Goal: Task Accomplishment & Management: Manage account settings

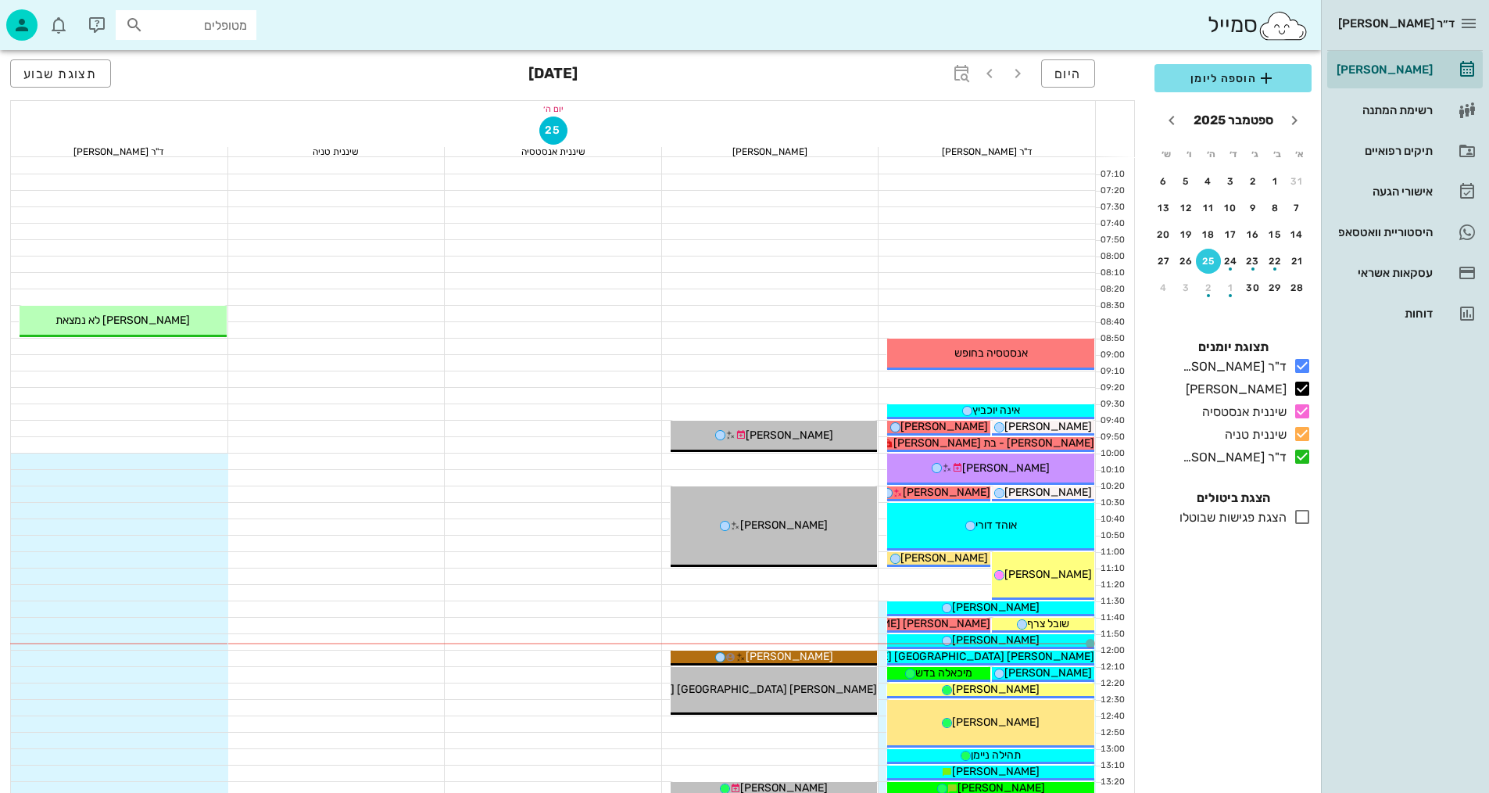
scroll to position [78, 0]
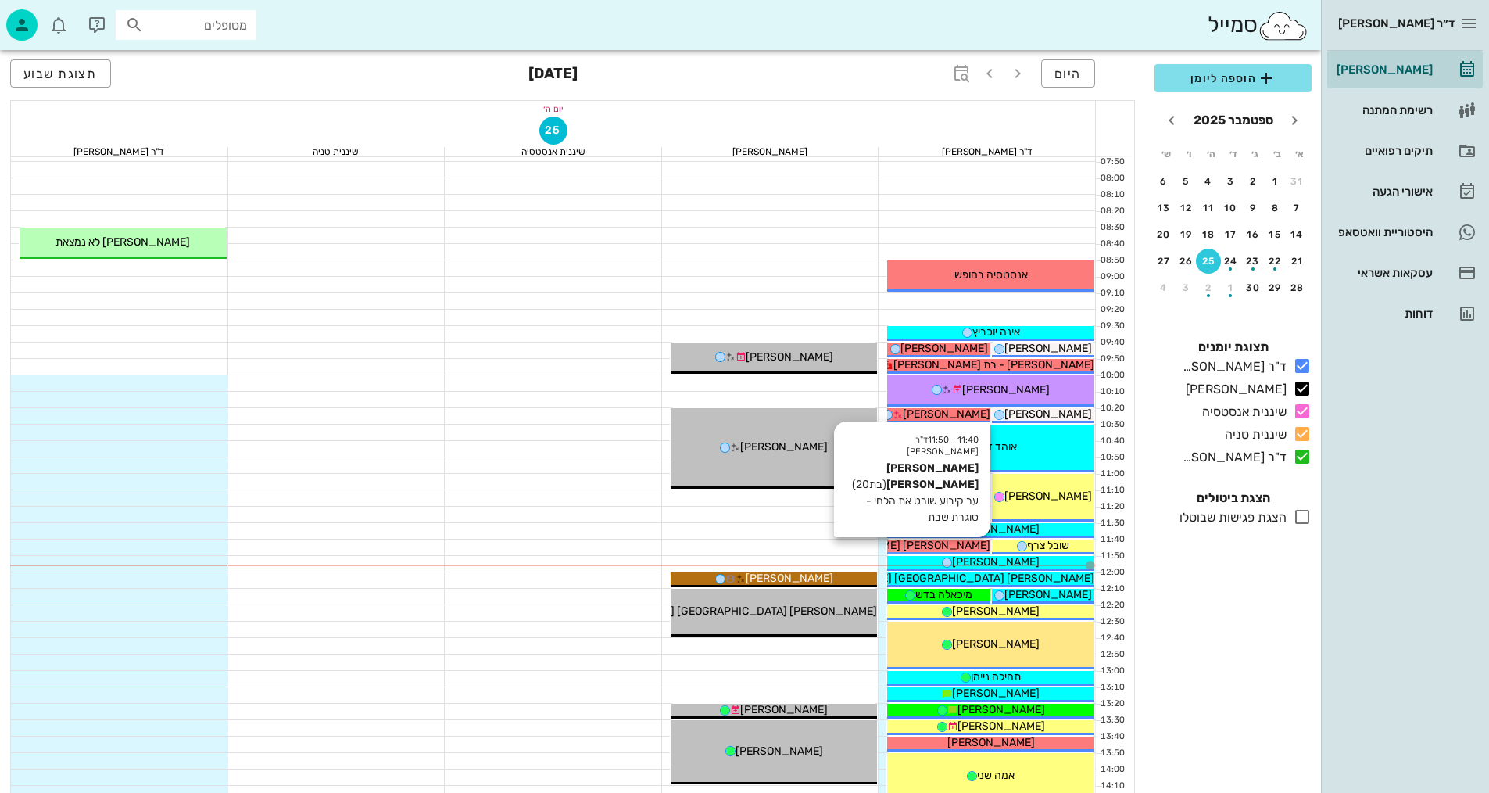
click at [965, 539] on span "[PERSON_NAME] [PERSON_NAME]" at bounding box center [901, 545] width 177 height 13
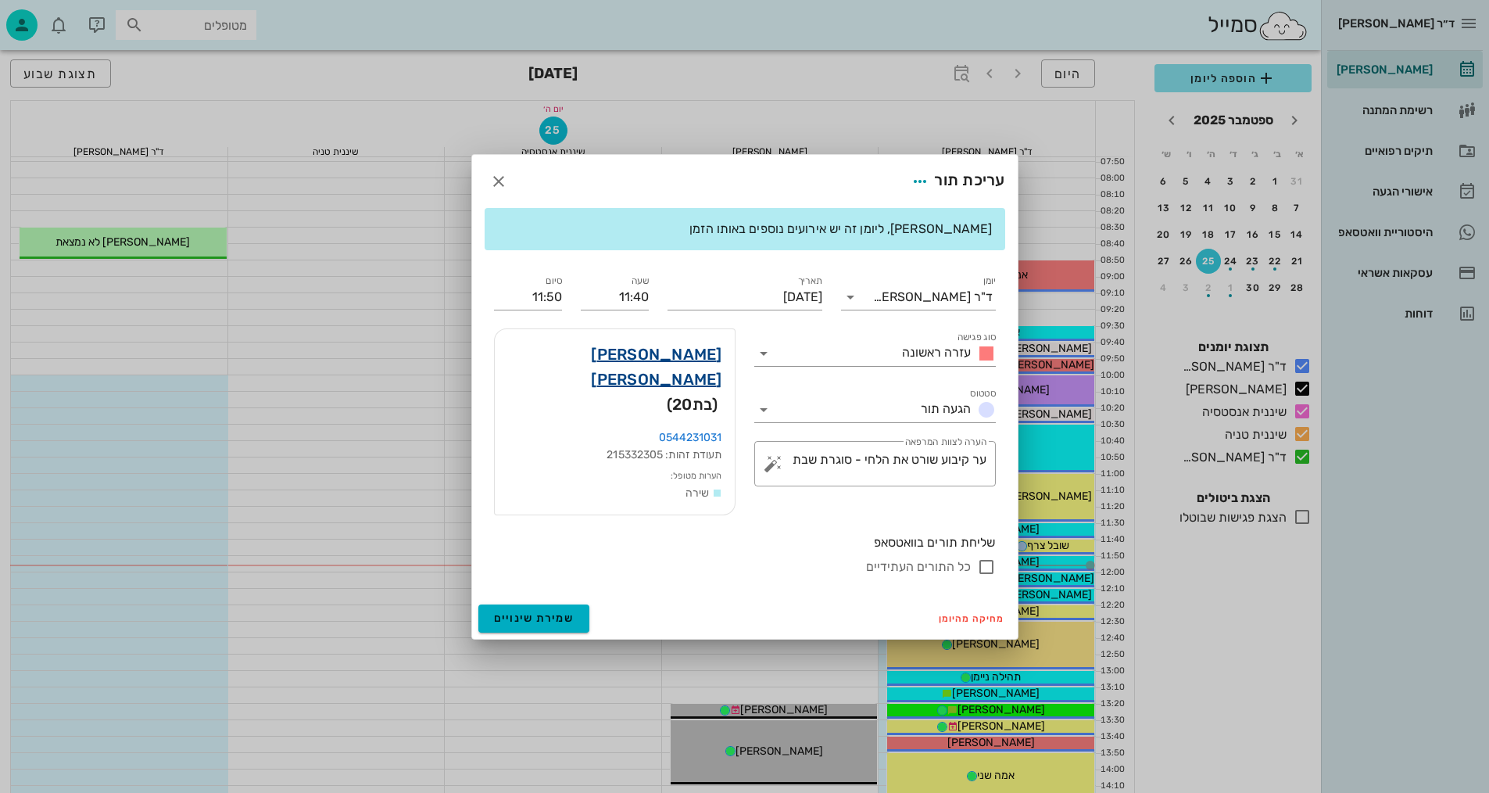
click at [702, 367] on link "[PERSON_NAME] [PERSON_NAME]" at bounding box center [614, 367] width 215 height 50
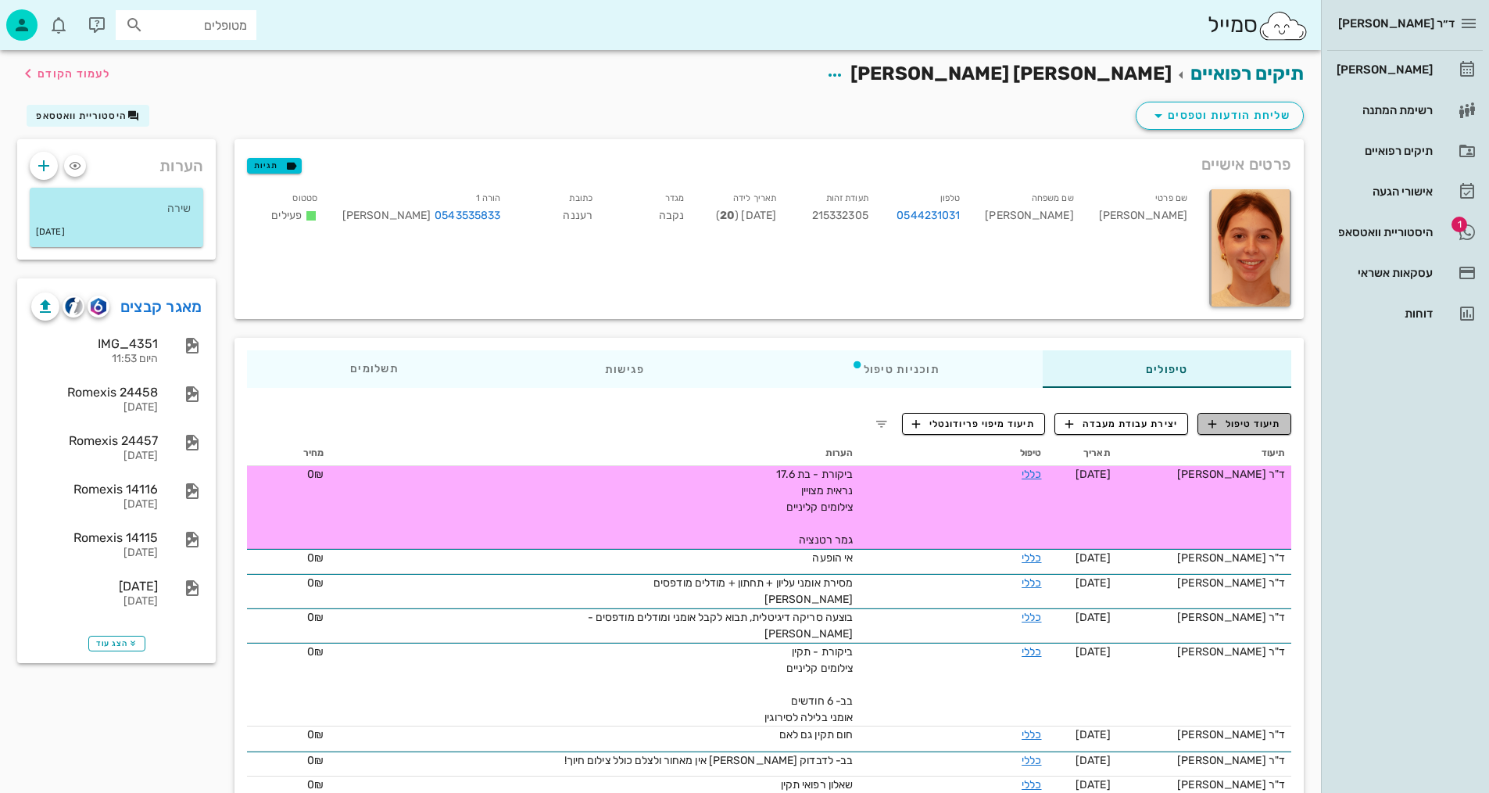
click at [1264, 431] on button "תיעוד טיפול" at bounding box center [1245, 424] width 94 height 22
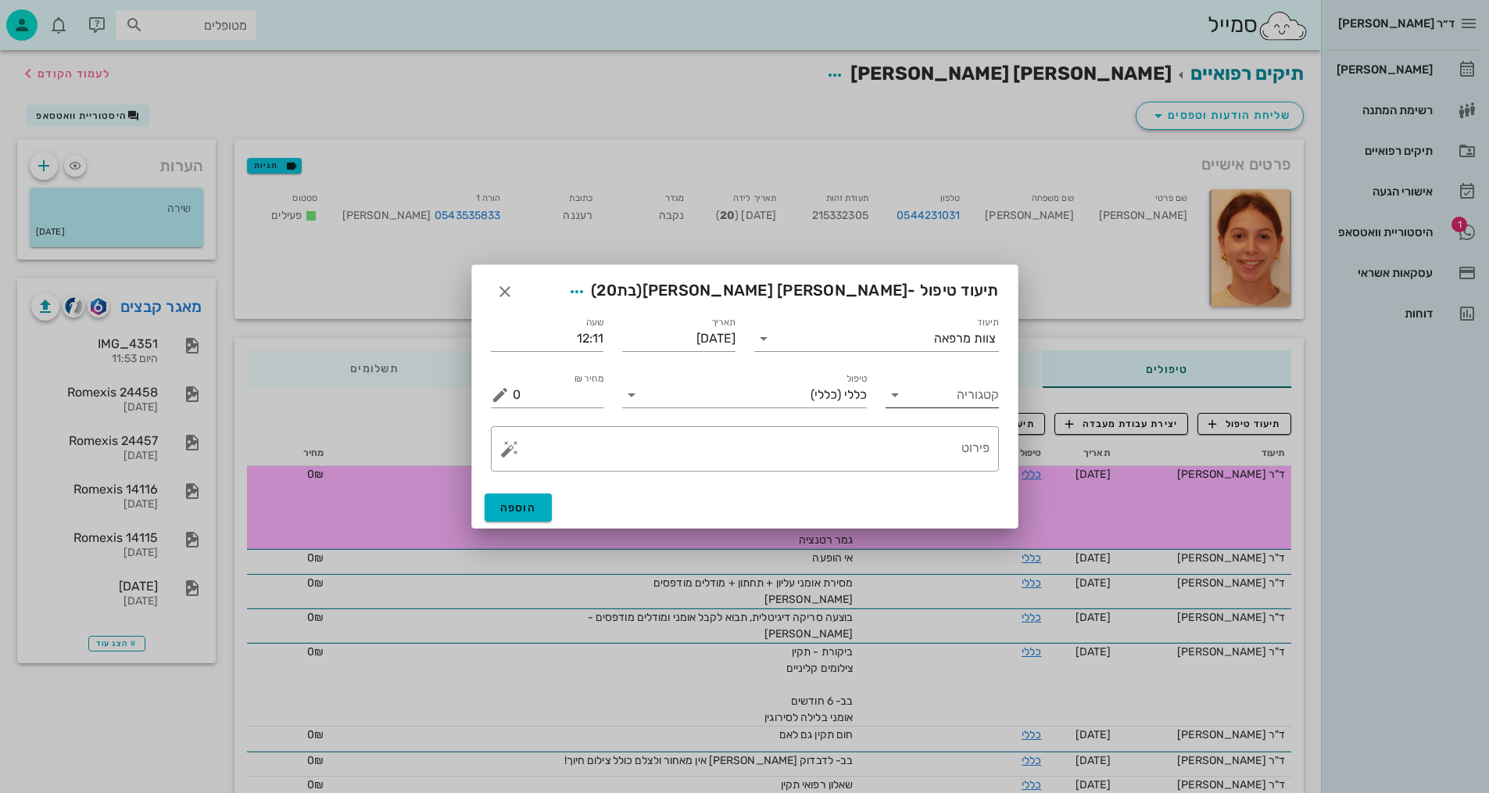
click at [954, 395] on input "קטגוריה" at bounding box center [955, 394] width 88 height 25
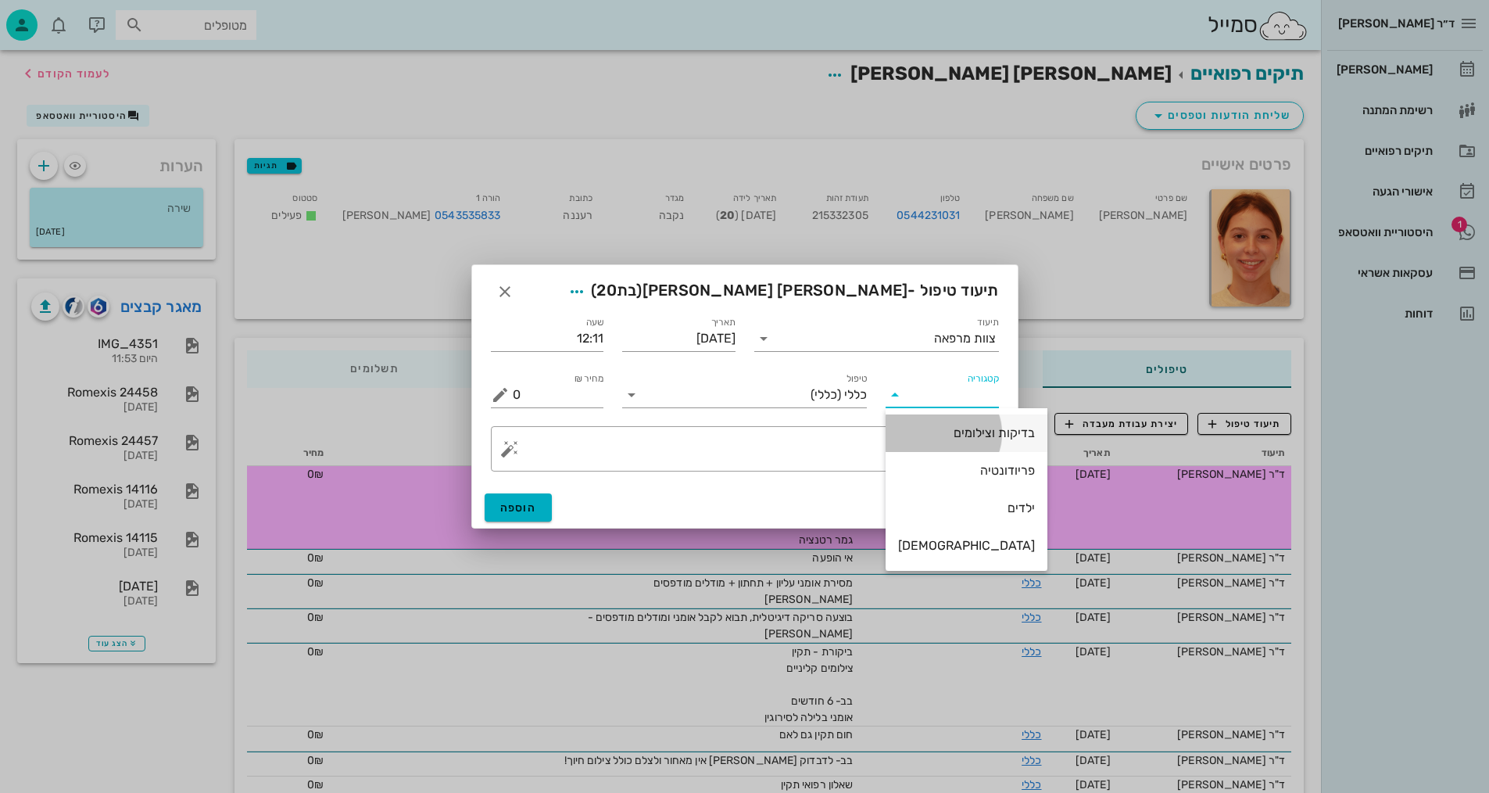
drag, startPoint x: 964, startPoint y: 425, endPoint x: 922, endPoint y: 417, distance: 42.2
click at [961, 425] on div "בדיקות וצילומים" at bounding box center [966, 432] width 137 height 15
type input "בדיקות וצילומים"
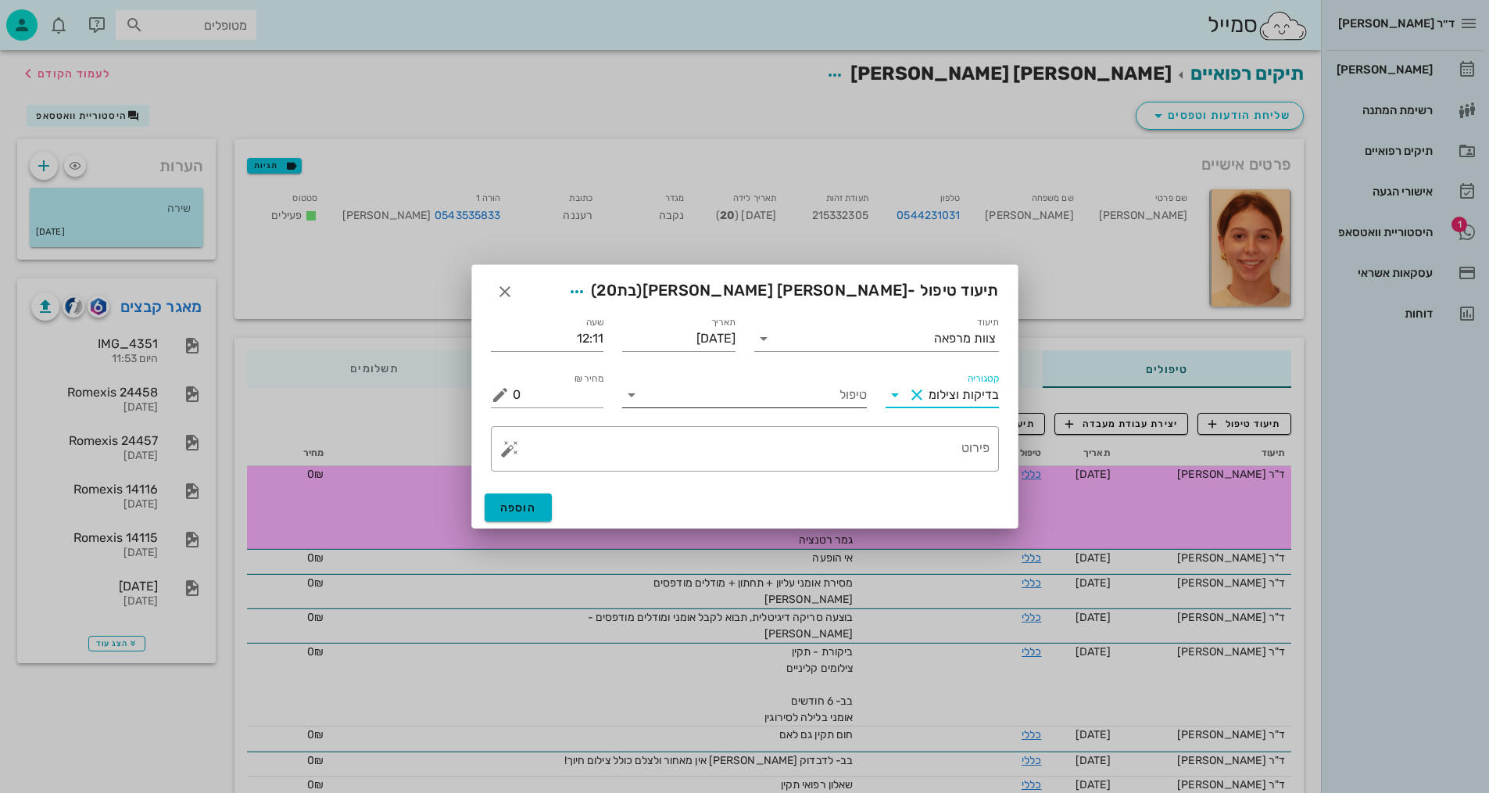
click at [831, 380] on div "טיפול" at bounding box center [744, 390] width 245 height 34
click at [827, 420] on div "​ פירוט" at bounding box center [745, 449] width 527 height 64
click at [841, 385] on input "טיפול" at bounding box center [755, 394] width 223 height 25
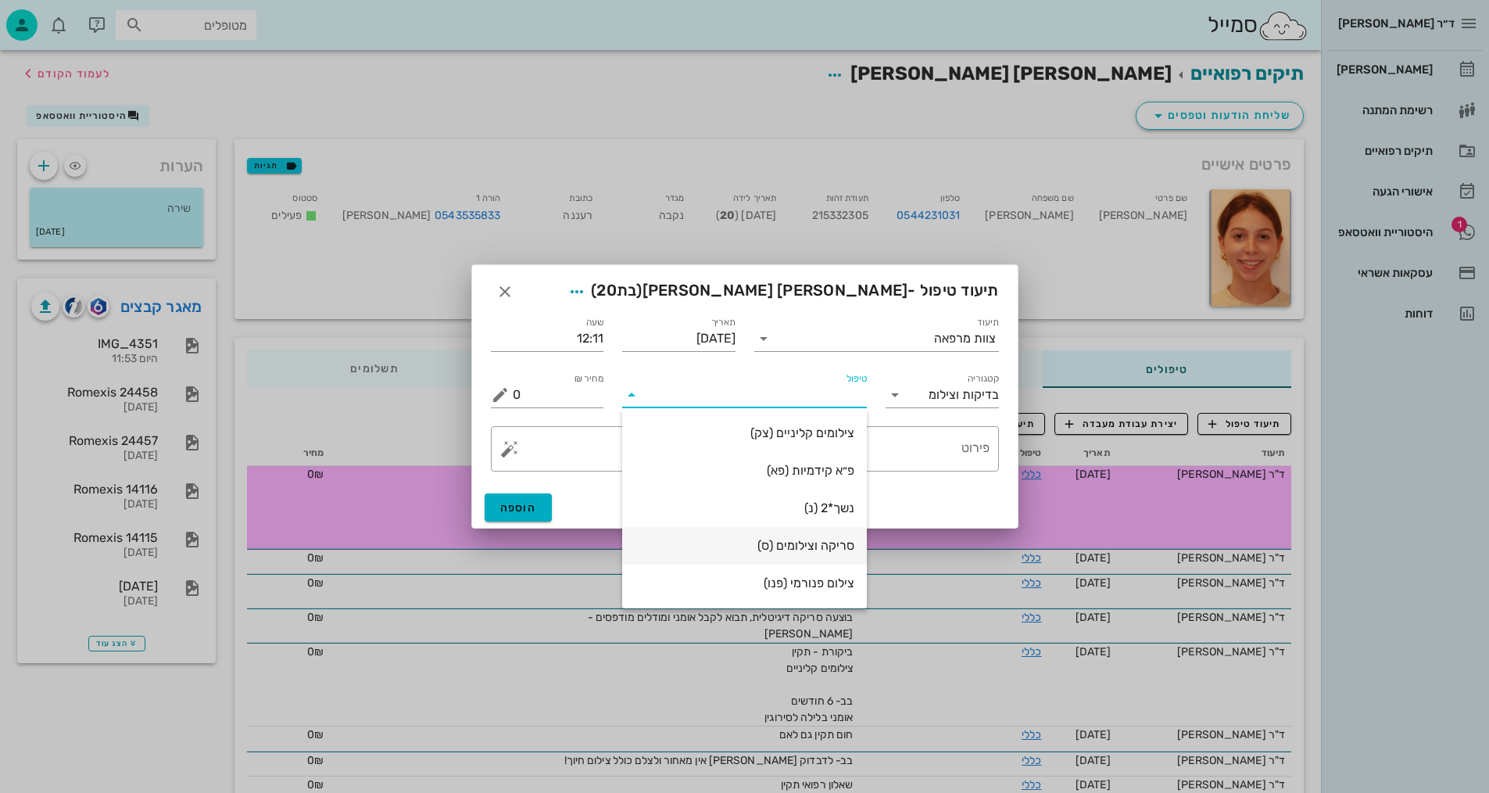
click at [818, 552] on div "סריקה וצילומים (ס)" at bounding box center [745, 545] width 220 height 15
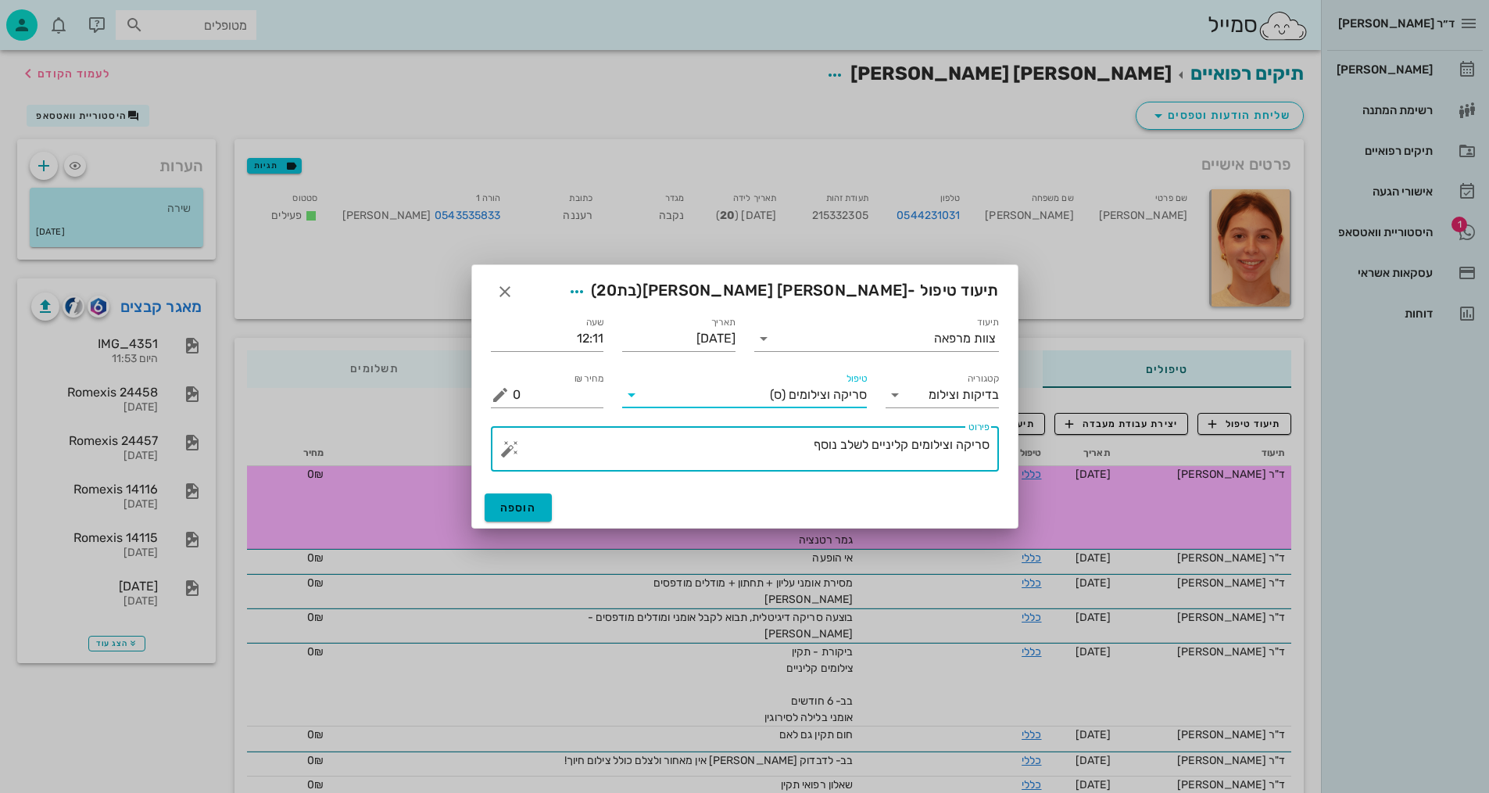
drag, startPoint x: 797, startPoint y: 441, endPoint x: 863, endPoint y: 442, distance: 66.5
click at [863, 442] on textarea "סריקה וצילומים קליניים לשלב נוסף" at bounding box center [751, 453] width 477 height 38
click at [846, 444] on textarea "סריקה וצילומים קליניים של 5 שנים" at bounding box center [751, 453] width 477 height 38
drag, startPoint x: 955, startPoint y: 447, endPoint x: 976, endPoint y: 435, distance: 24.5
click at [962, 445] on textarea "סריקה וצילומים קליניים של טיפול של5 שנים" at bounding box center [751, 453] width 477 height 38
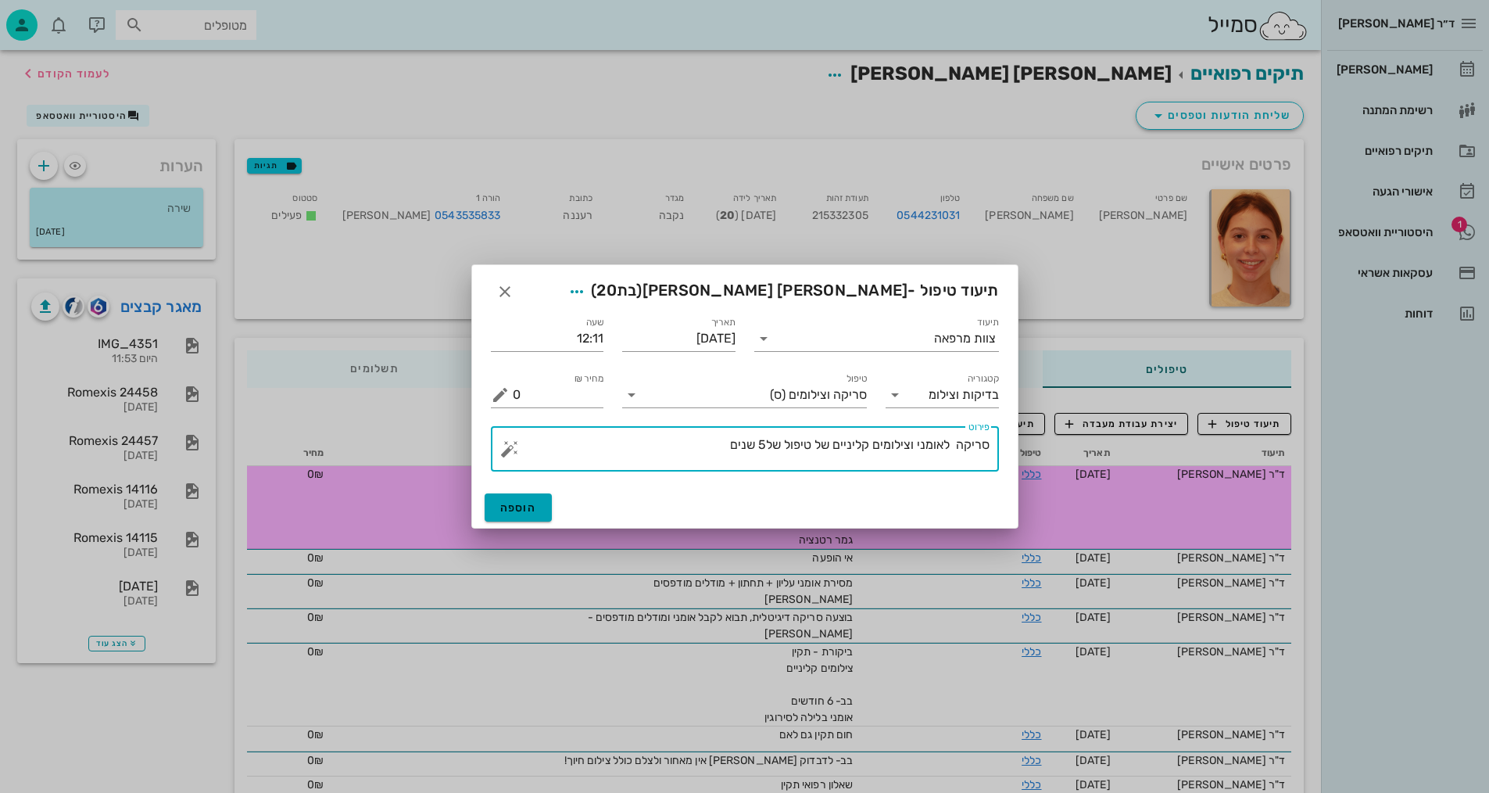
type textarea "סריקה לאומני וצילומים קליניים של טיפול של5 שנים"
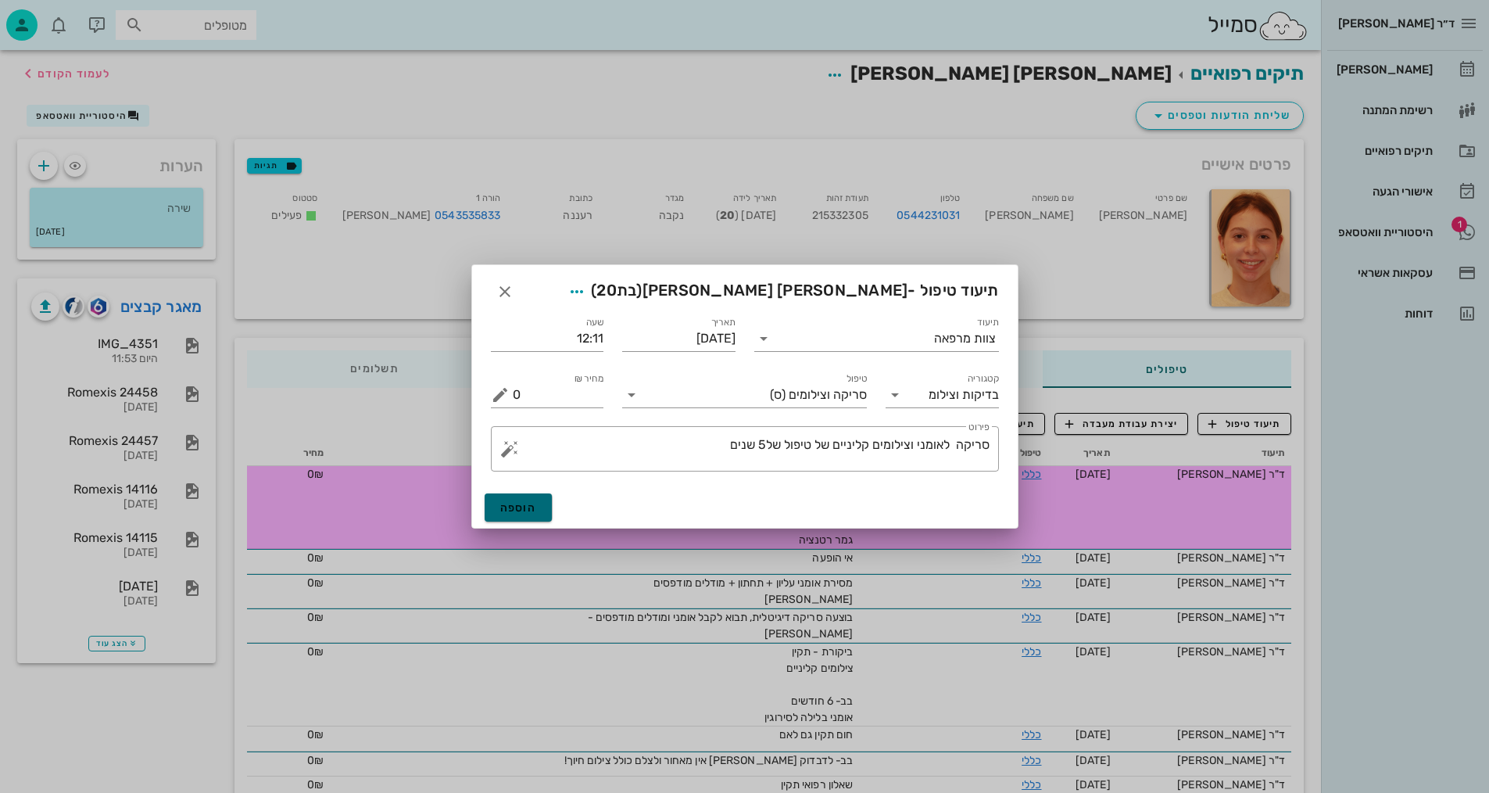
click at [514, 499] on button "הוספה" at bounding box center [519, 507] width 68 height 28
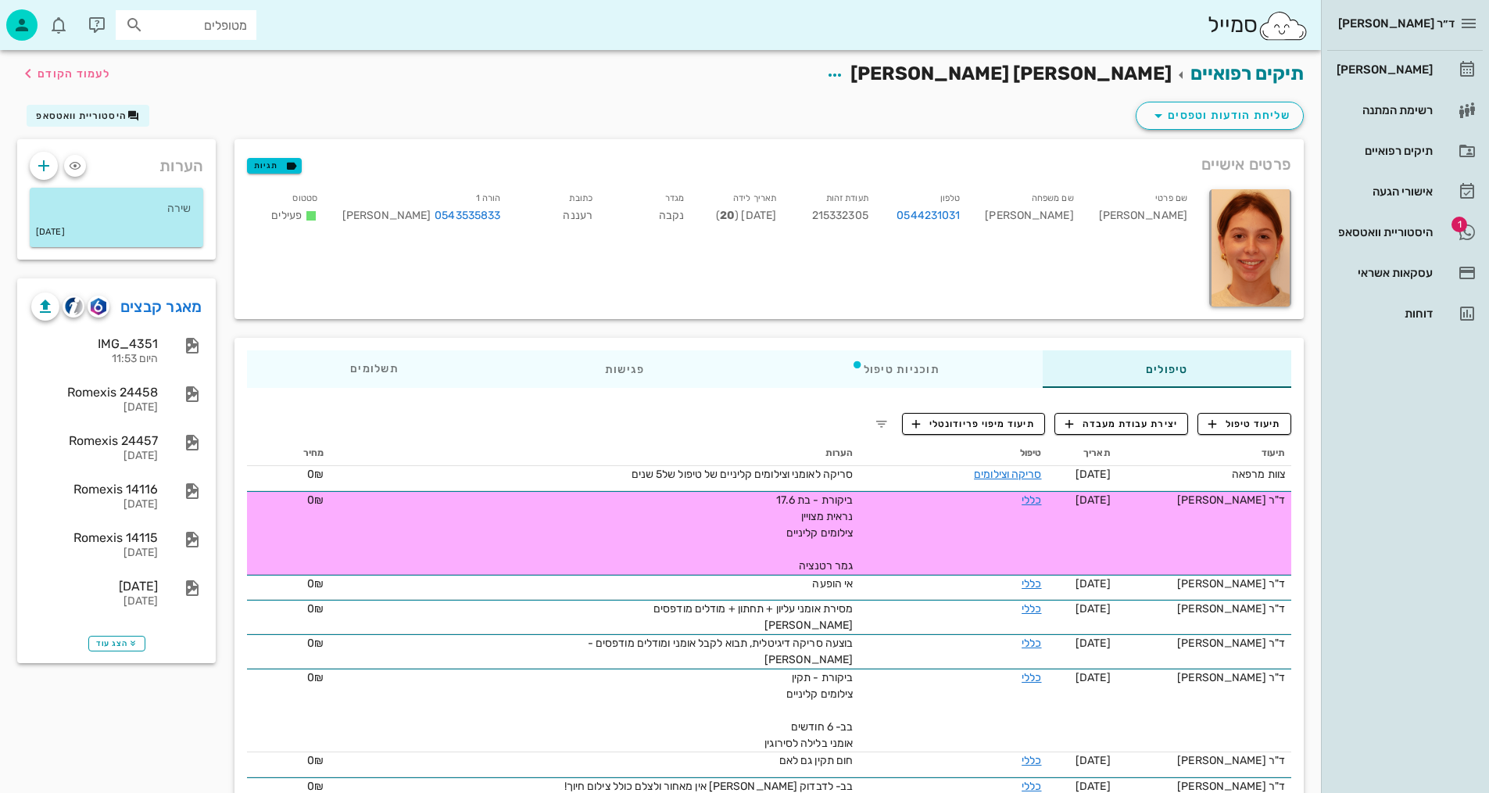
click at [911, 110] on div "שליחת הודעות וטפסים היסטוריית וואטסאפ" at bounding box center [660, 118] width 1305 height 41
click at [55, 70] on span "לעמוד הקודם" at bounding box center [74, 73] width 73 height 13
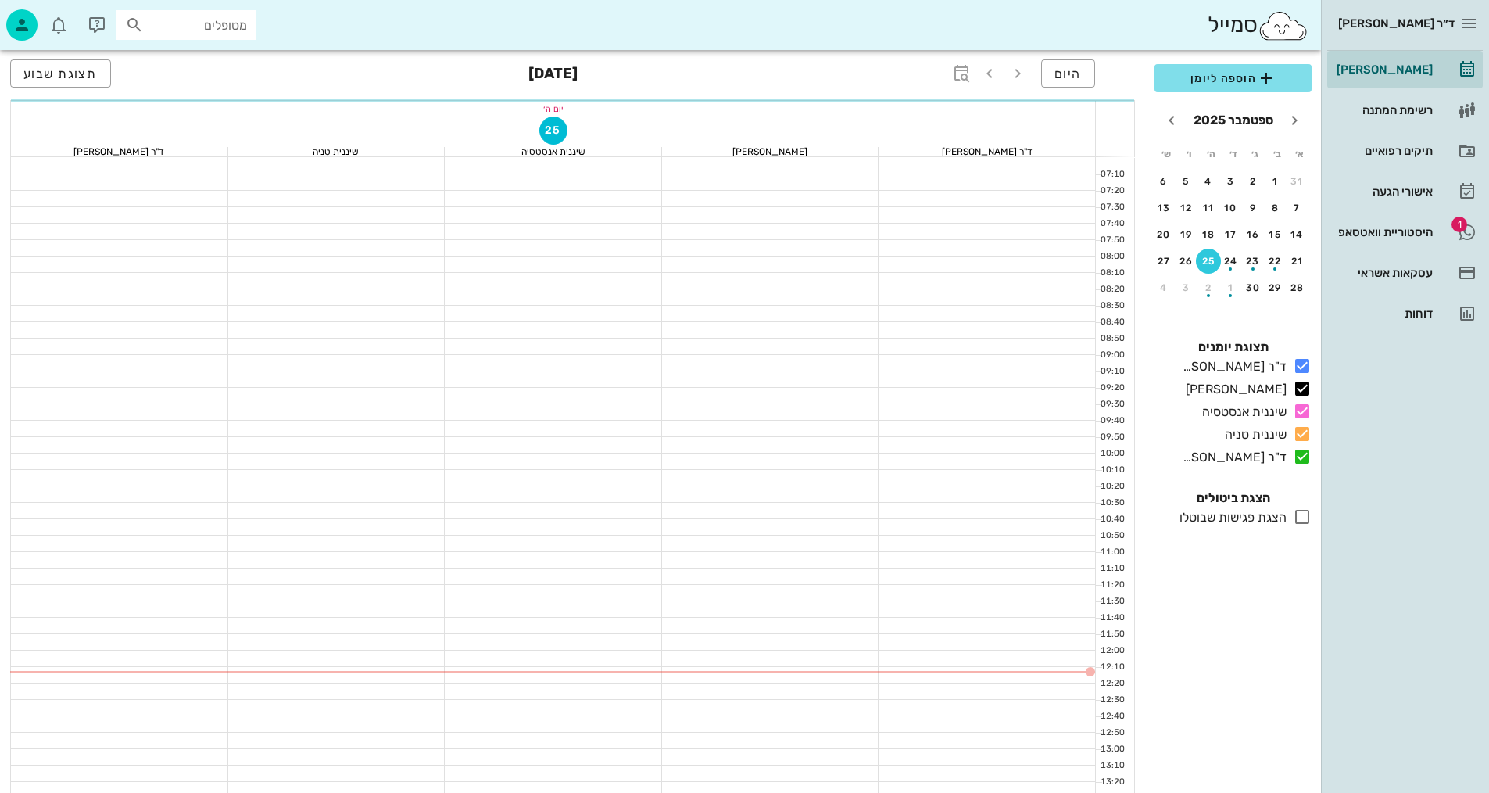
scroll to position [78, 0]
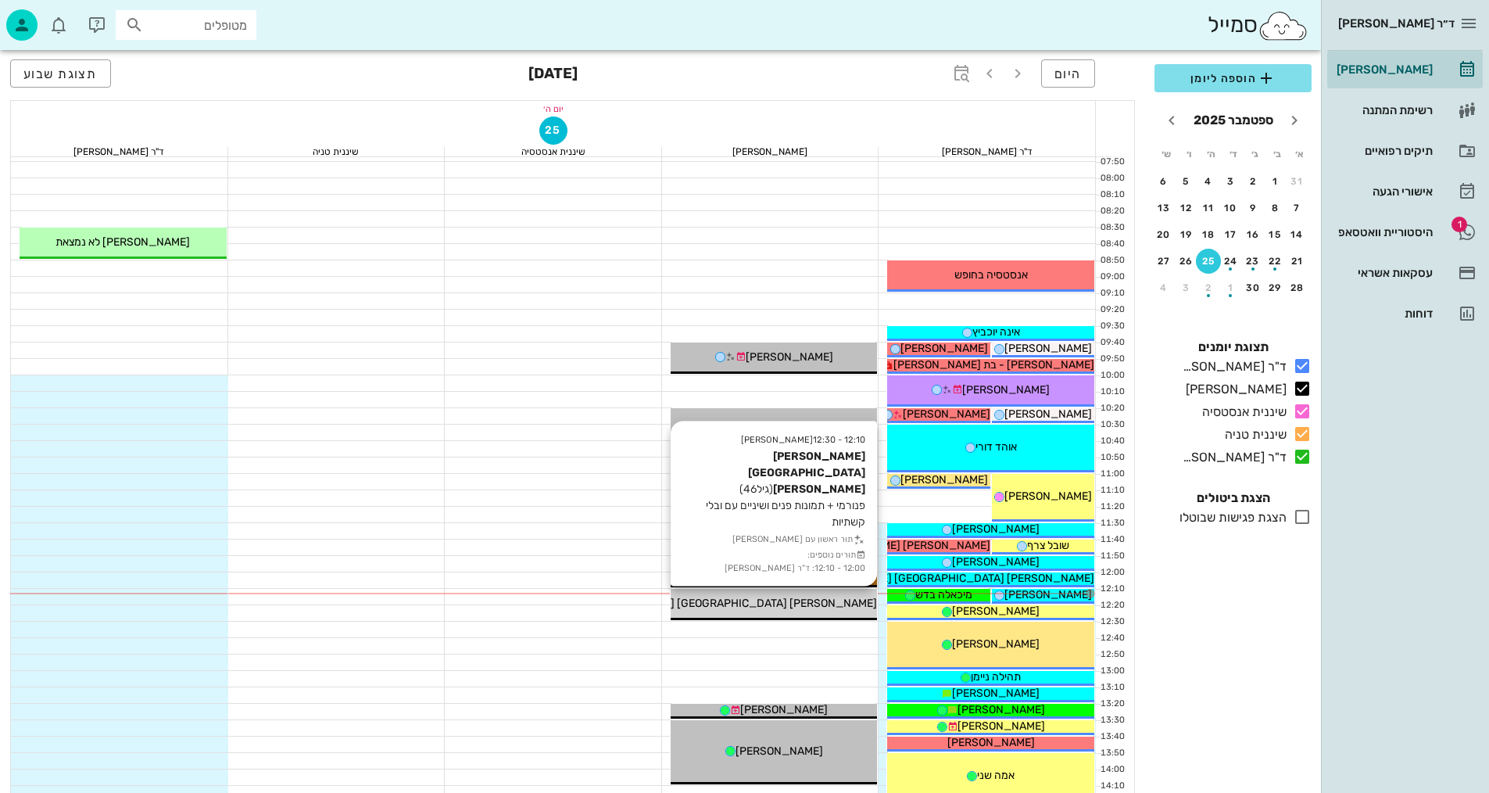
click at [843, 599] on div "[PERSON_NAME] [GEOGRAPHIC_DATA] [PERSON_NAME]" at bounding box center [774, 603] width 207 height 16
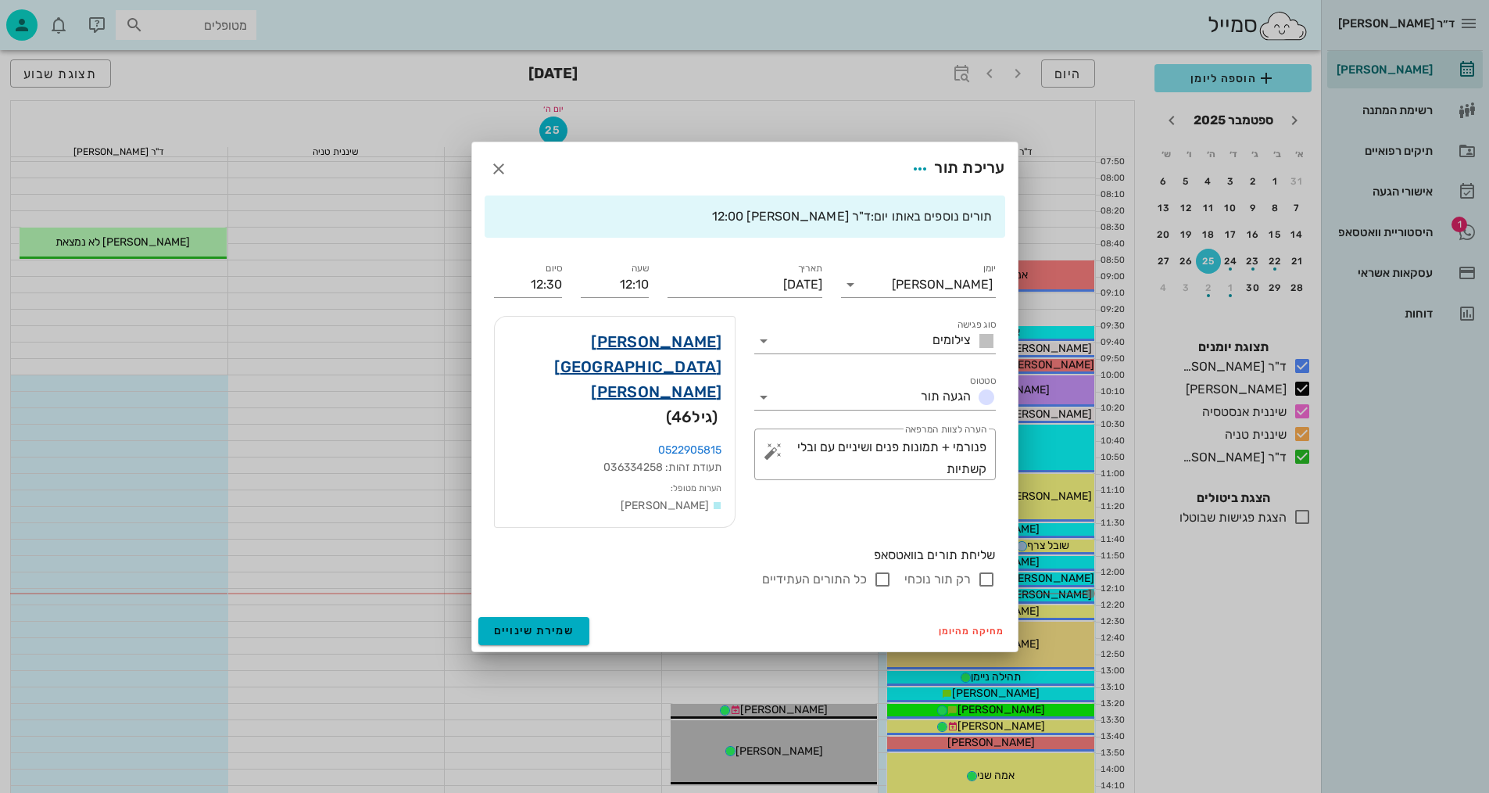
click at [710, 357] on link "[PERSON_NAME] [GEOGRAPHIC_DATA] [PERSON_NAME]" at bounding box center [614, 366] width 215 height 75
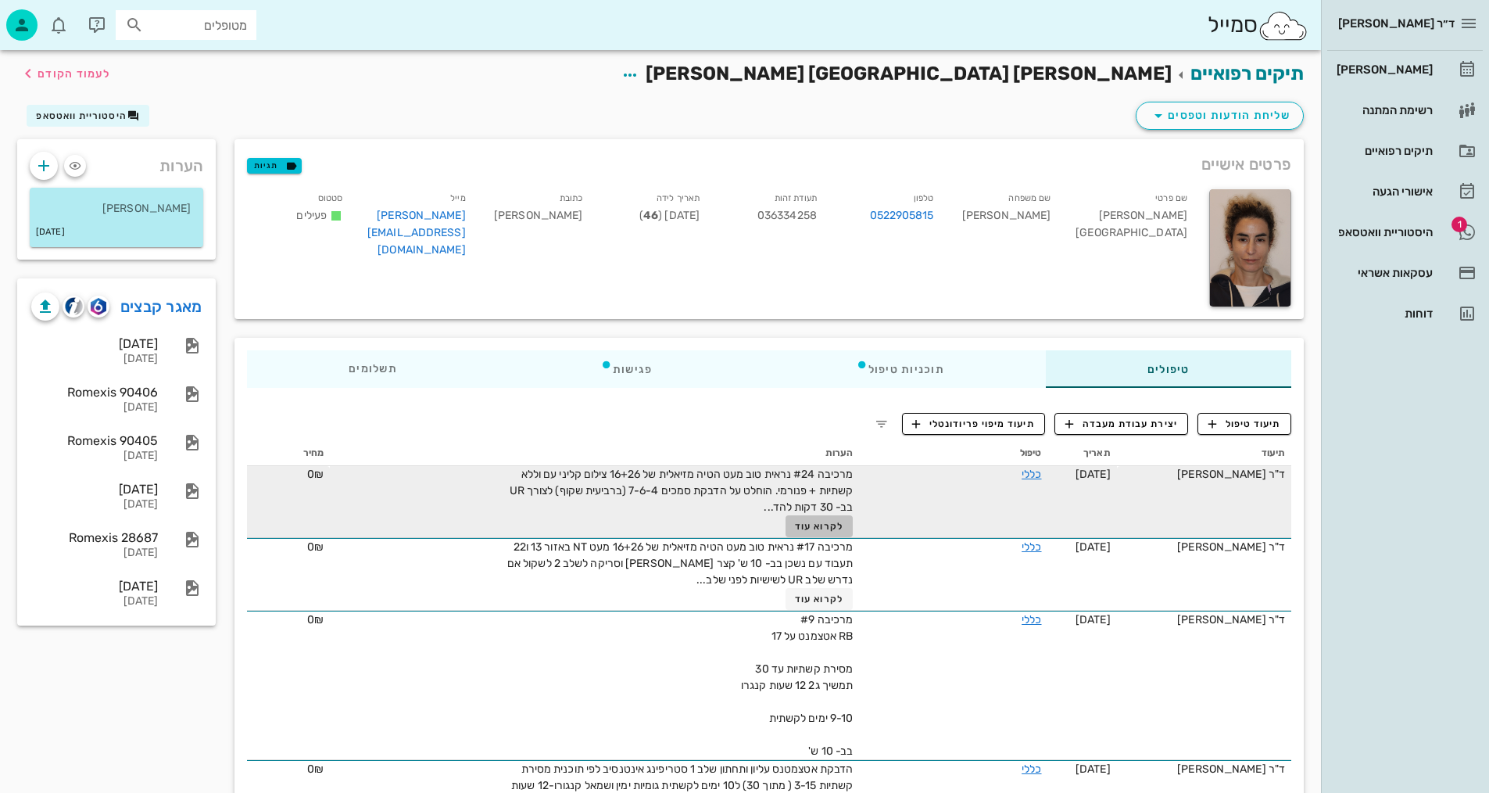
click at [817, 518] on button "לקרוא עוד" at bounding box center [820, 526] width 68 height 22
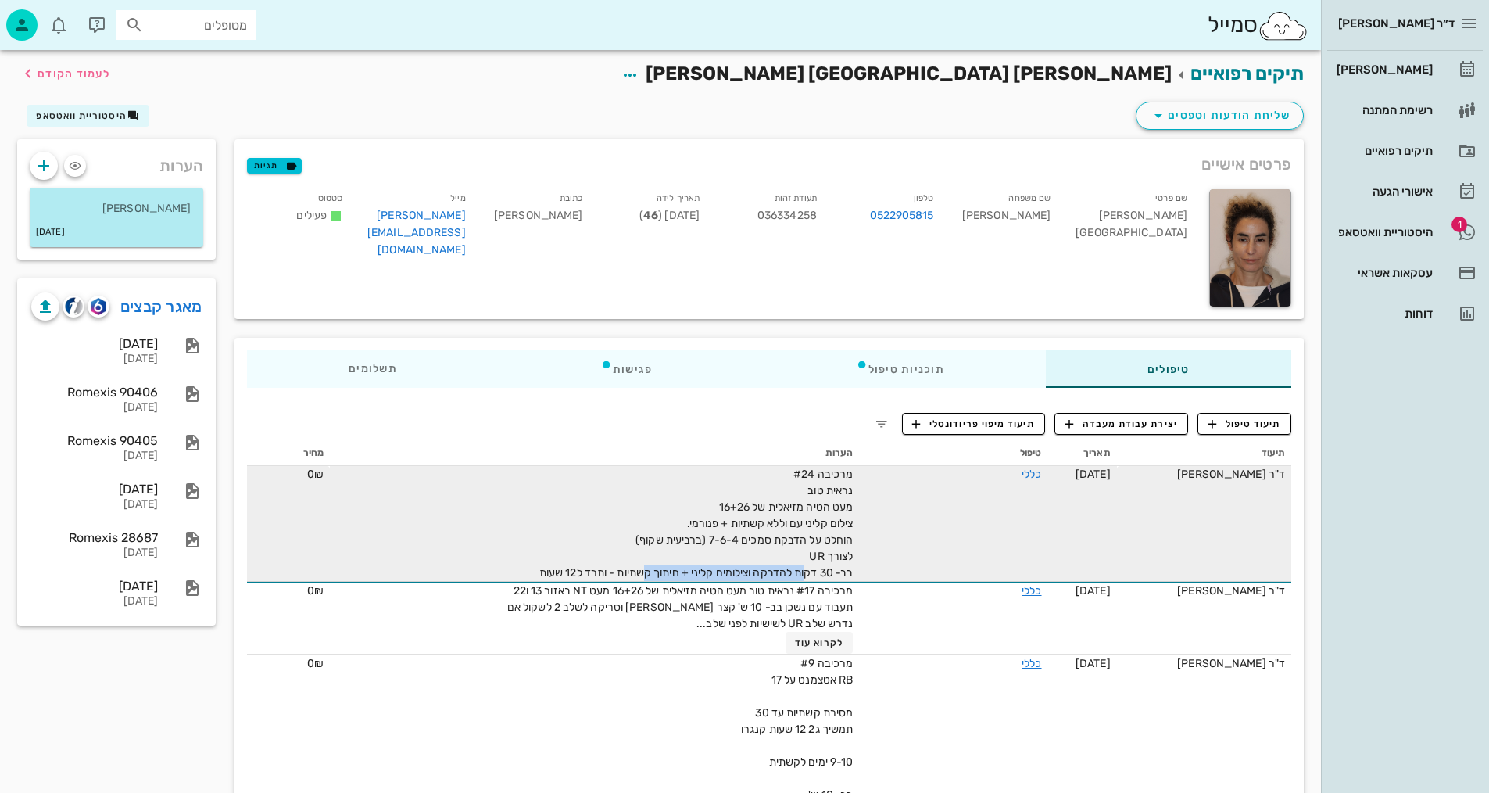
drag, startPoint x: 797, startPoint y: 567, endPoint x: 658, endPoint y: 575, distance: 138.6
click at [636, 570] on span "מרכיבה #24 נראית טוב מעט הטיה מזיאלית של 16+26 צילום קליני עם וללא קשתיות + פנו…" at bounding box center [695, 523] width 313 height 112
click at [835, 549] on span "מרכיבה #24 נראית טוב מעט הטיה מזיאלית של 16+26 צילום קליני עם וללא קשתיות + פנו…" at bounding box center [695, 523] width 313 height 112
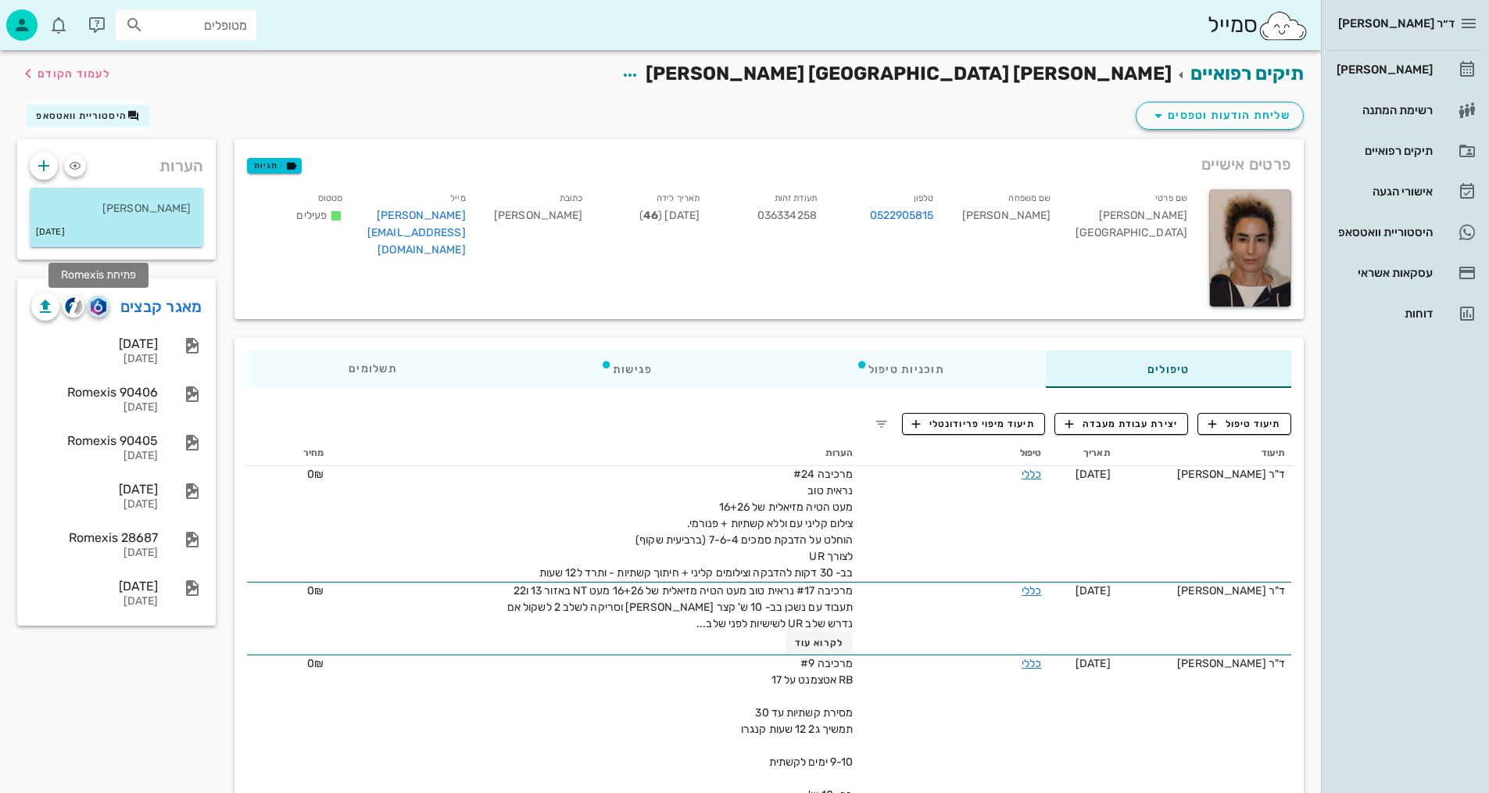
click at [100, 305] on img "button" at bounding box center [98, 306] width 15 height 17
click at [1255, 421] on span "תיעוד טיפול" at bounding box center [1245, 424] width 73 height 14
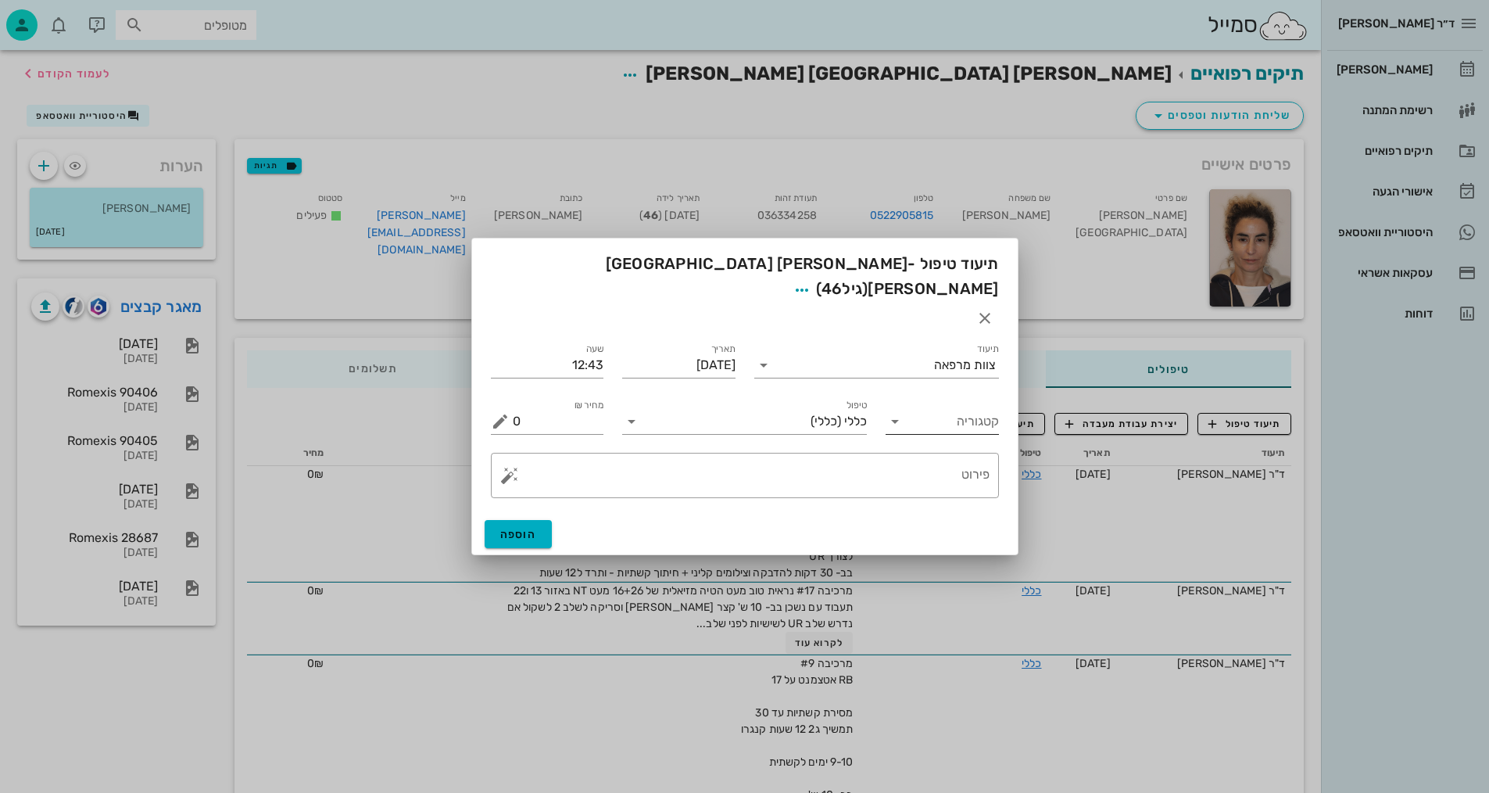
click at [954, 409] on input "קטגוריה" at bounding box center [955, 421] width 88 height 25
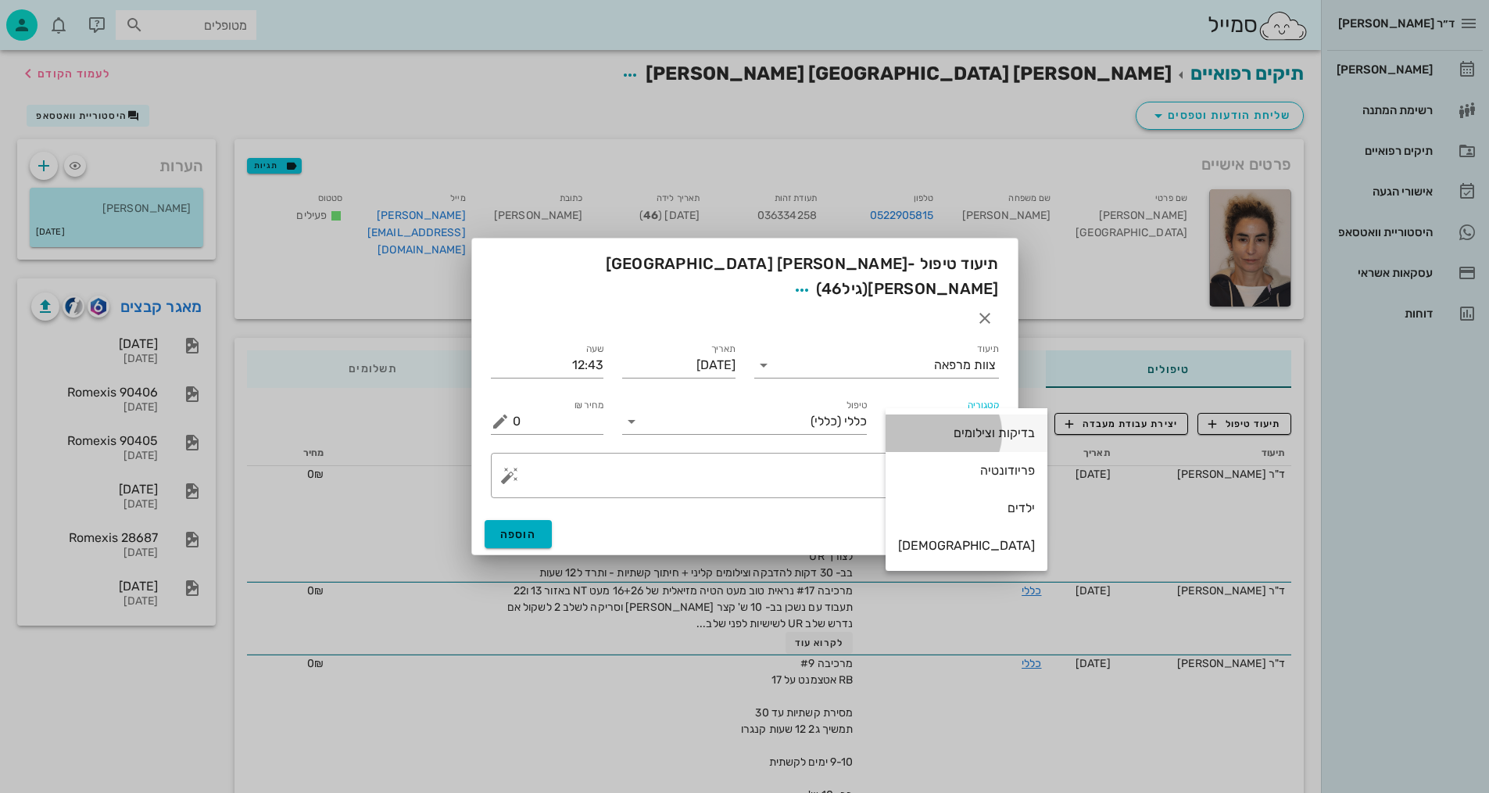
click at [956, 431] on div "בדיקות וצילומים" at bounding box center [966, 432] width 137 height 15
type input "בדיקות וצילומים"
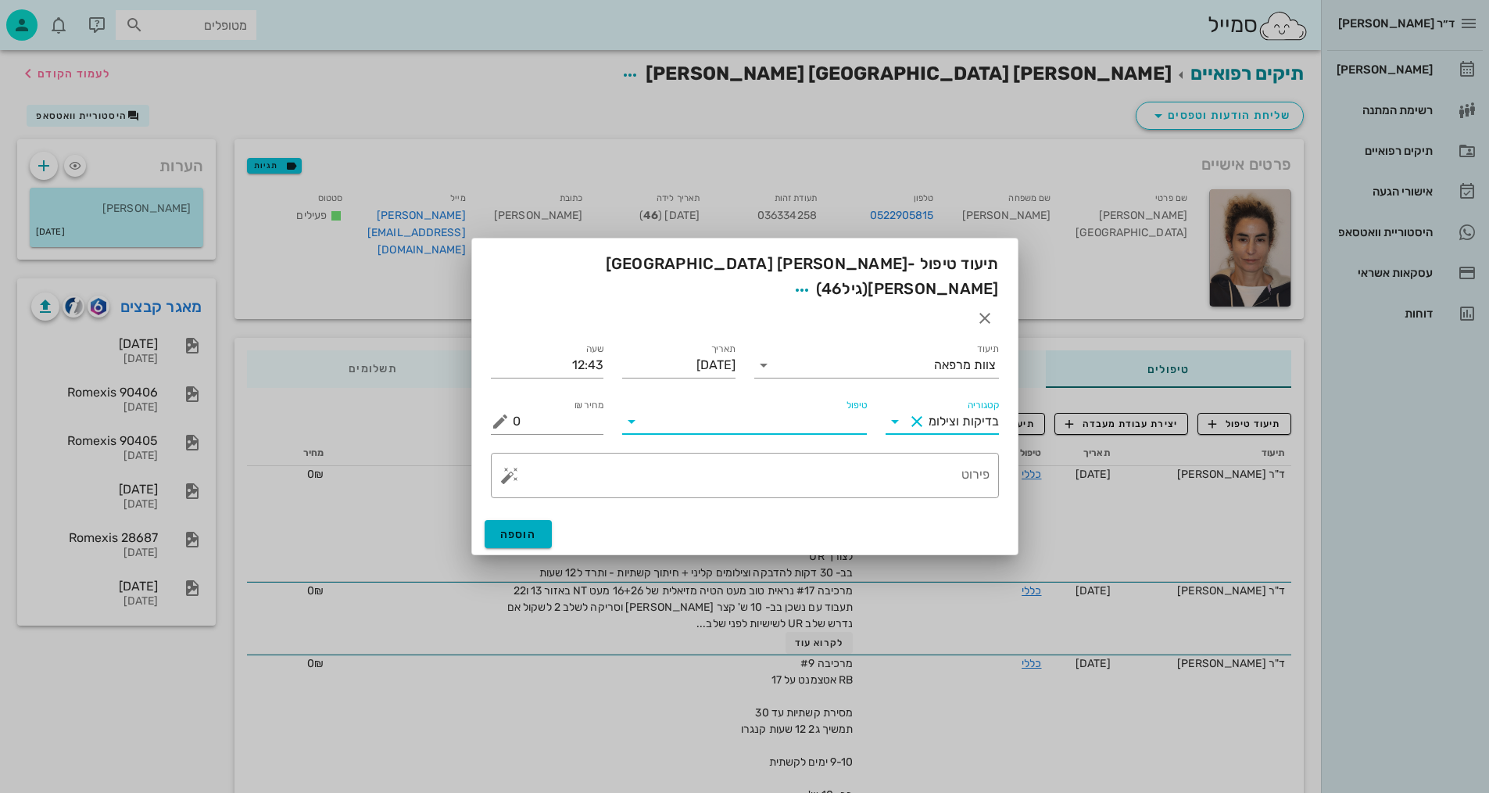
click at [848, 409] on input "טיפול" at bounding box center [755, 421] width 223 height 25
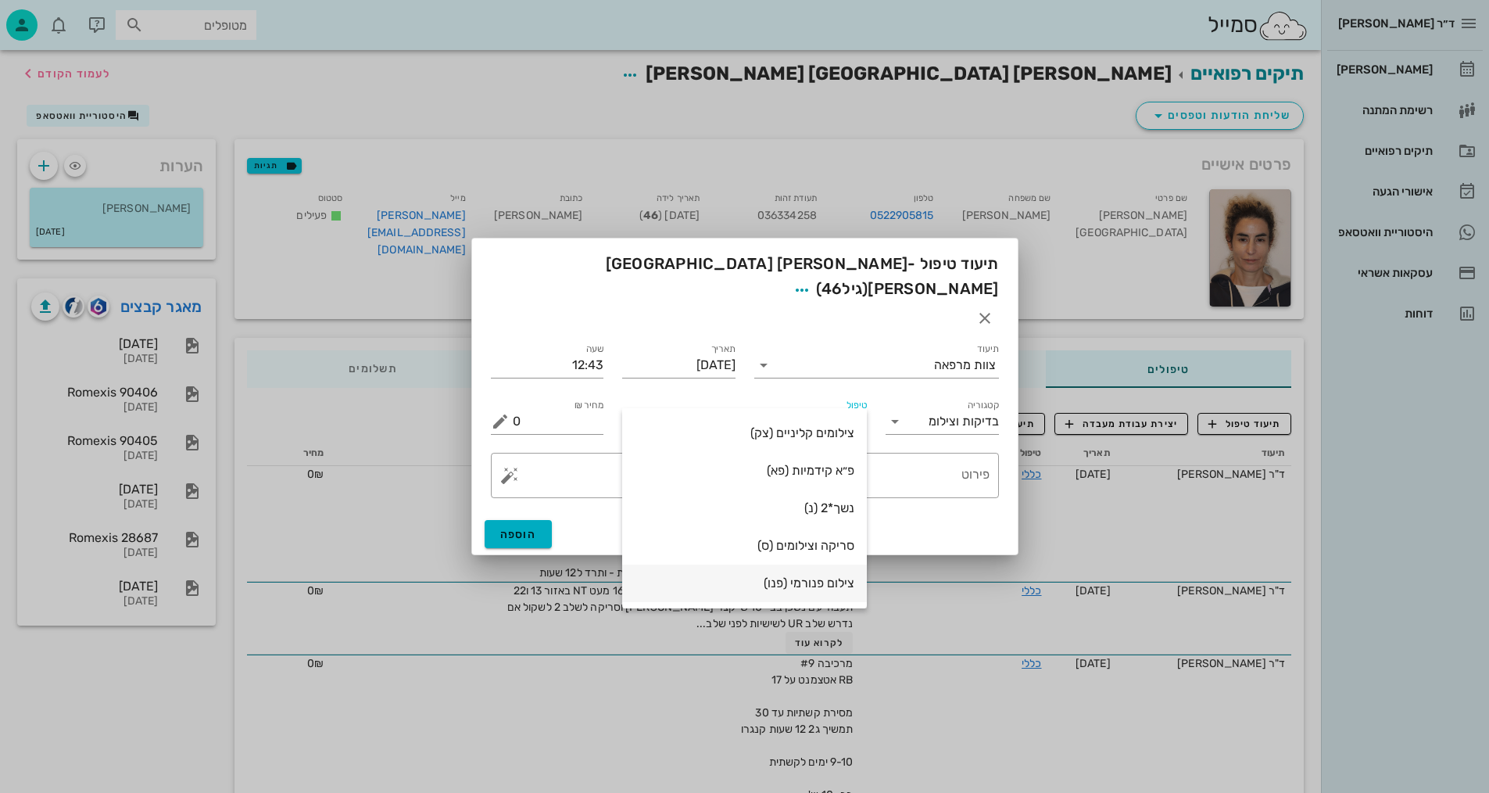
click at [815, 585] on div "צילום פנורמי (פנו)" at bounding box center [745, 582] width 220 height 15
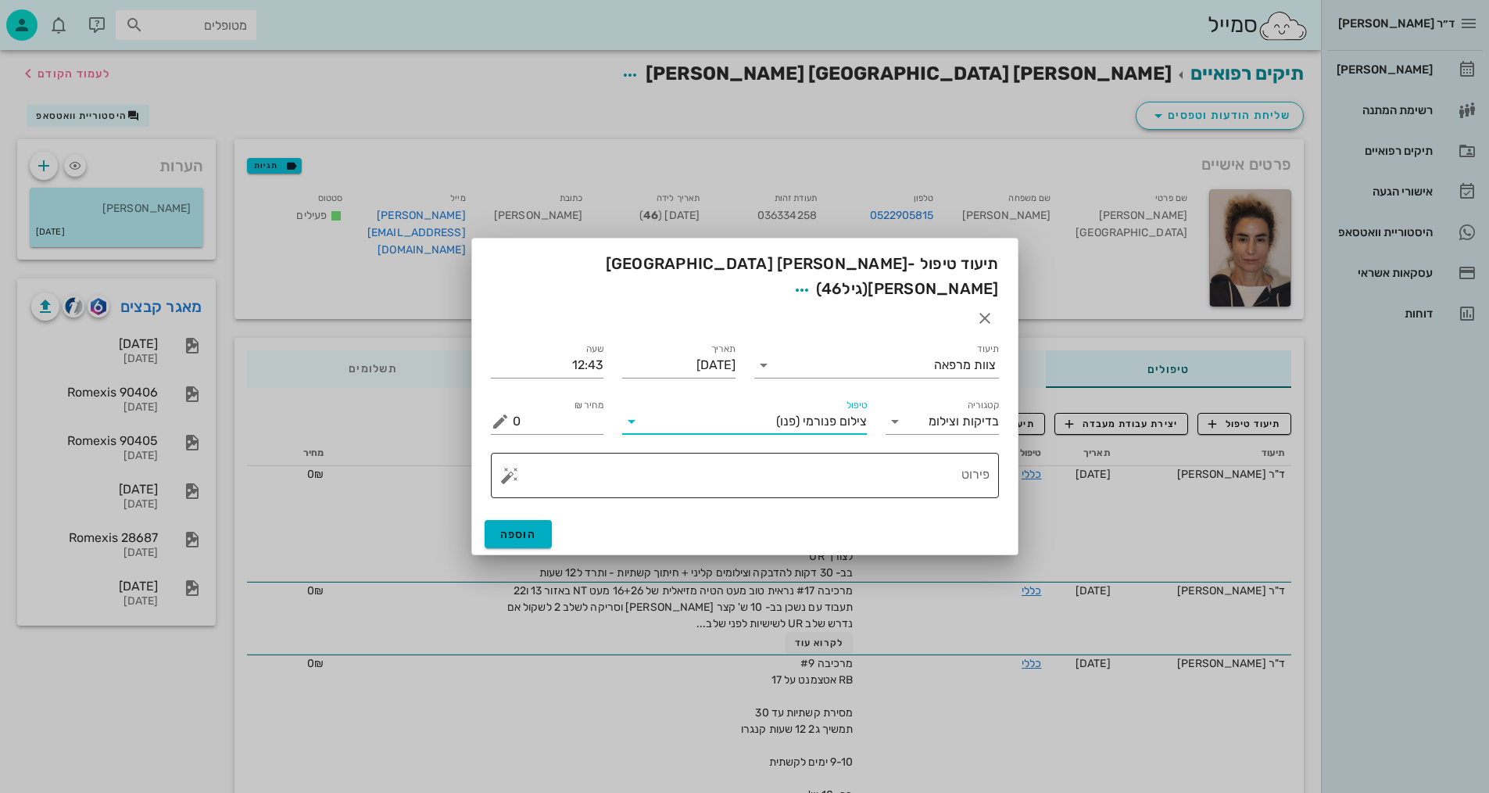
click at [867, 460] on textarea "פירוט" at bounding box center [751, 479] width 477 height 38
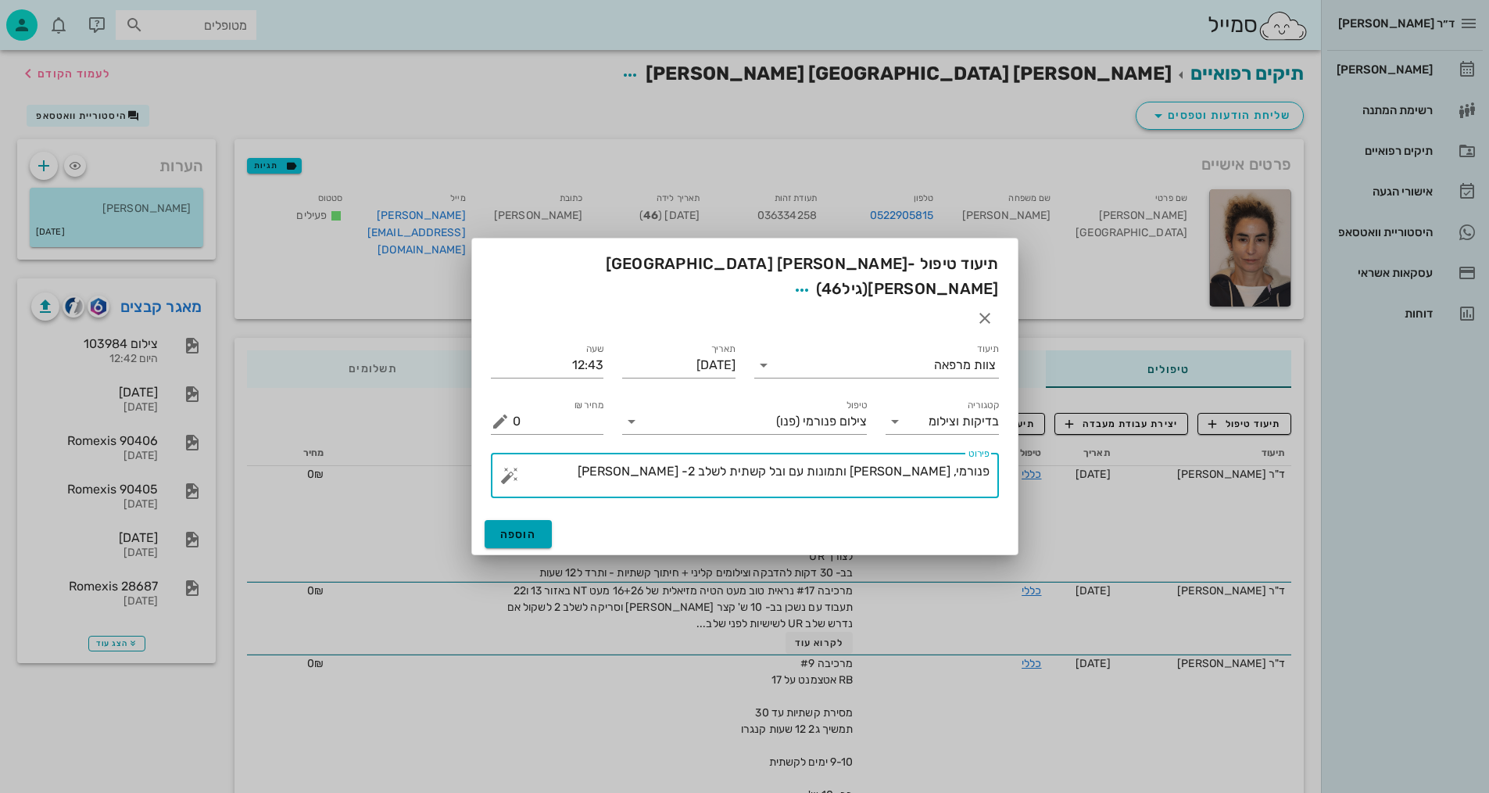
type textarea "פנורמי, [PERSON_NAME] ותמונות עם ובל קשתית לשלב 2- [PERSON_NAME]"
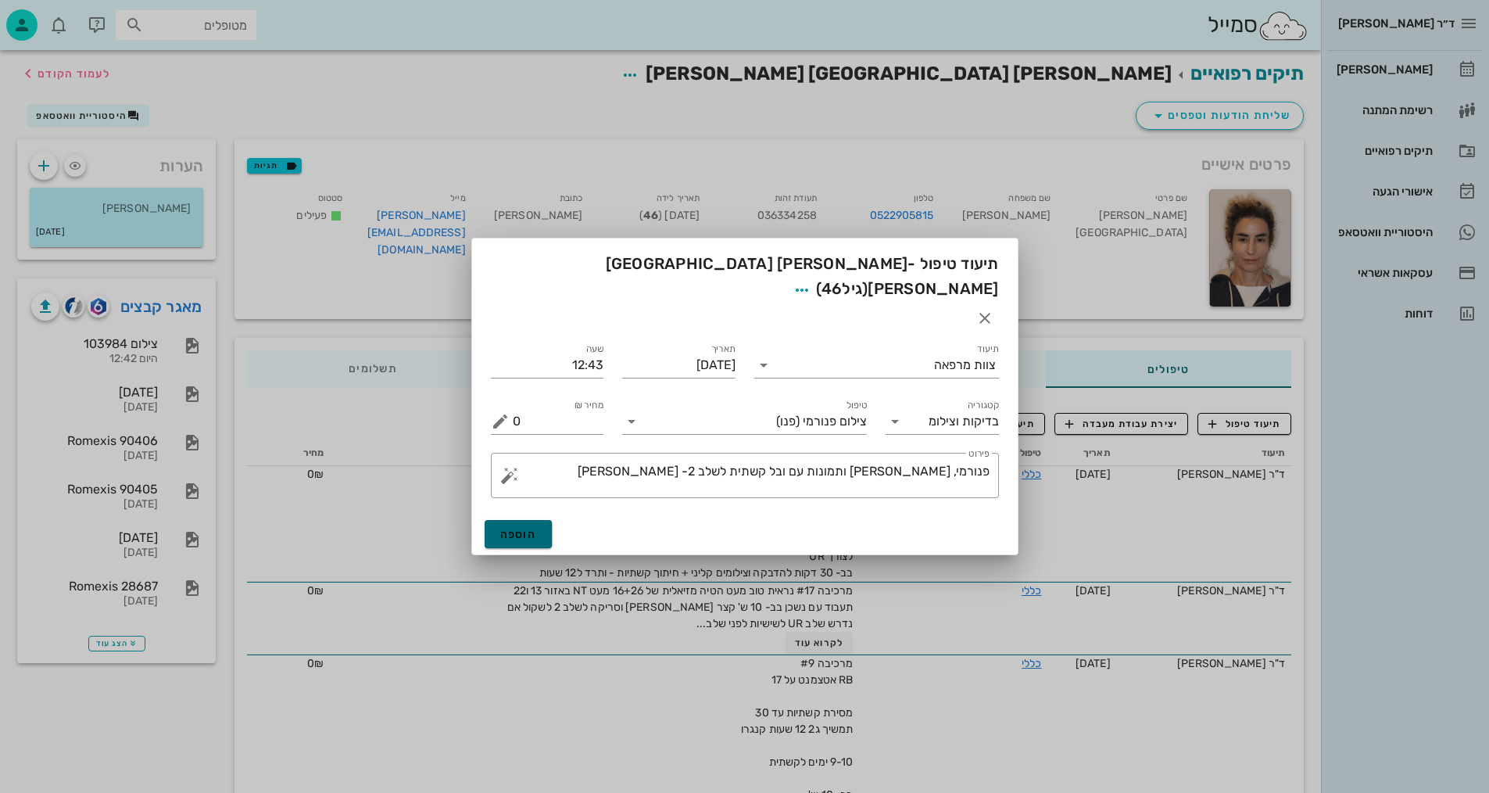
click at [508, 528] on span "הוספה" at bounding box center [518, 534] width 37 height 13
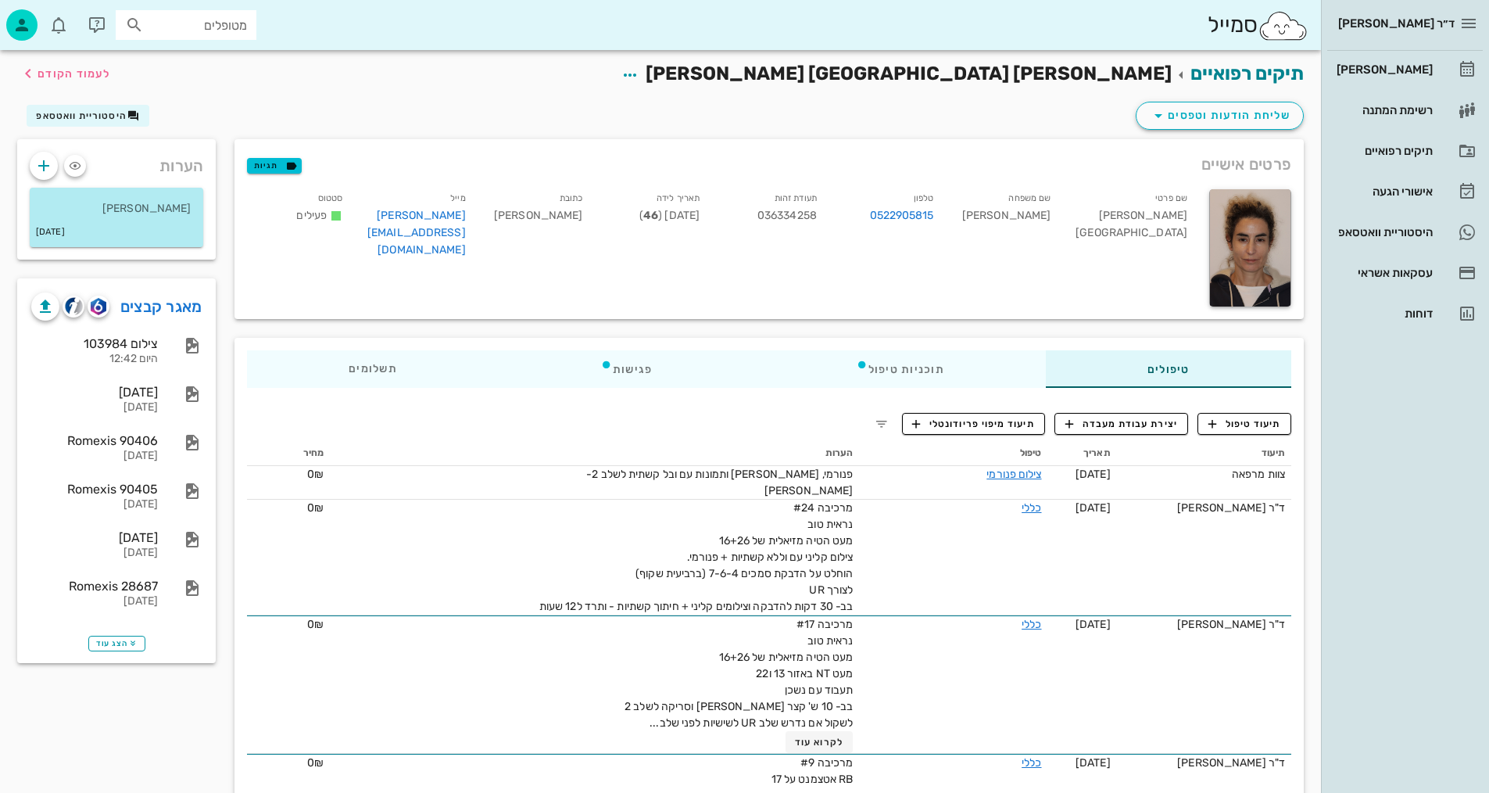
drag, startPoint x: 1168, startPoint y: 78, endPoint x: 1022, endPoint y: 81, distance: 146.2
click at [1012, 98] on div "תיקים רפואיים [PERSON_NAME] [GEOGRAPHIC_DATA] [PERSON_NAME] לעמוד הקודם שליחת ה…" at bounding box center [660, 94] width 1305 height 89
drag, startPoint x: 1001, startPoint y: 76, endPoint x: 1169, endPoint y: 86, distance: 167.6
click at [1169, 86] on h2 "תיקים רפואיים [PERSON_NAME] [GEOGRAPHIC_DATA] [PERSON_NAME] לעמוד הקודם" at bounding box center [936, 74] width 735 height 30
copy span "[PERSON_NAME] [GEOGRAPHIC_DATA] [PERSON_NAME]"
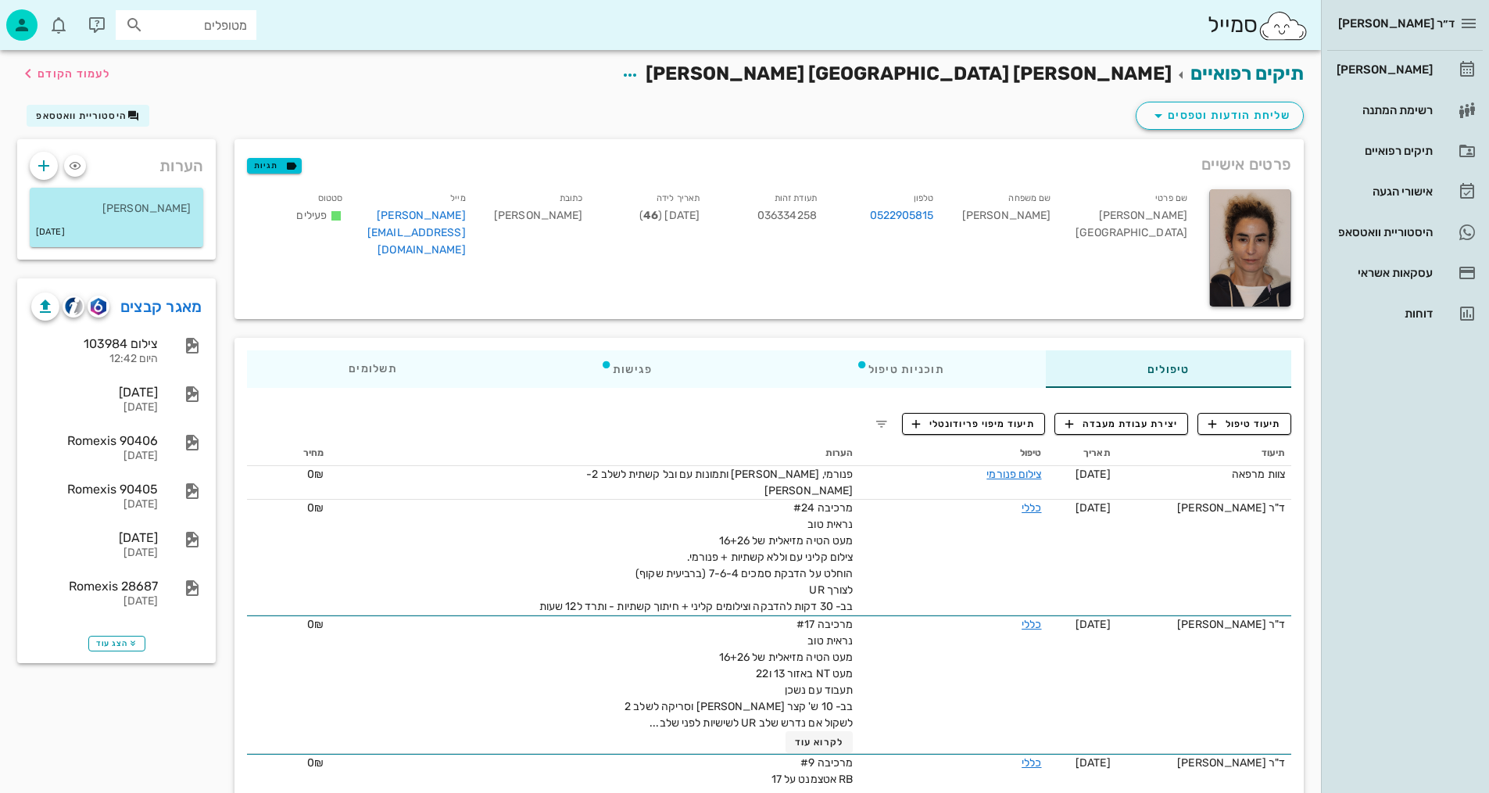
drag, startPoint x: 150, startPoint y: 311, endPoint x: 231, endPoint y: 292, distance: 83.6
click at [151, 309] on link "מאגר קבצים" at bounding box center [161, 306] width 82 height 25
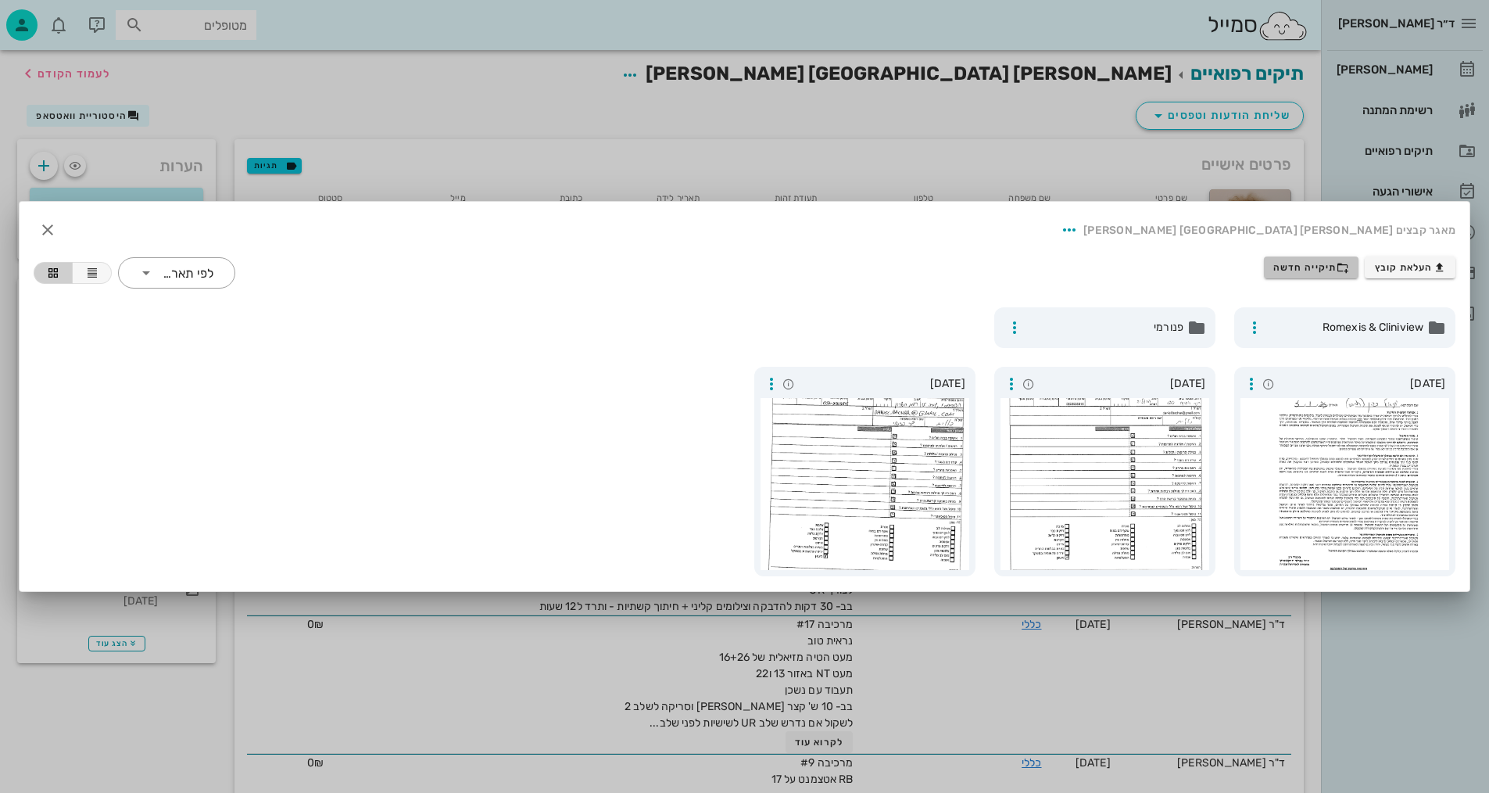
click at [1324, 266] on span "תיקייה חדשה" at bounding box center [1311, 267] width 76 height 13
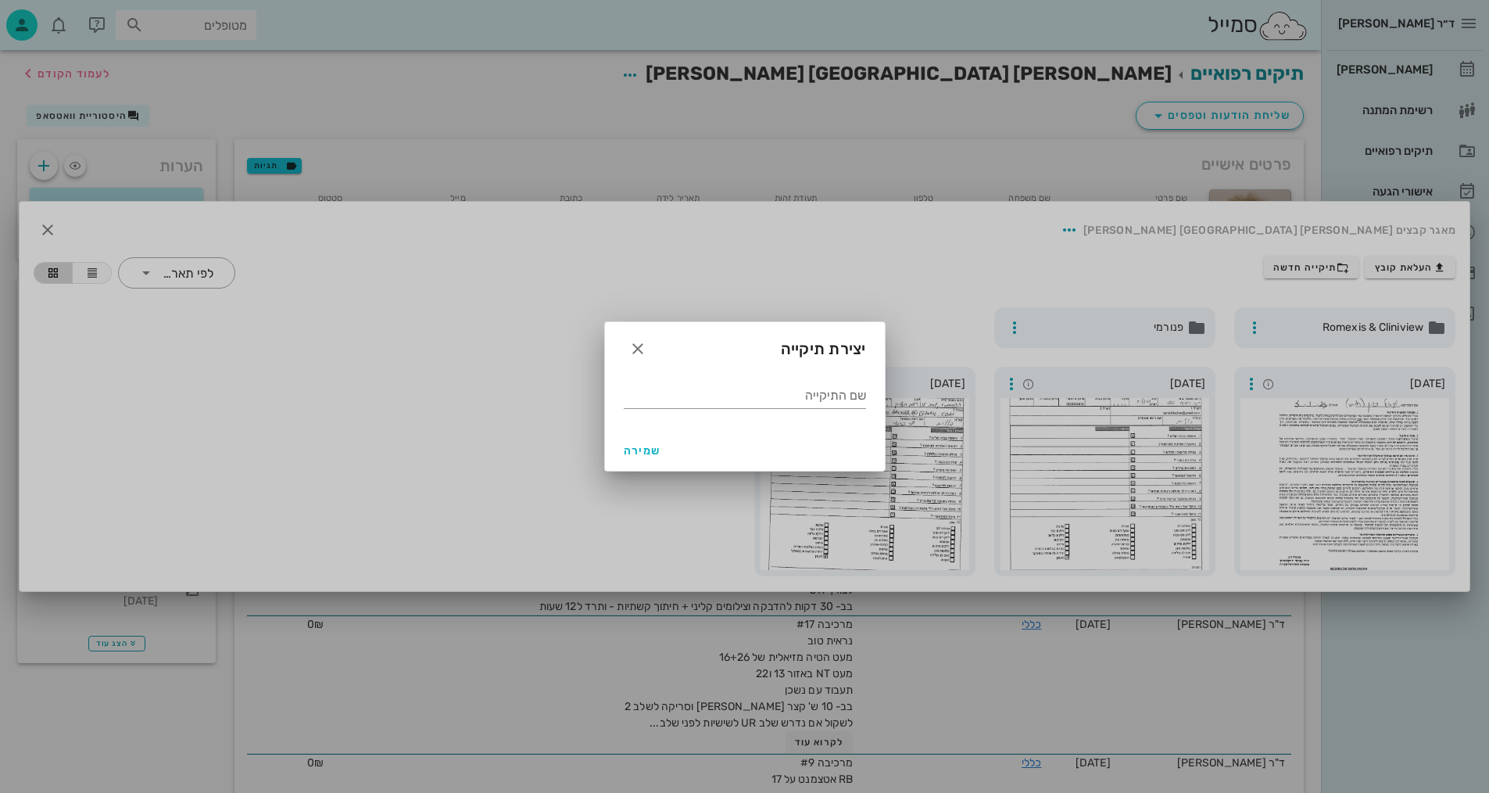
drag, startPoint x: 783, startPoint y: 393, endPoint x: 797, endPoint y: 368, distance: 28.7
click at [792, 379] on div "שם התיקייה" at bounding box center [745, 394] width 242 height 41
type input "9.2025"
click at [654, 449] on span "שמירה" at bounding box center [643, 450] width 38 height 13
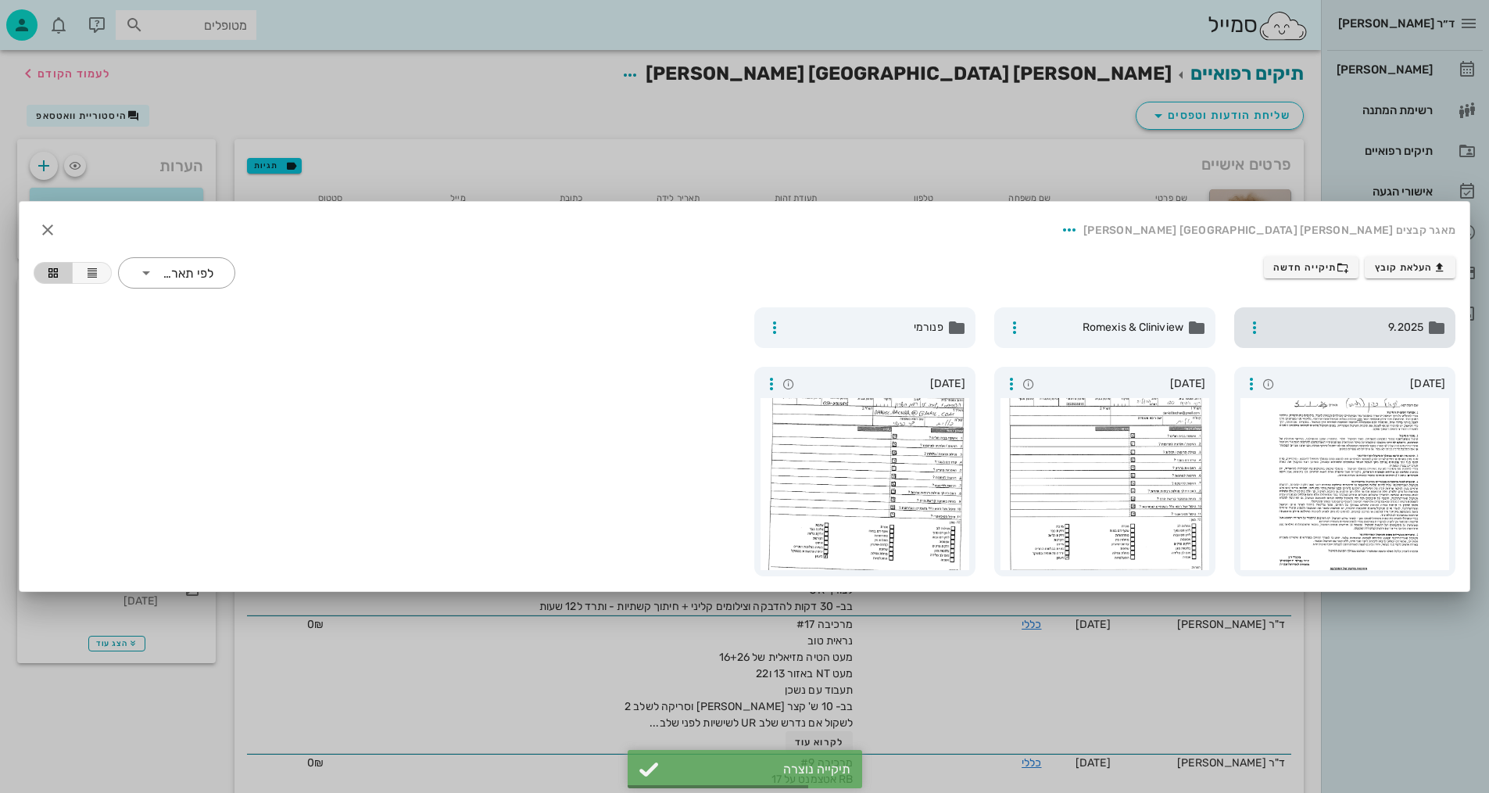
click at [1378, 339] on div "9.2025" at bounding box center [1344, 327] width 221 height 41
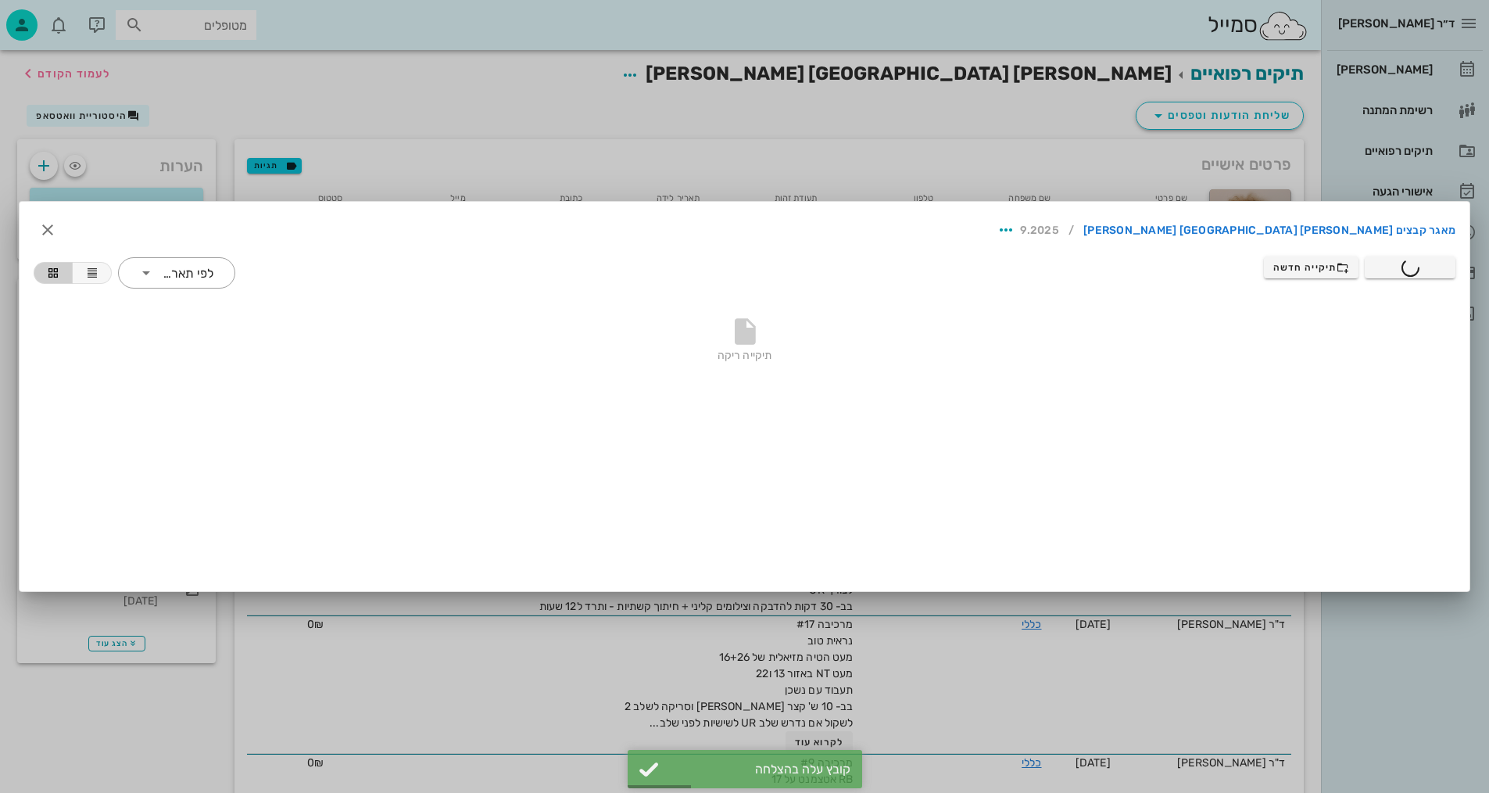
click at [617, 105] on div at bounding box center [744, 396] width 1489 height 793
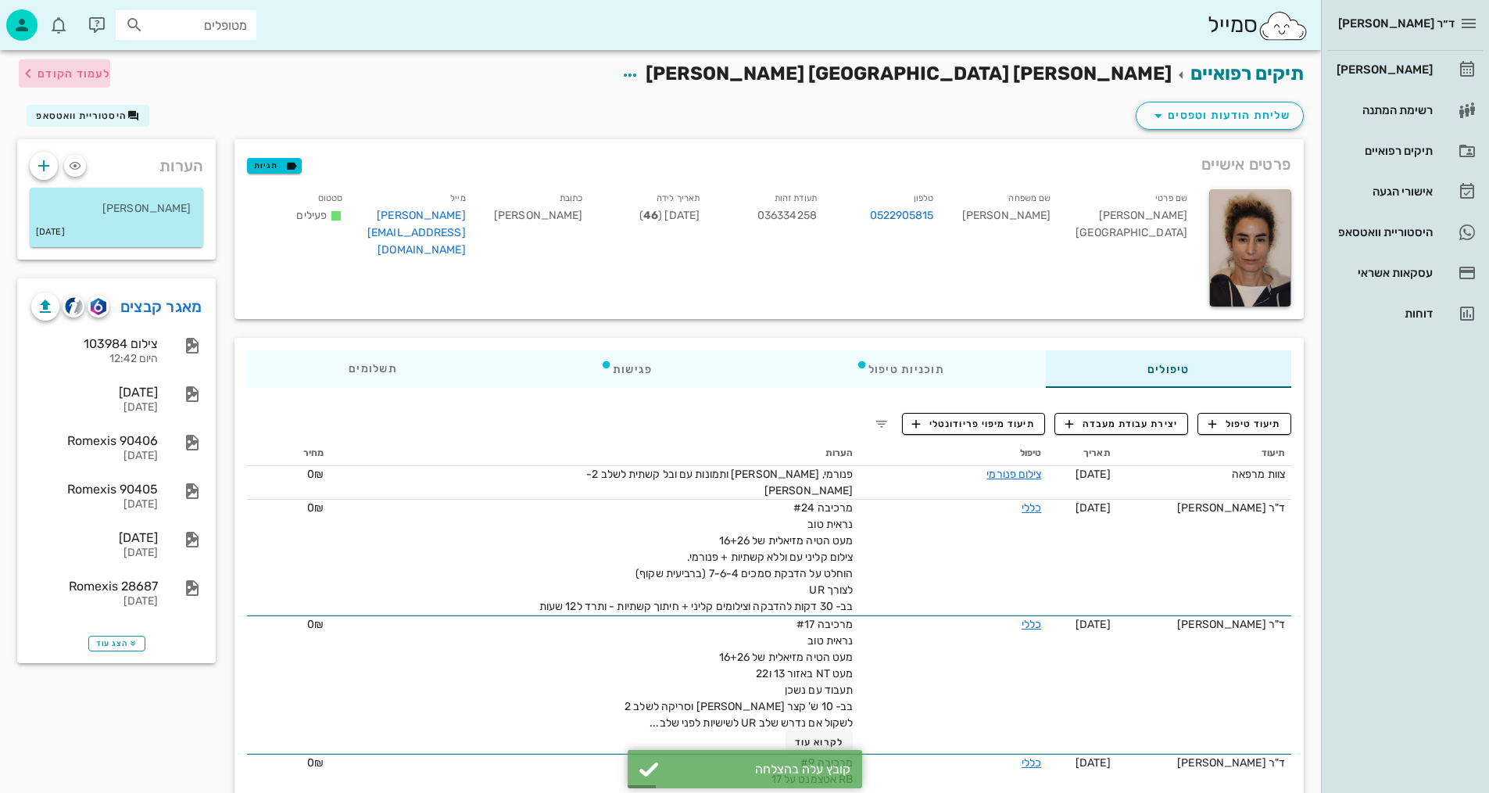
click at [97, 76] on span "לעמוד הקודם" at bounding box center [74, 73] width 73 height 13
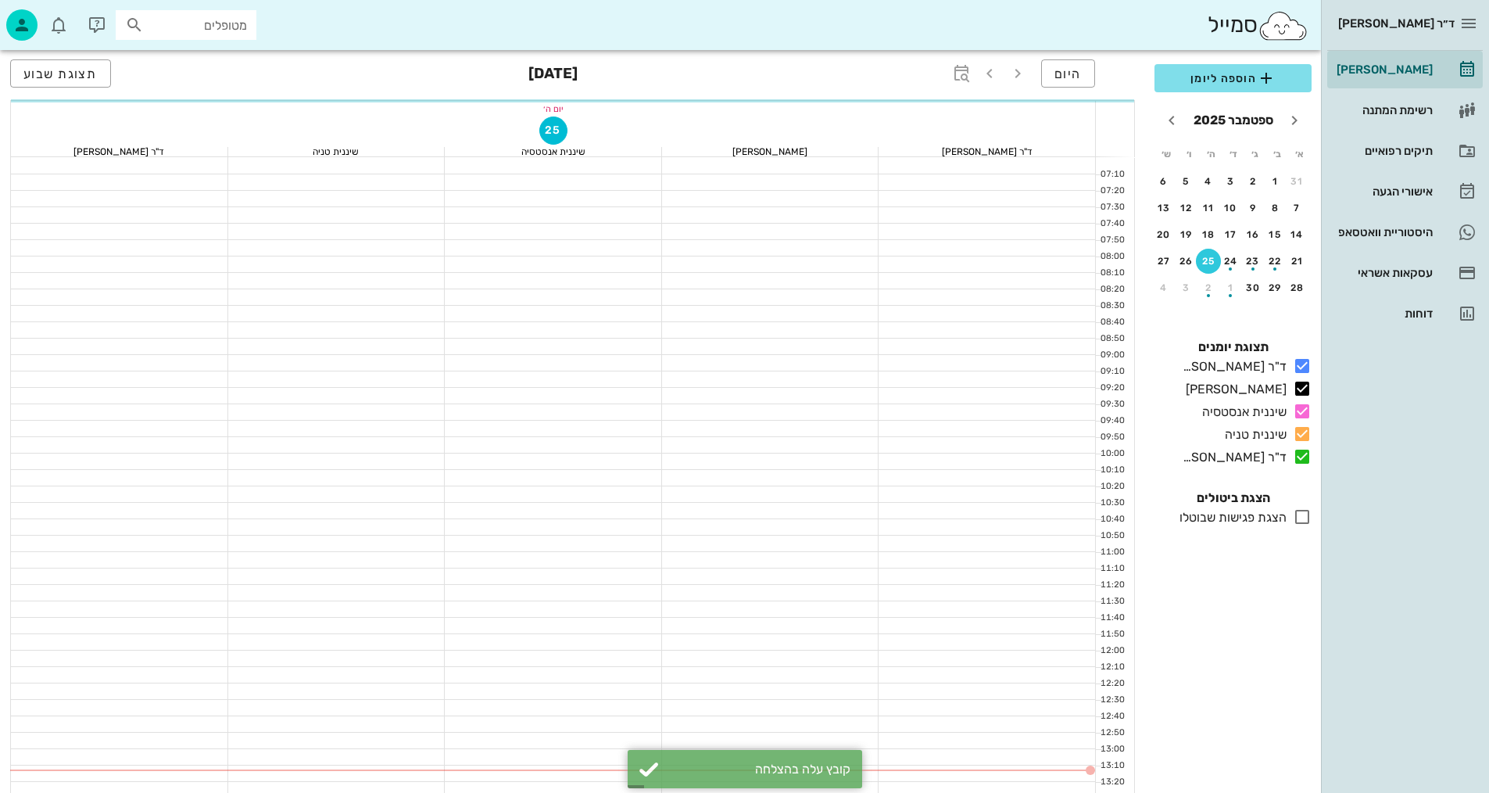
scroll to position [78, 0]
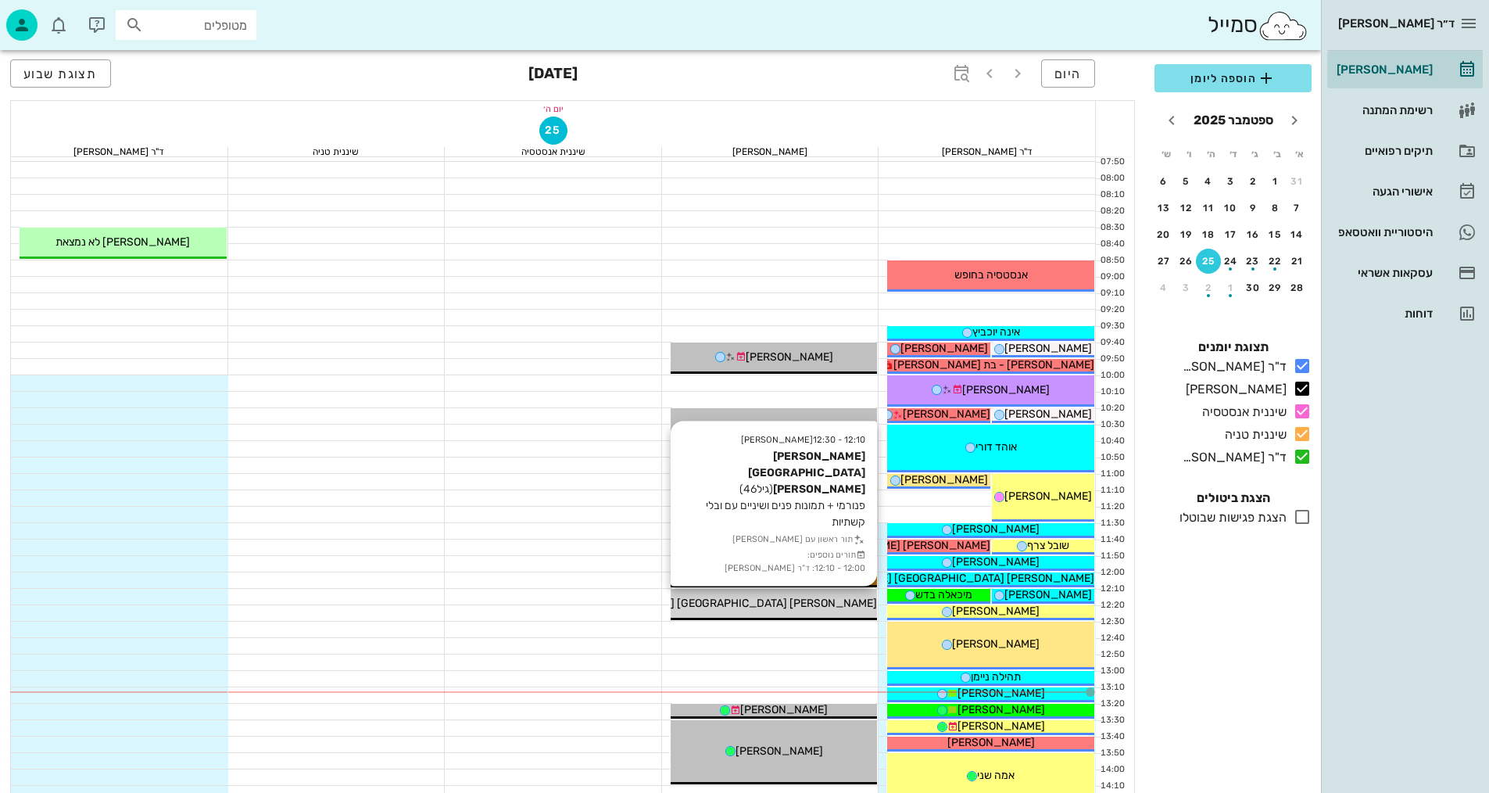
click at [811, 605] on span "[PERSON_NAME] [GEOGRAPHIC_DATA] [PERSON_NAME]" at bounding box center [732, 602] width 290 height 13
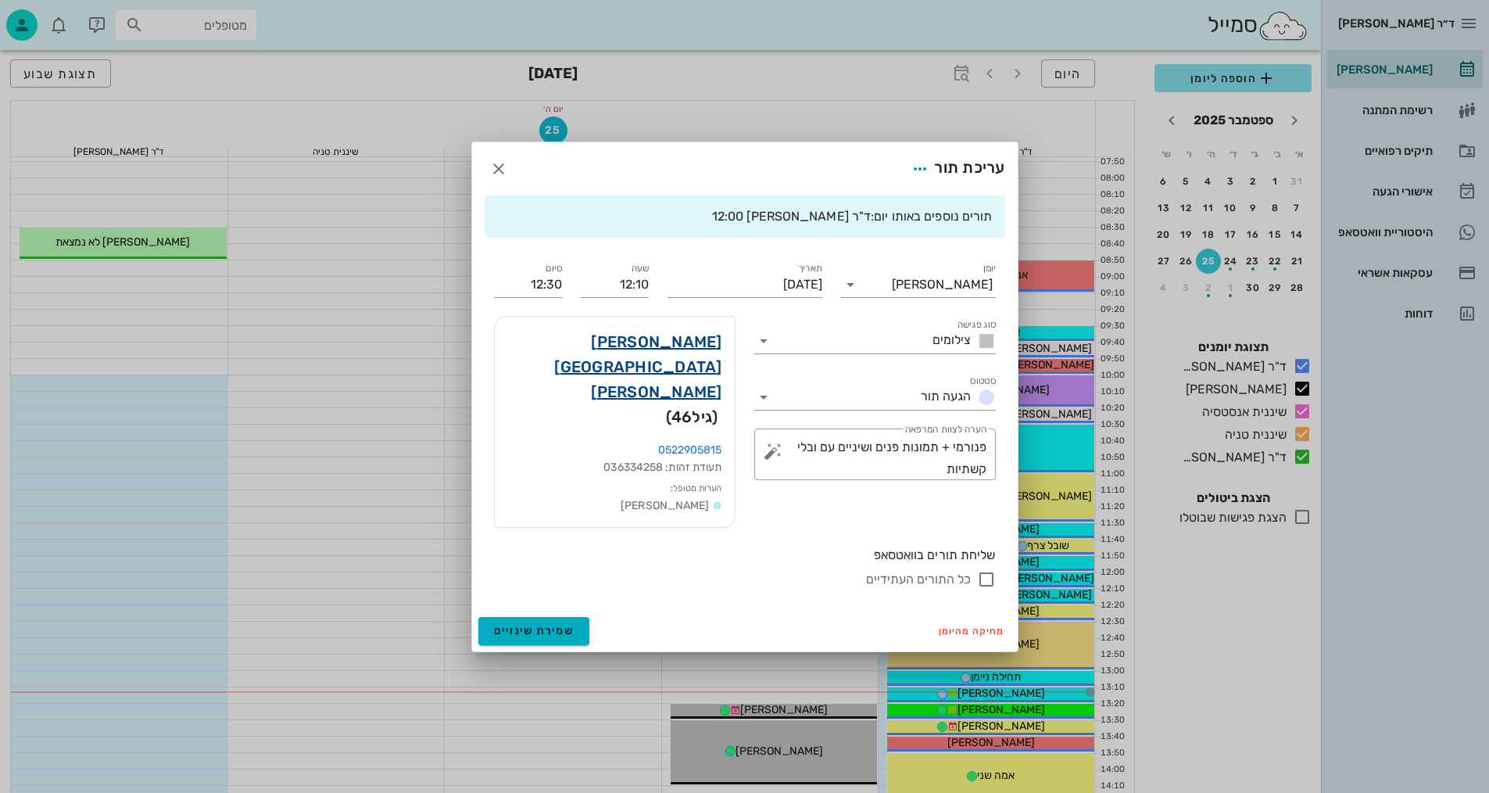
click at [707, 367] on link "[PERSON_NAME] [GEOGRAPHIC_DATA] [PERSON_NAME]" at bounding box center [614, 366] width 215 height 75
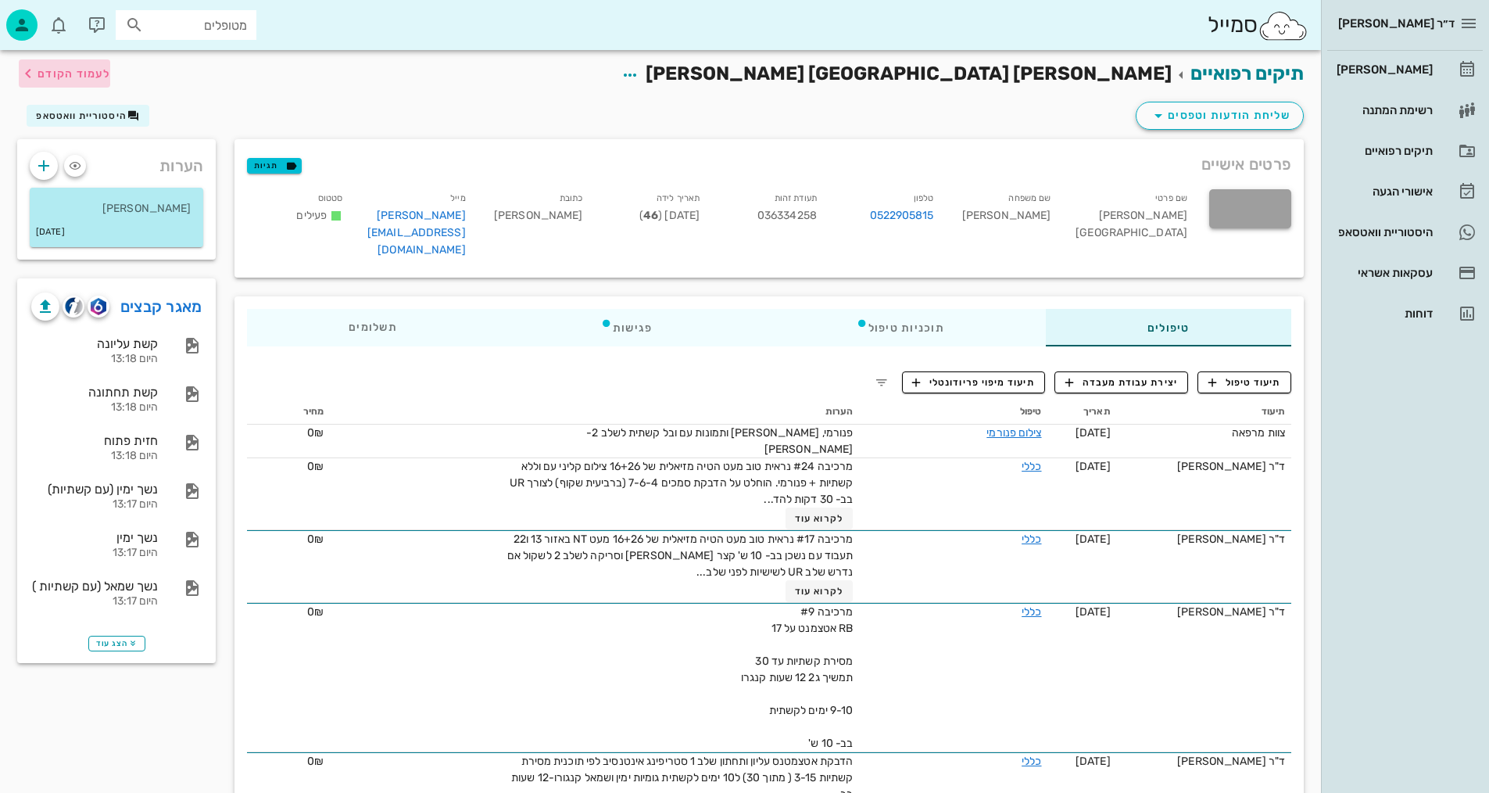
click at [85, 69] on span "לעמוד הקודם" at bounding box center [74, 73] width 73 height 13
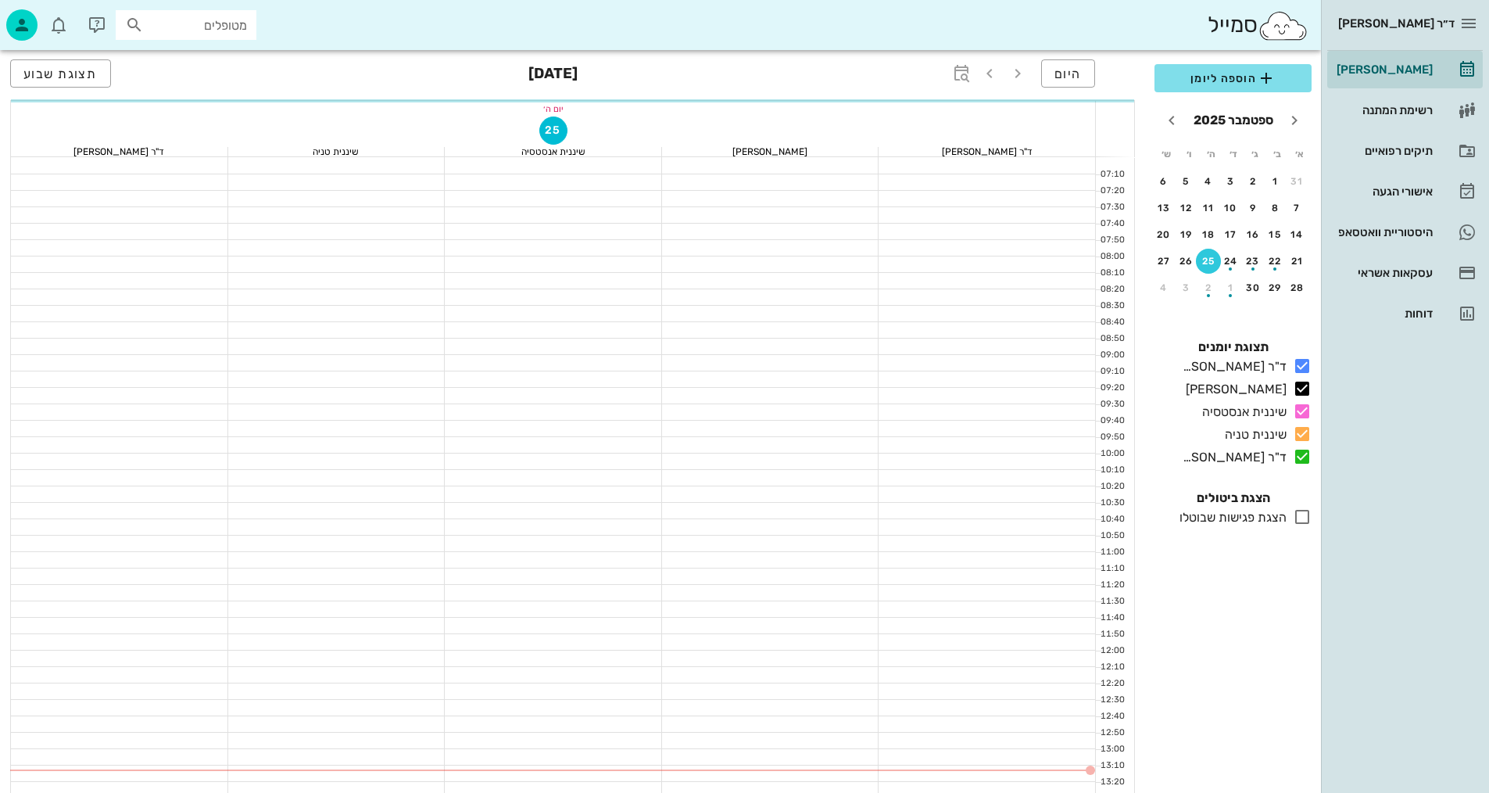
scroll to position [78, 0]
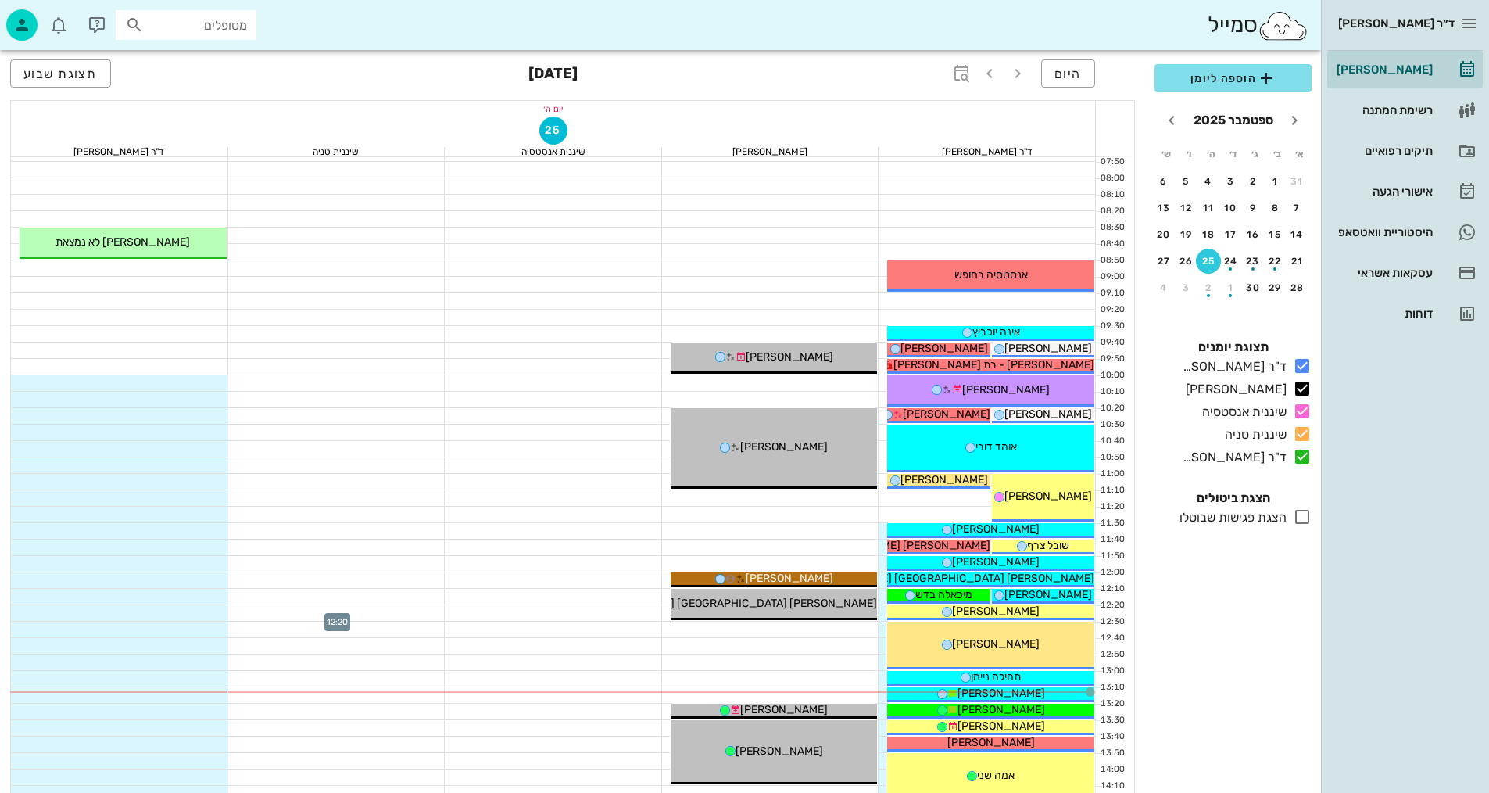
drag, startPoint x: 303, startPoint y: 615, endPoint x: 319, endPoint y: 608, distance: 17.9
click at [303, 615] on div at bounding box center [336, 613] width 217 height 16
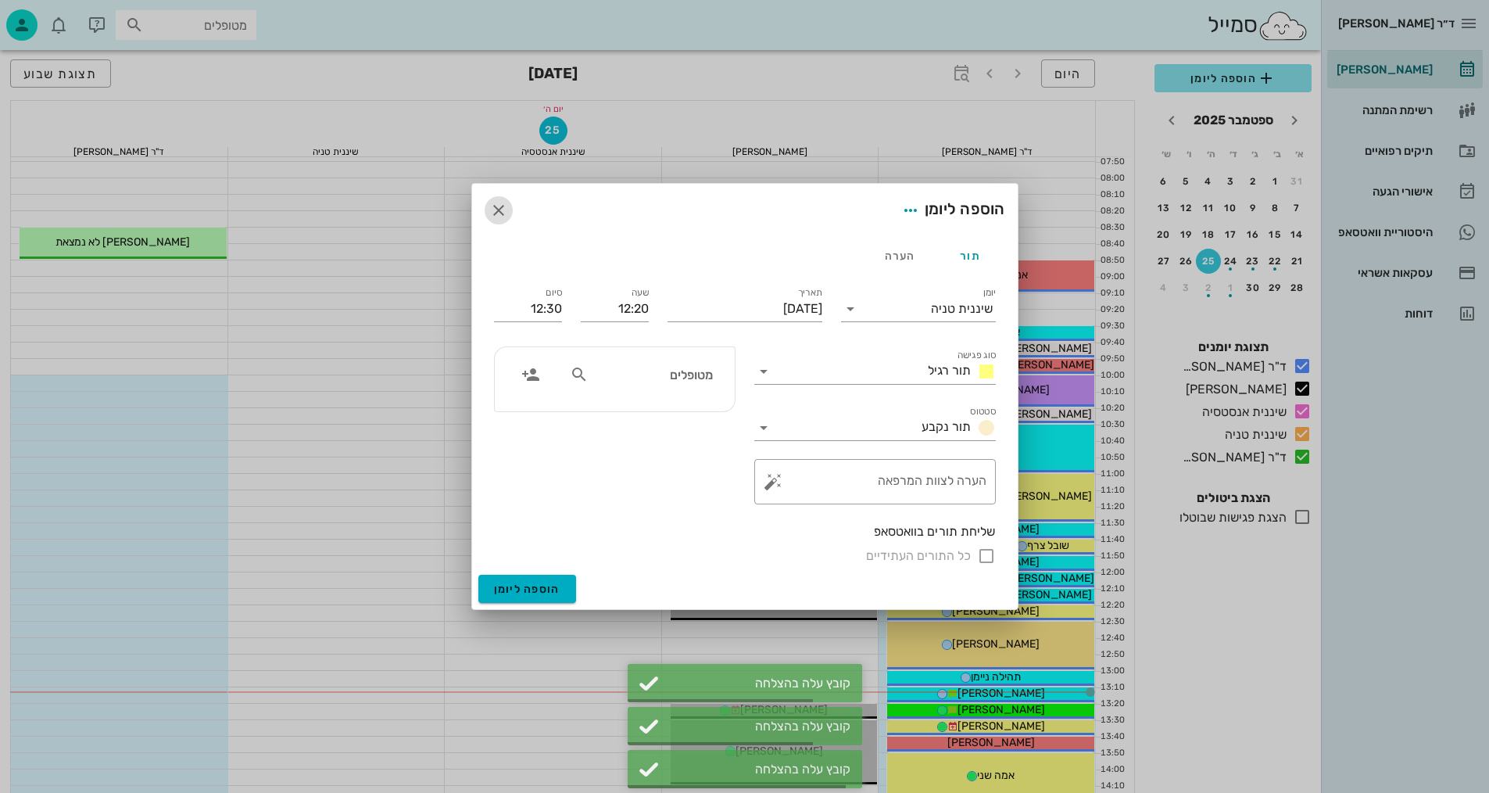
click at [503, 217] on icon "button" at bounding box center [498, 210] width 19 height 19
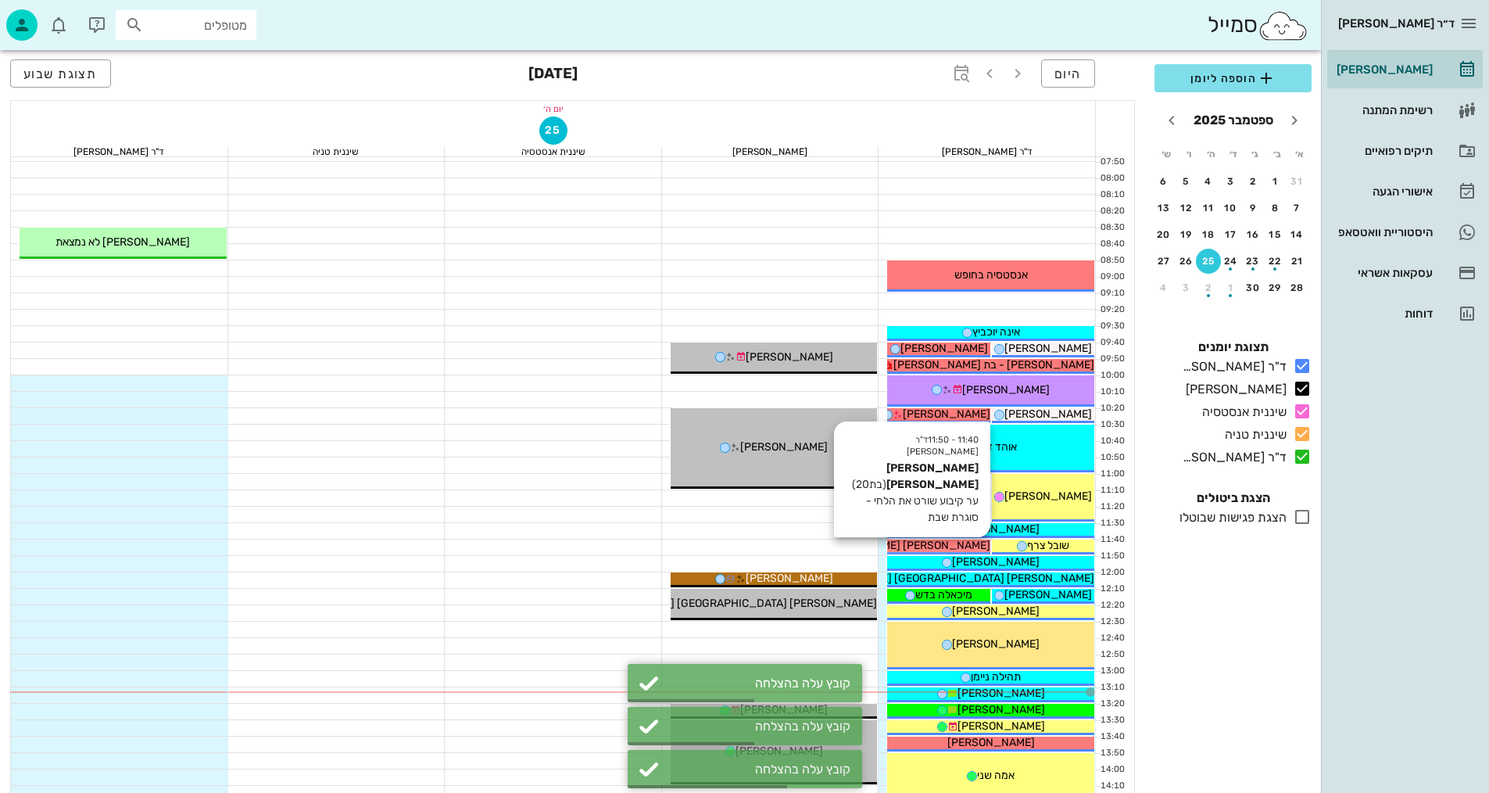
click at [926, 544] on span "[PERSON_NAME] [PERSON_NAME]" at bounding box center [901, 545] width 177 height 13
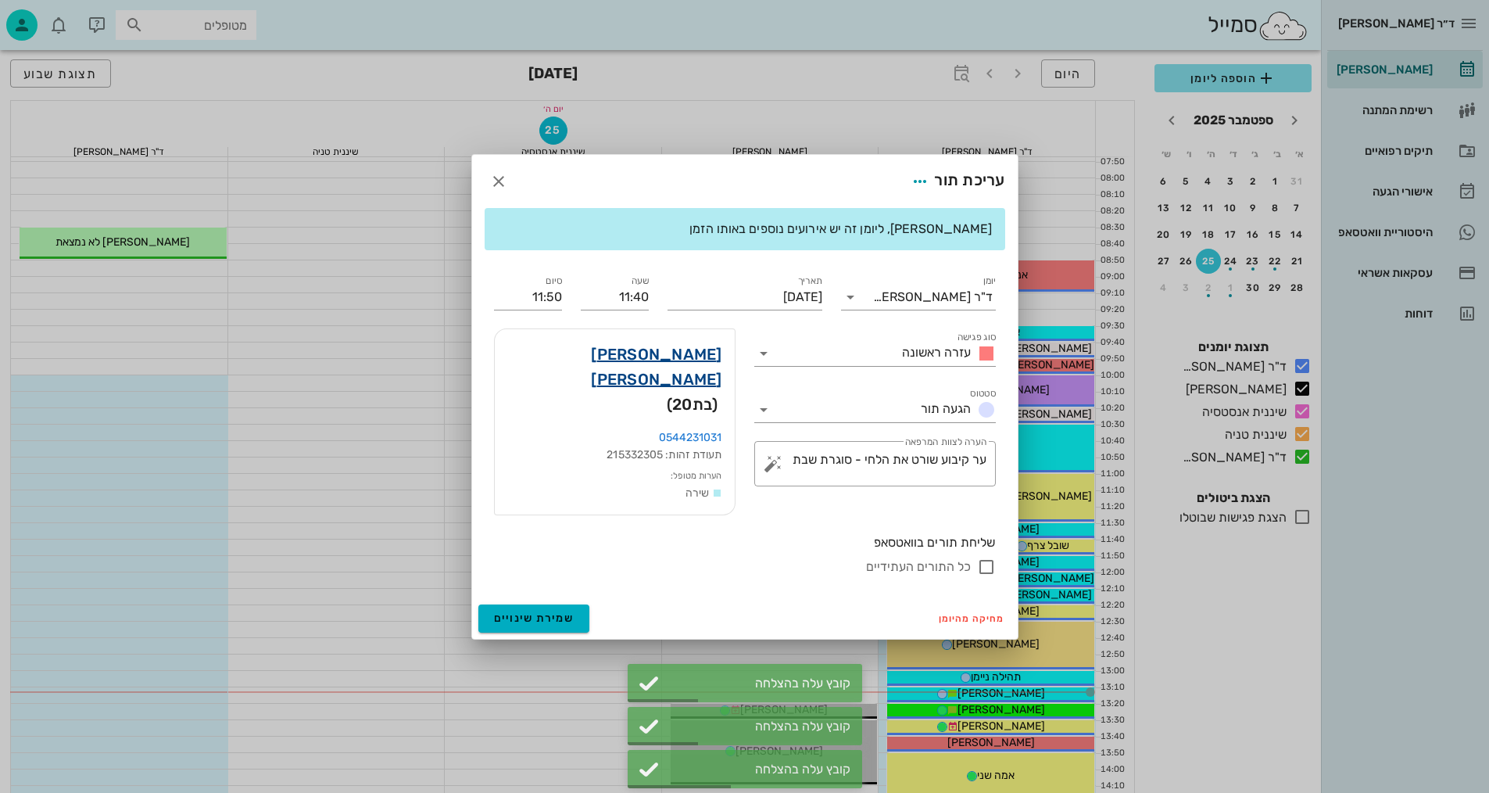
click at [681, 371] on link "[PERSON_NAME] [PERSON_NAME]" at bounding box center [614, 367] width 215 height 50
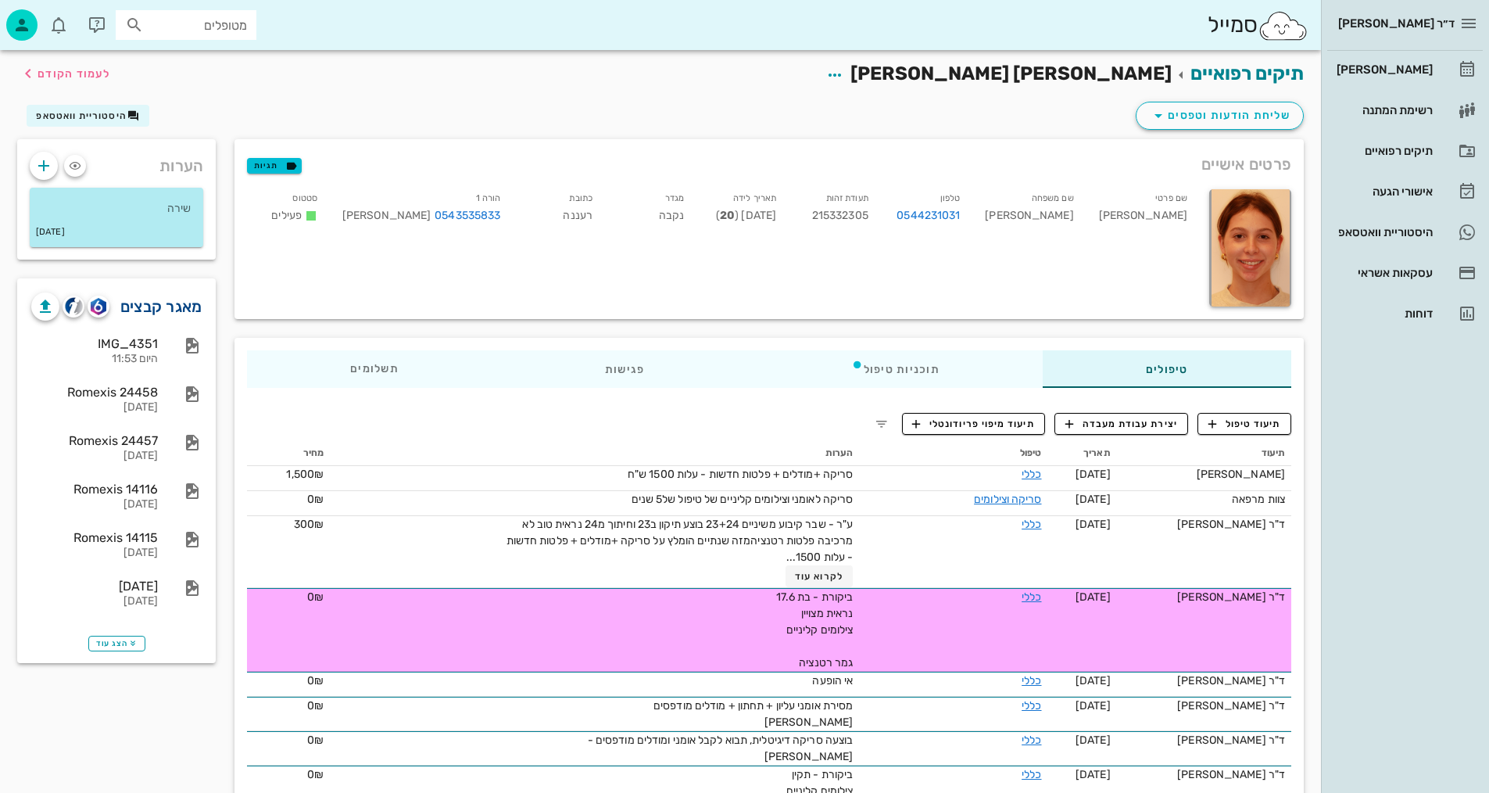
click at [156, 302] on link "מאגר קבצים" at bounding box center [161, 306] width 82 height 25
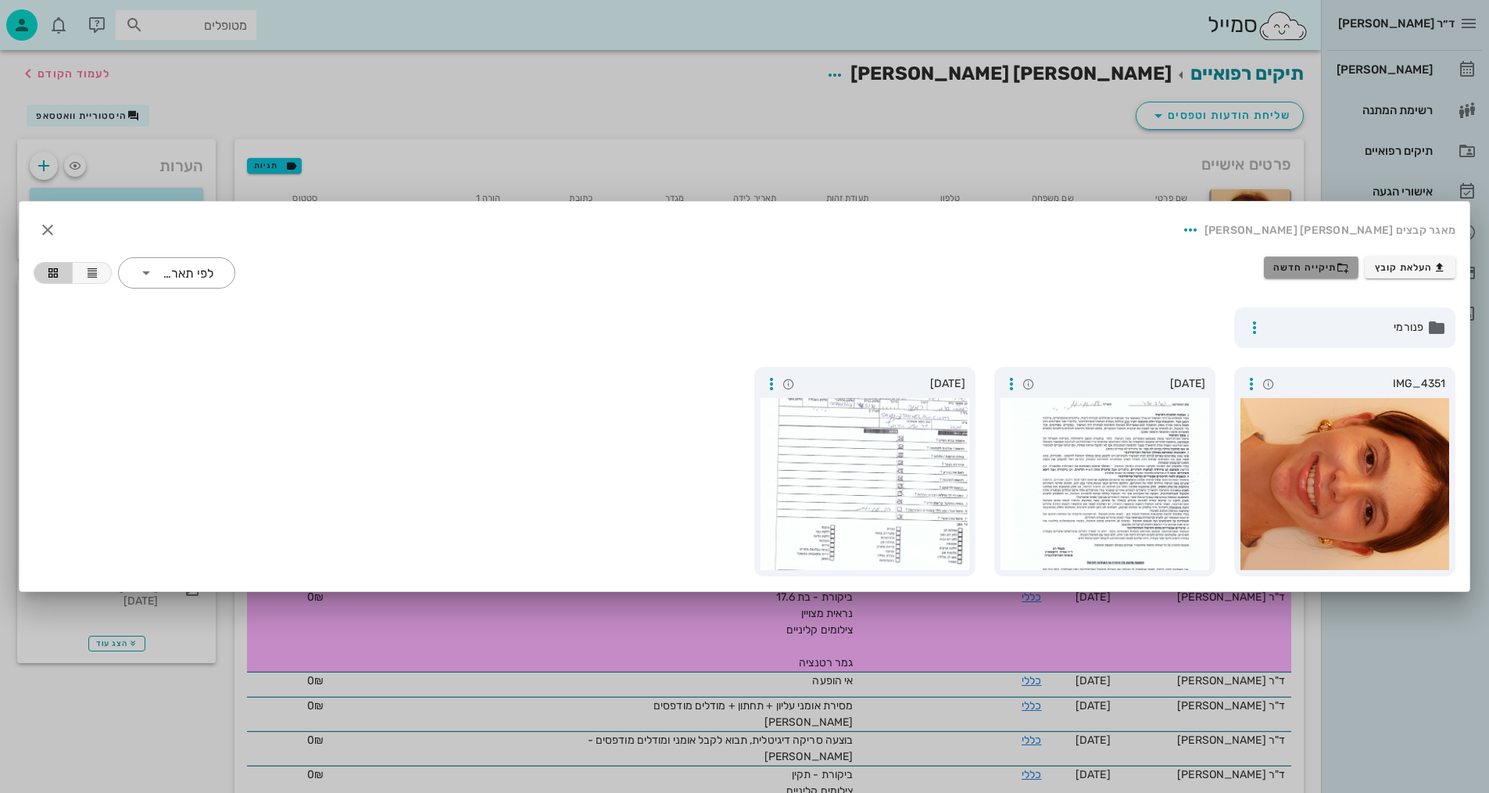
click at [1326, 268] on span "תיקייה חדשה" at bounding box center [1311, 267] width 76 height 13
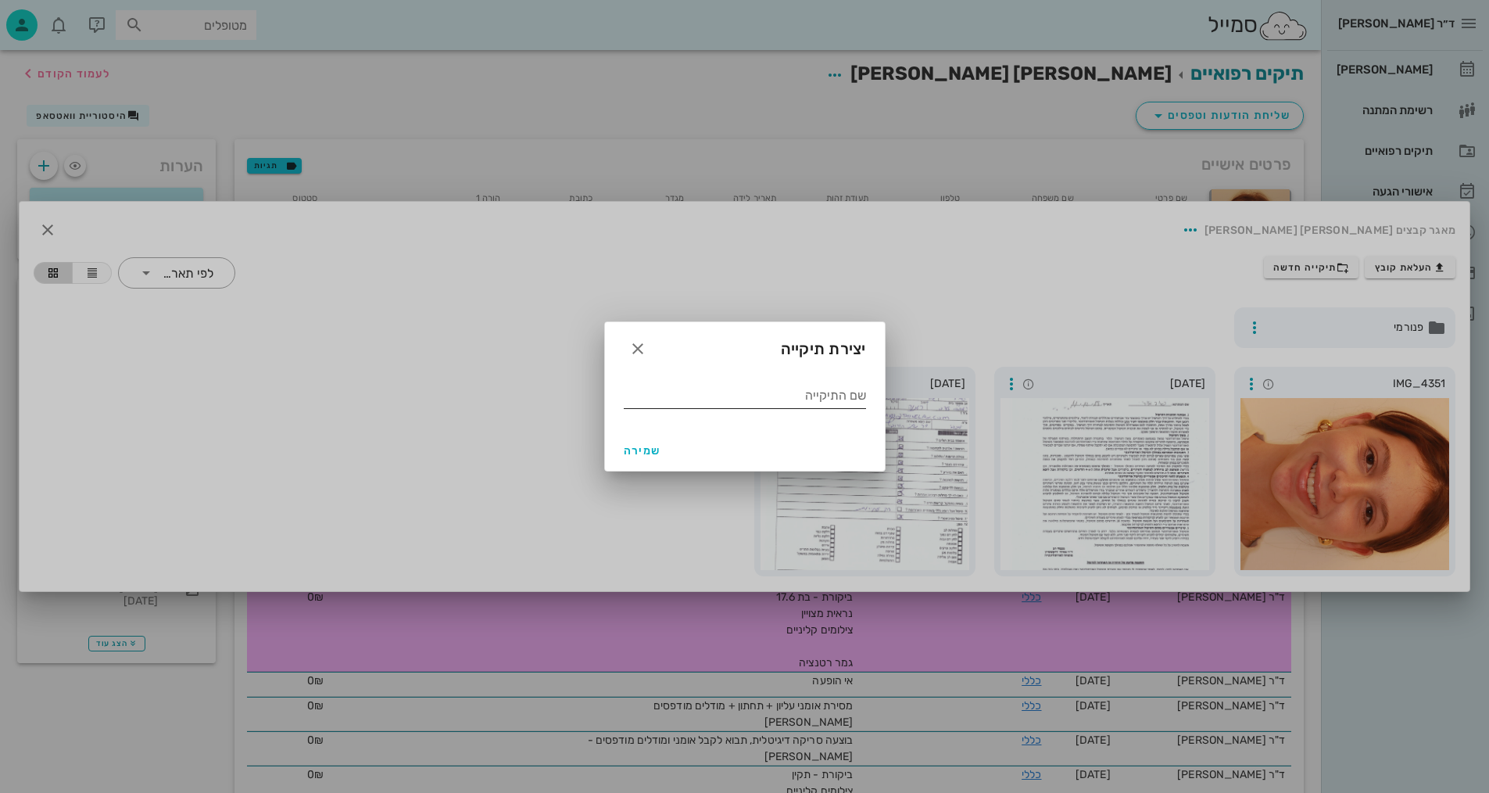
click at [837, 403] on input "שם התיקייה" at bounding box center [745, 395] width 242 height 25
type input "9.2025"
click at [629, 458] on button "שמירה" at bounding box center [643, 450] width 50 height 28
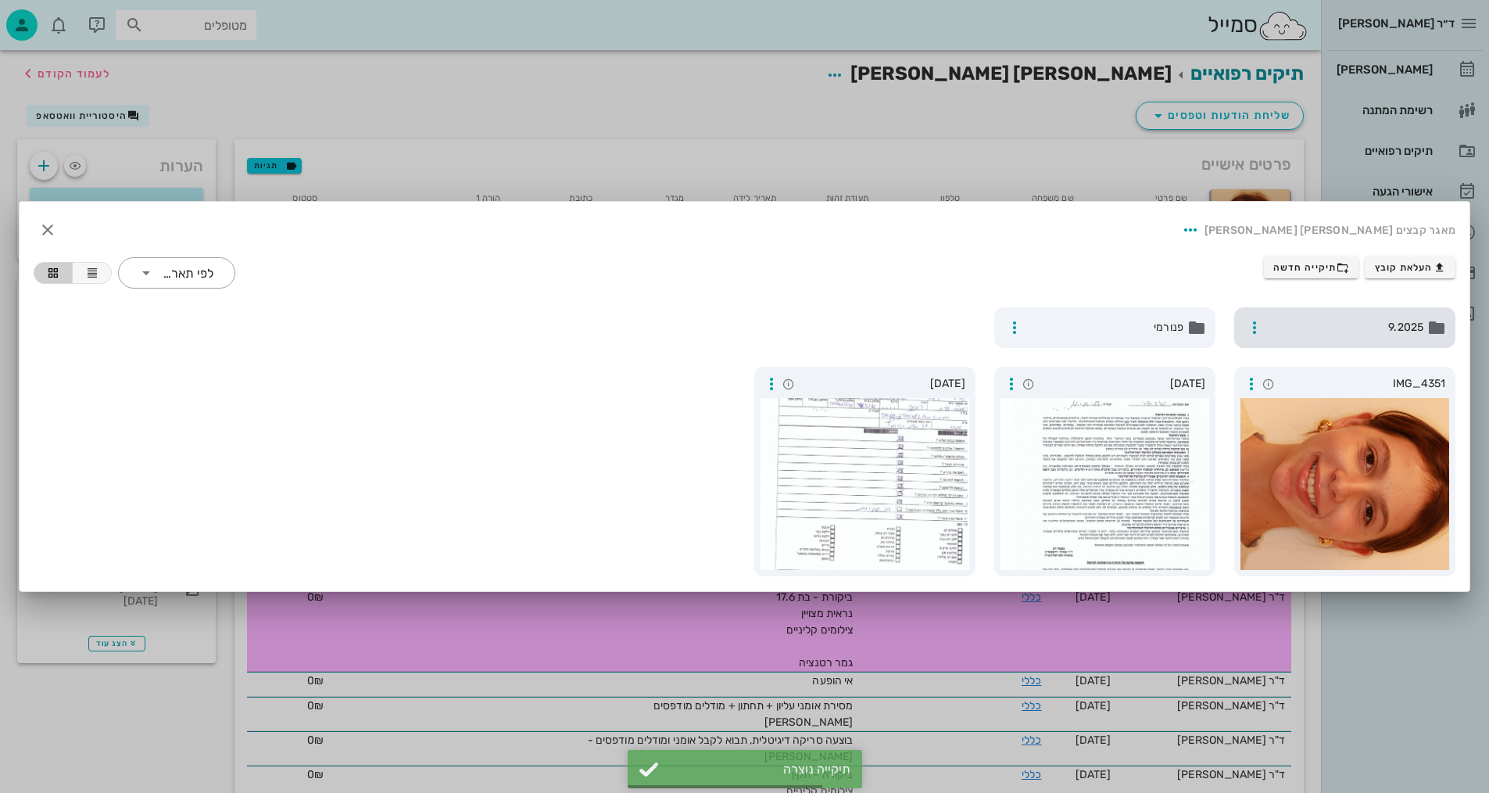
click at [1356, 336] on div "9.2025" at bounding box center [1344, 327] width 221 height 41
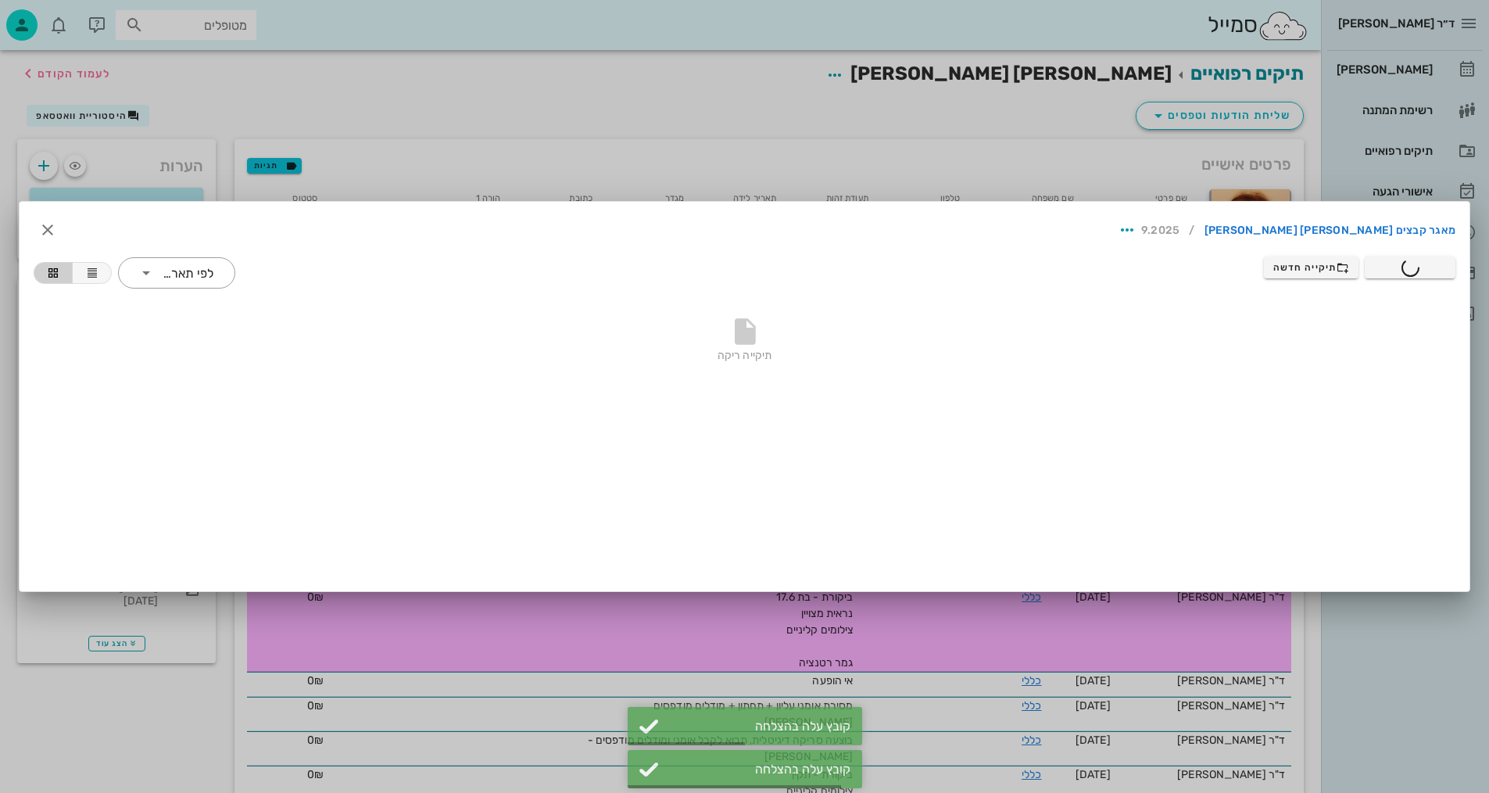
click at [195, 96] on div at bounding box center [744, 396] width 1489 height 793
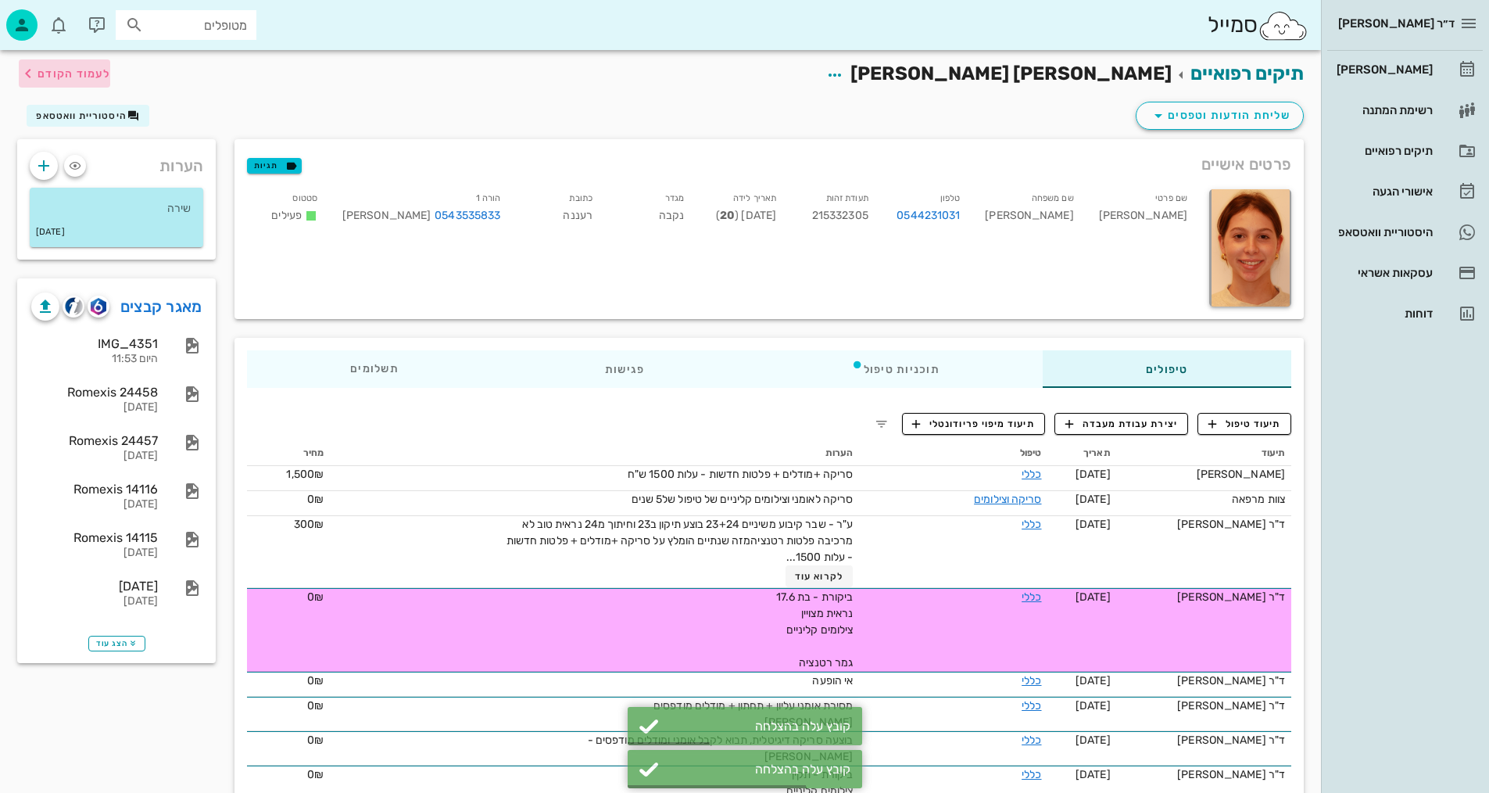
click at [81, 73] on span "לעמוד הקודם" at bounding box center [74, 73] width 73 height 13
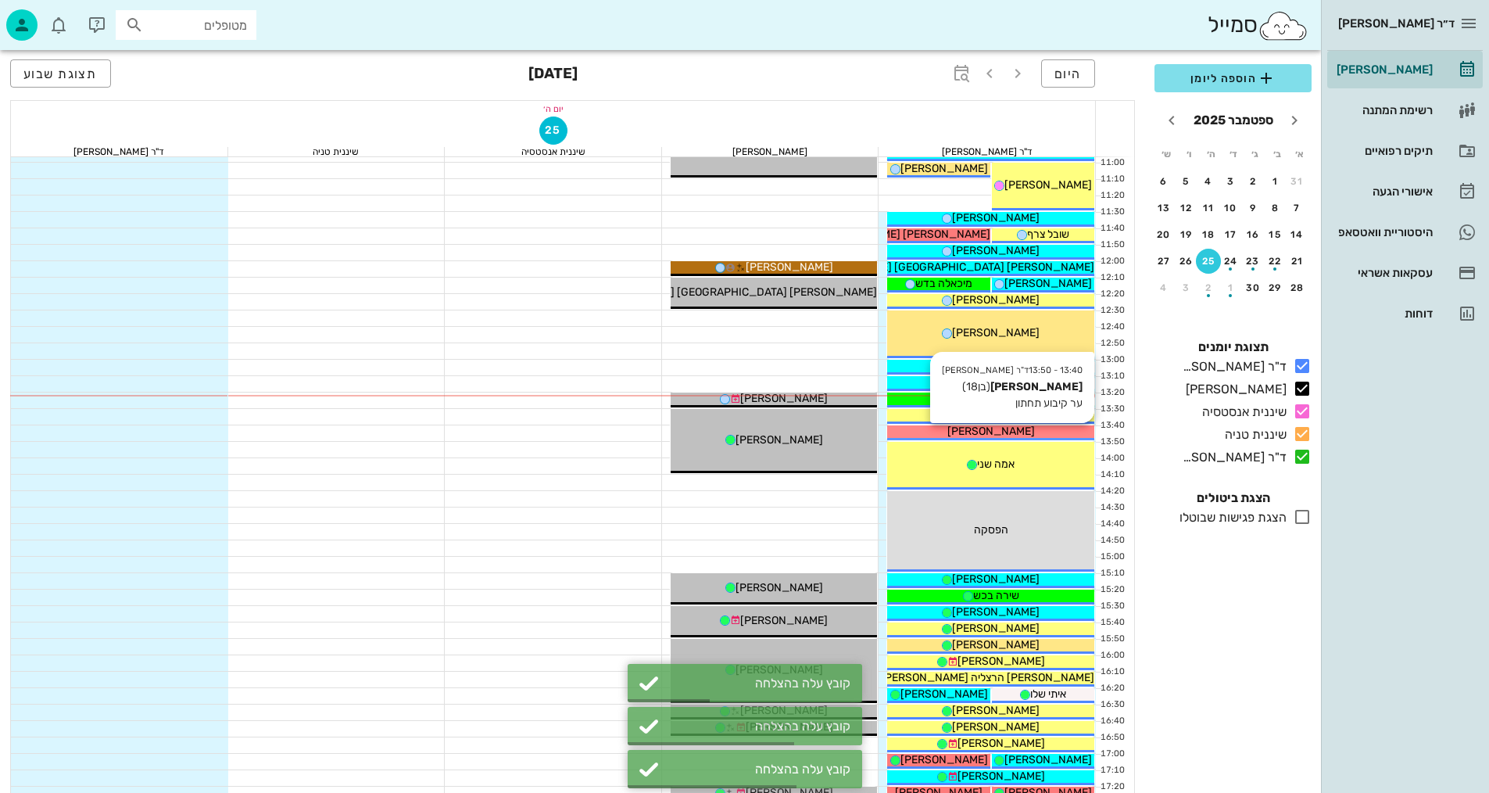
scroll to position [391, 0]
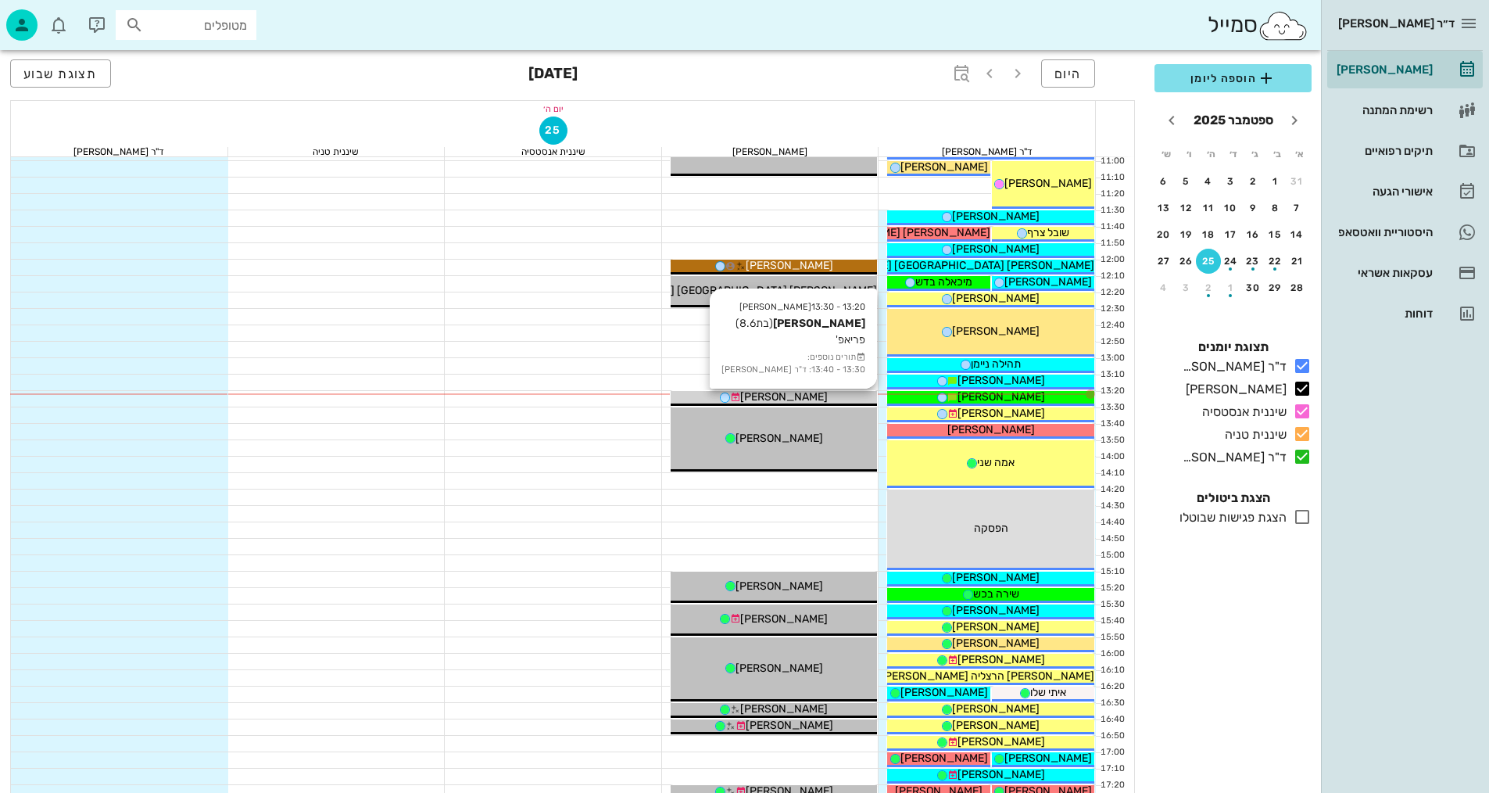
click at [829, 398] on div "[PERSON_NAME]" at bounding box center [774, 397] width 207 height 16
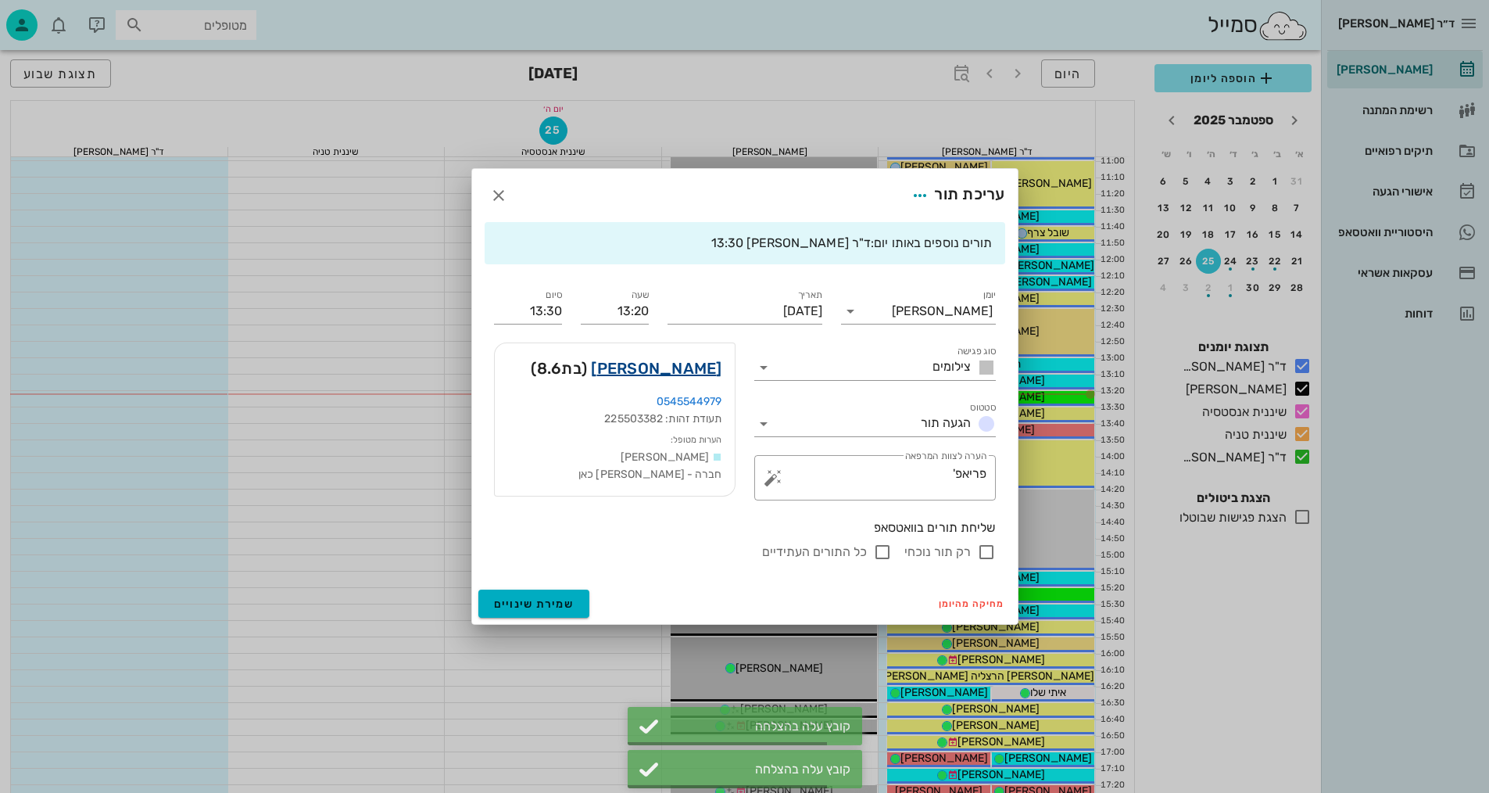
click at [714, 364] on link "[PERSON_NAME]" at bounding box center [656, 368] width 131 height 25
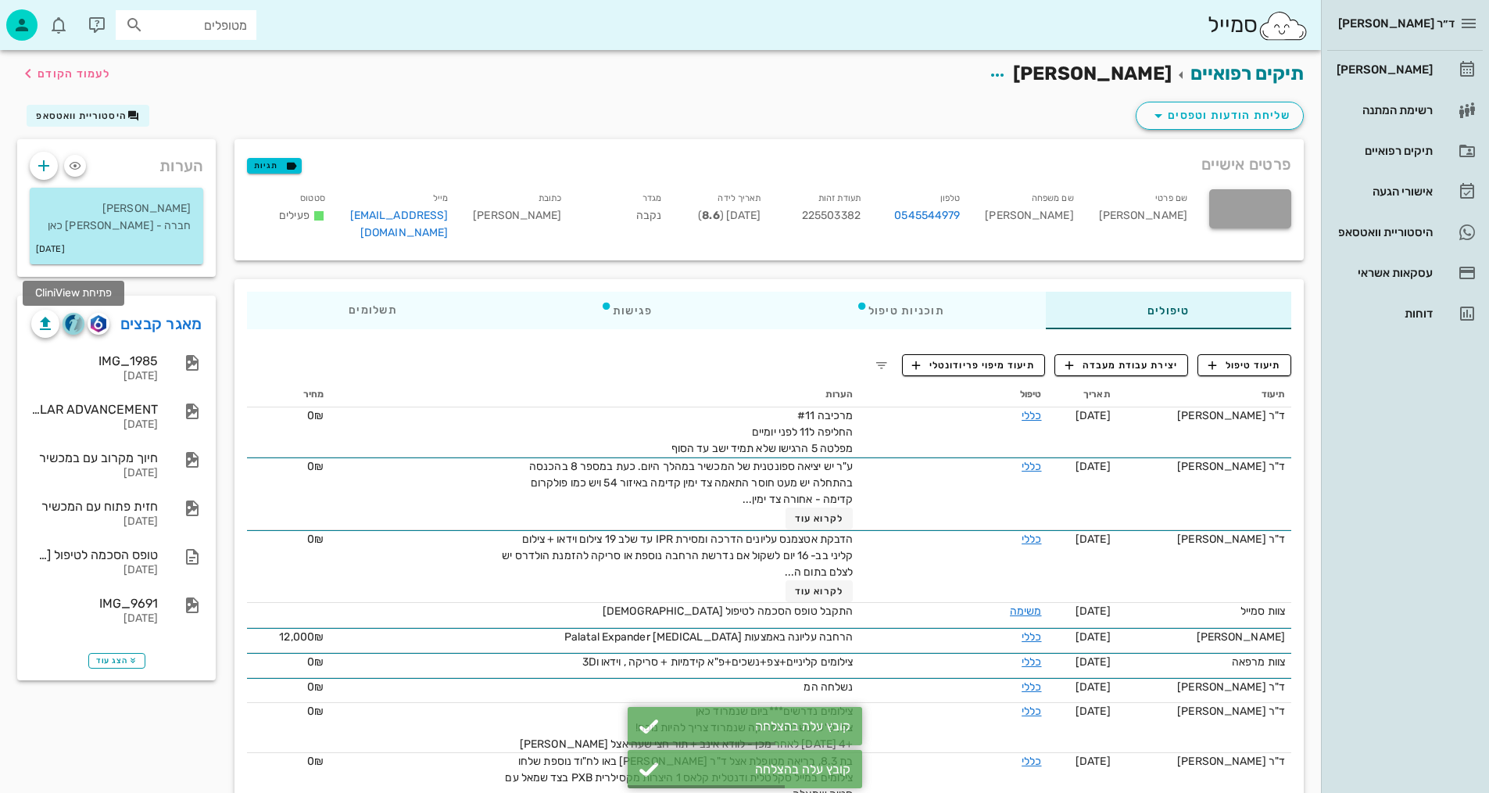
click at [77, 326] on img "button" at bounding box center [74, 323] width 18 height 18
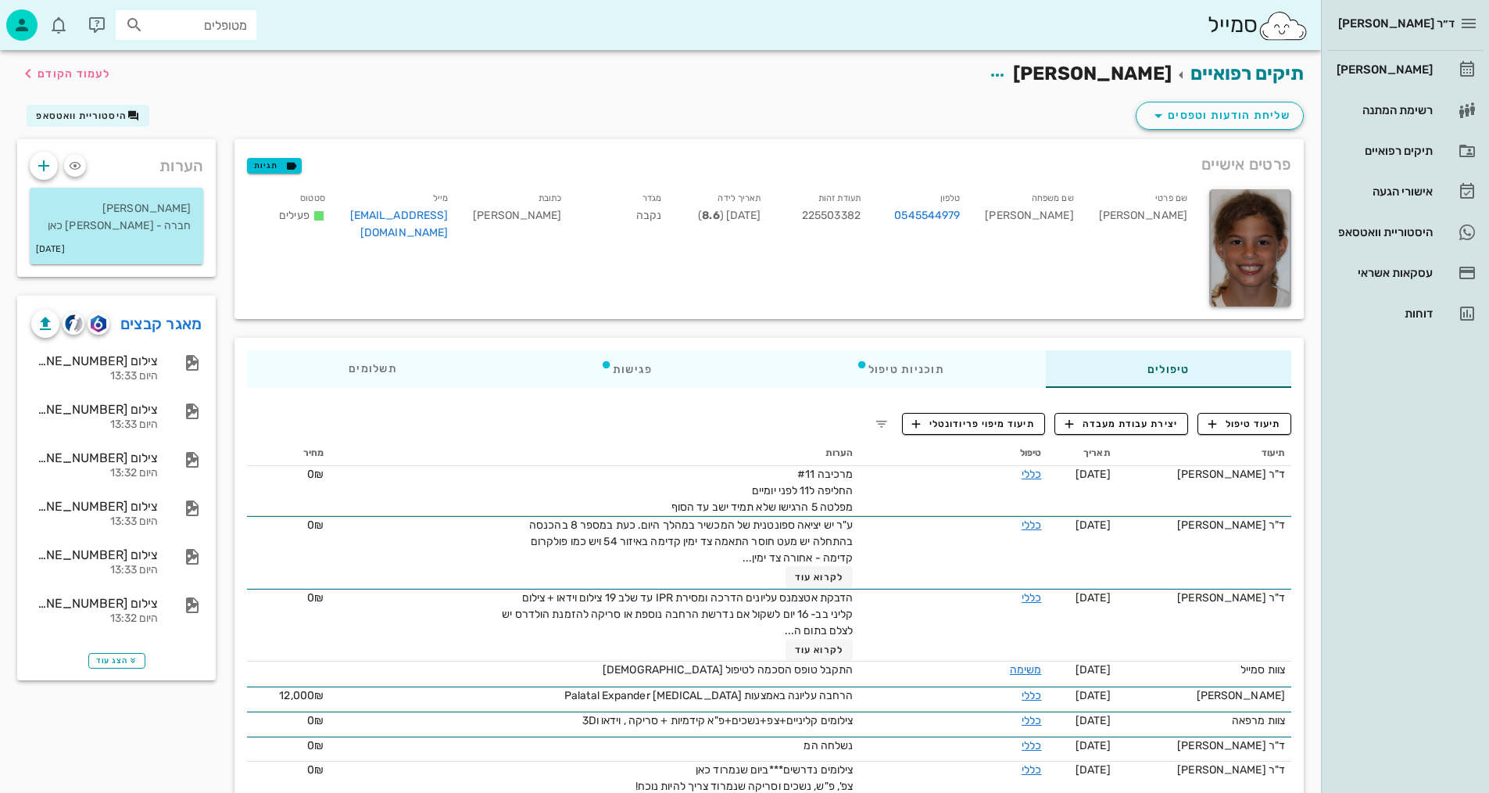
click at [603, 95] on div "תיקים רפואיים [PERSON_NAME] לעמוד הקודם" at bounding box center [660, 74] width 1305 height 48
click at [1273, 428] on span "תיעוד טיפול" at bounding box center [1245, 424] width 73 height 14
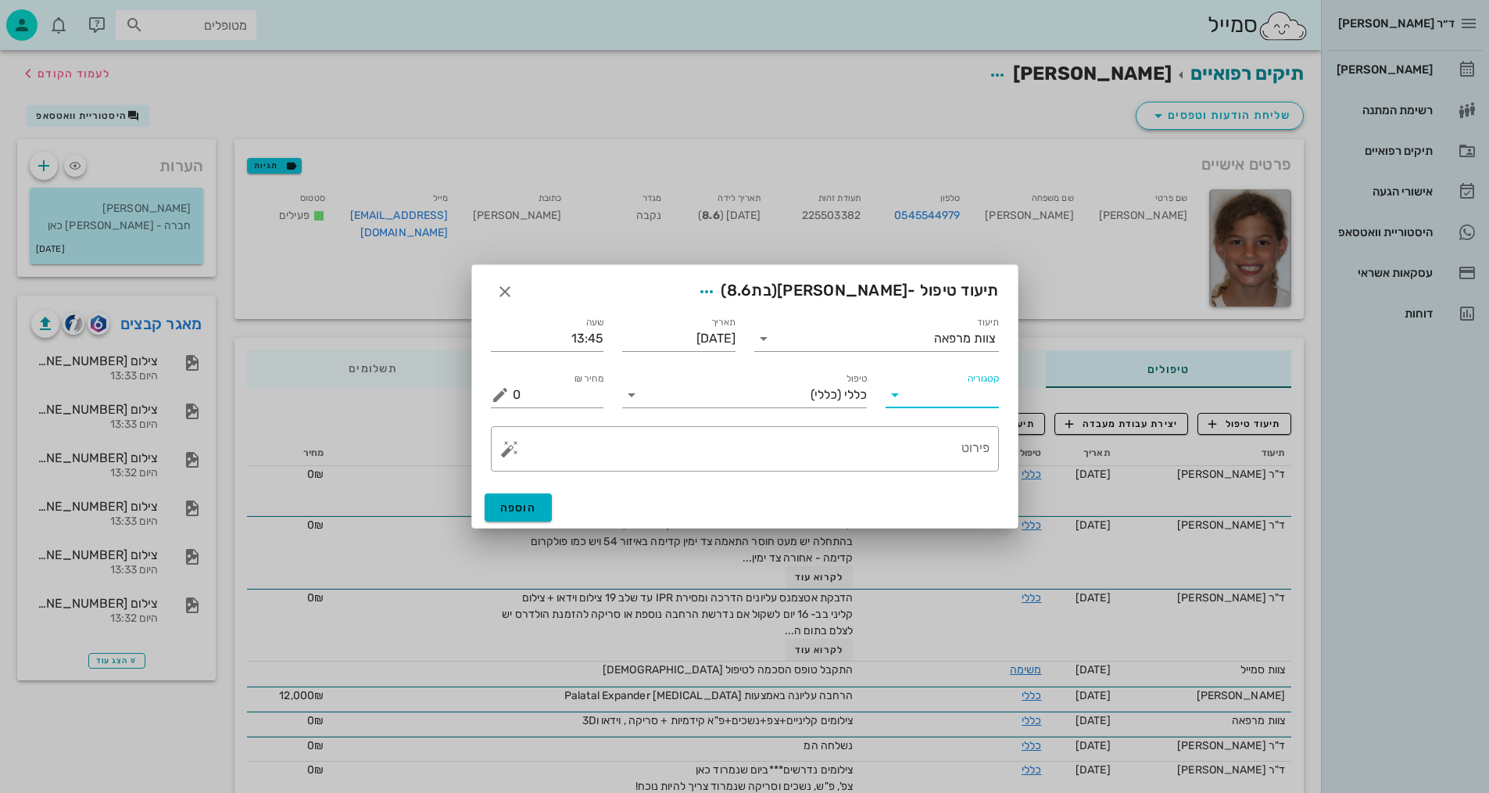
click at [976, 399] on input "קטגוריה" at bounding box center [955, 394] width 88 height 25
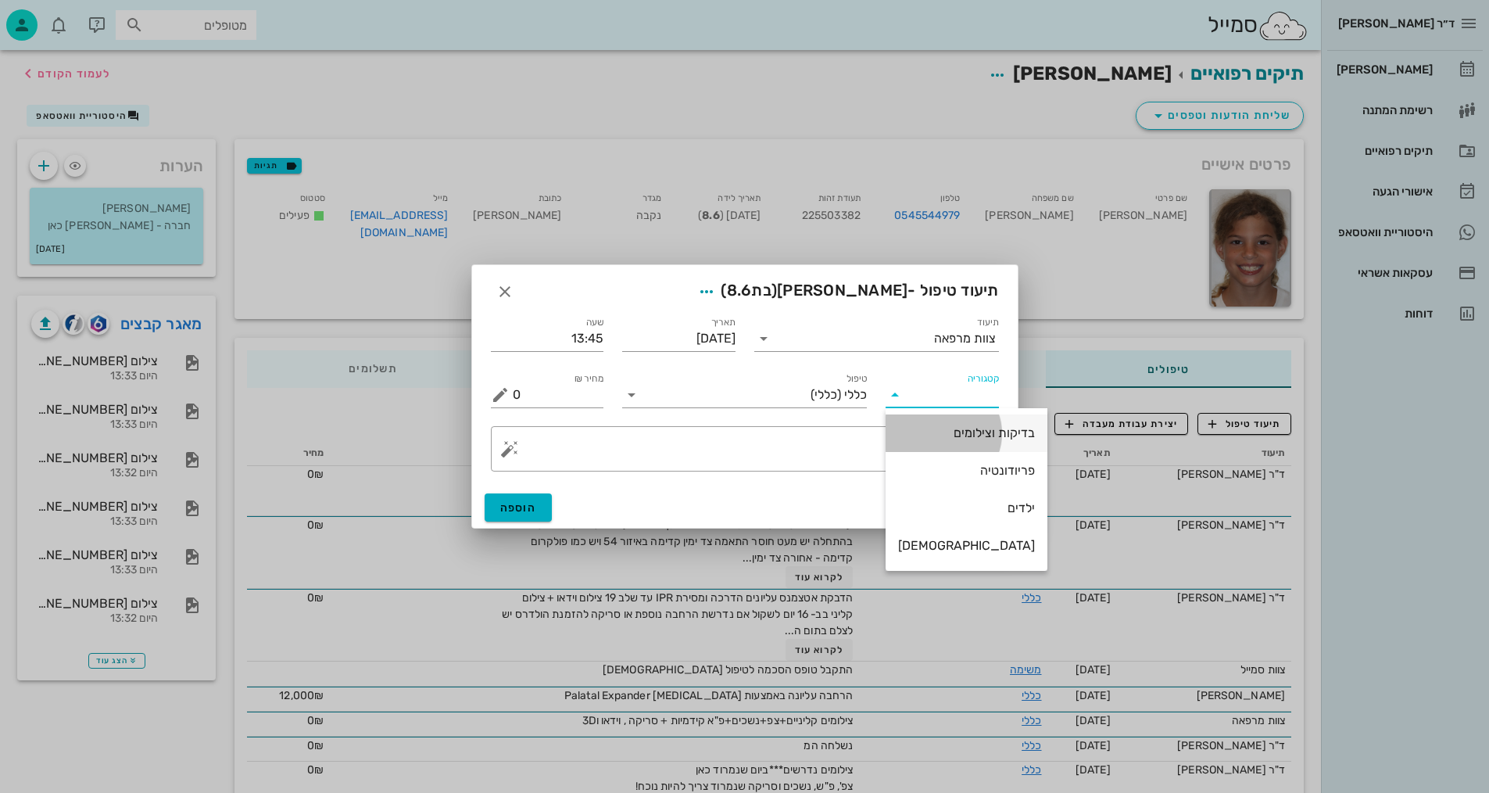
click at [966, 432] on div "בדיקות וצילומים" at bounding box center [966, 432] width 137 height 15
type input "בדיקות וצילומים"
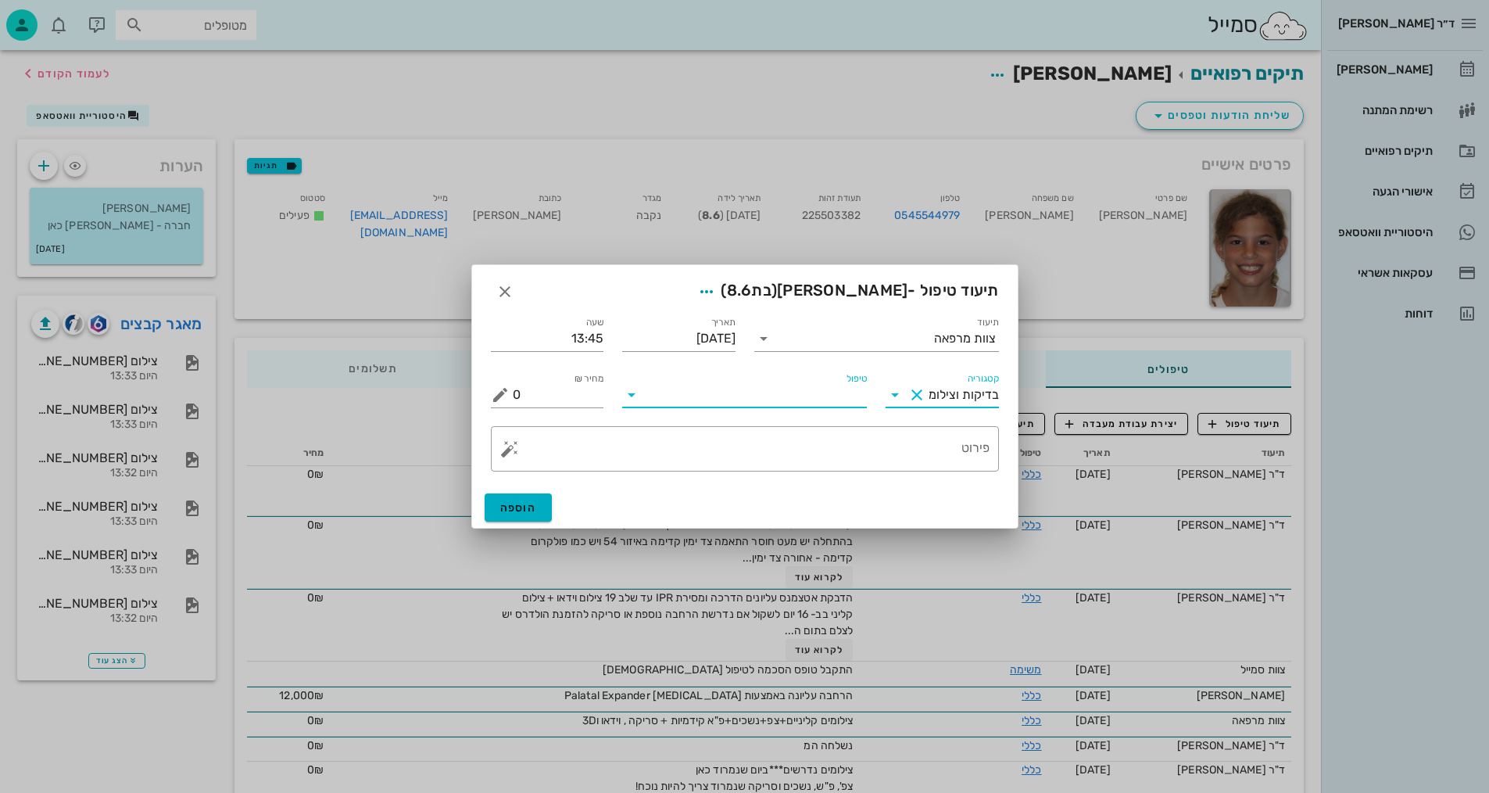
click at [829, 405] on input "טיפול" at bounding box center [755, 394] width 223 height 25
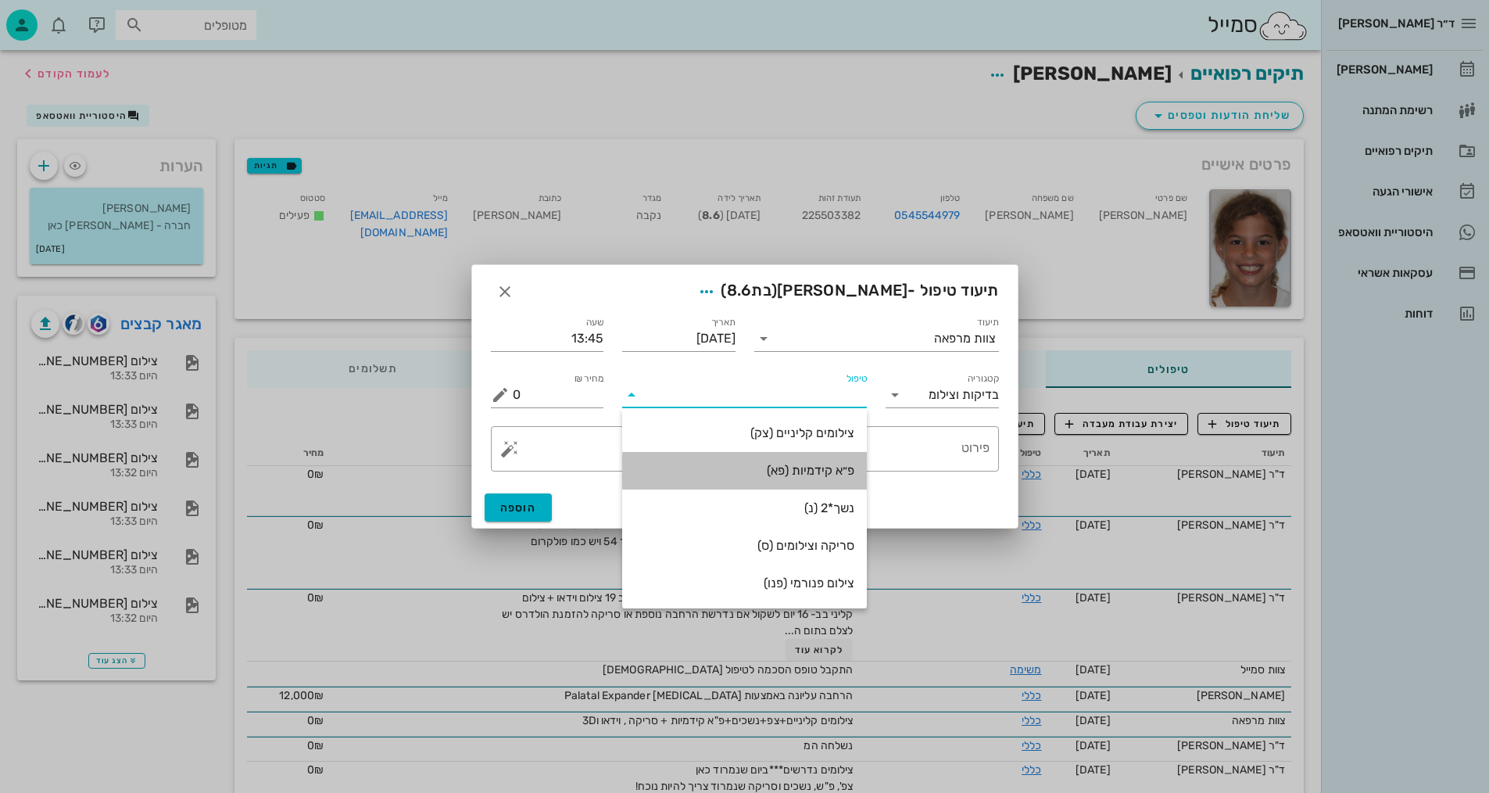
click at [831, 468] on div "פ״א קידמיות (פא)" at bounding box center [745, 470] width 220 height 15
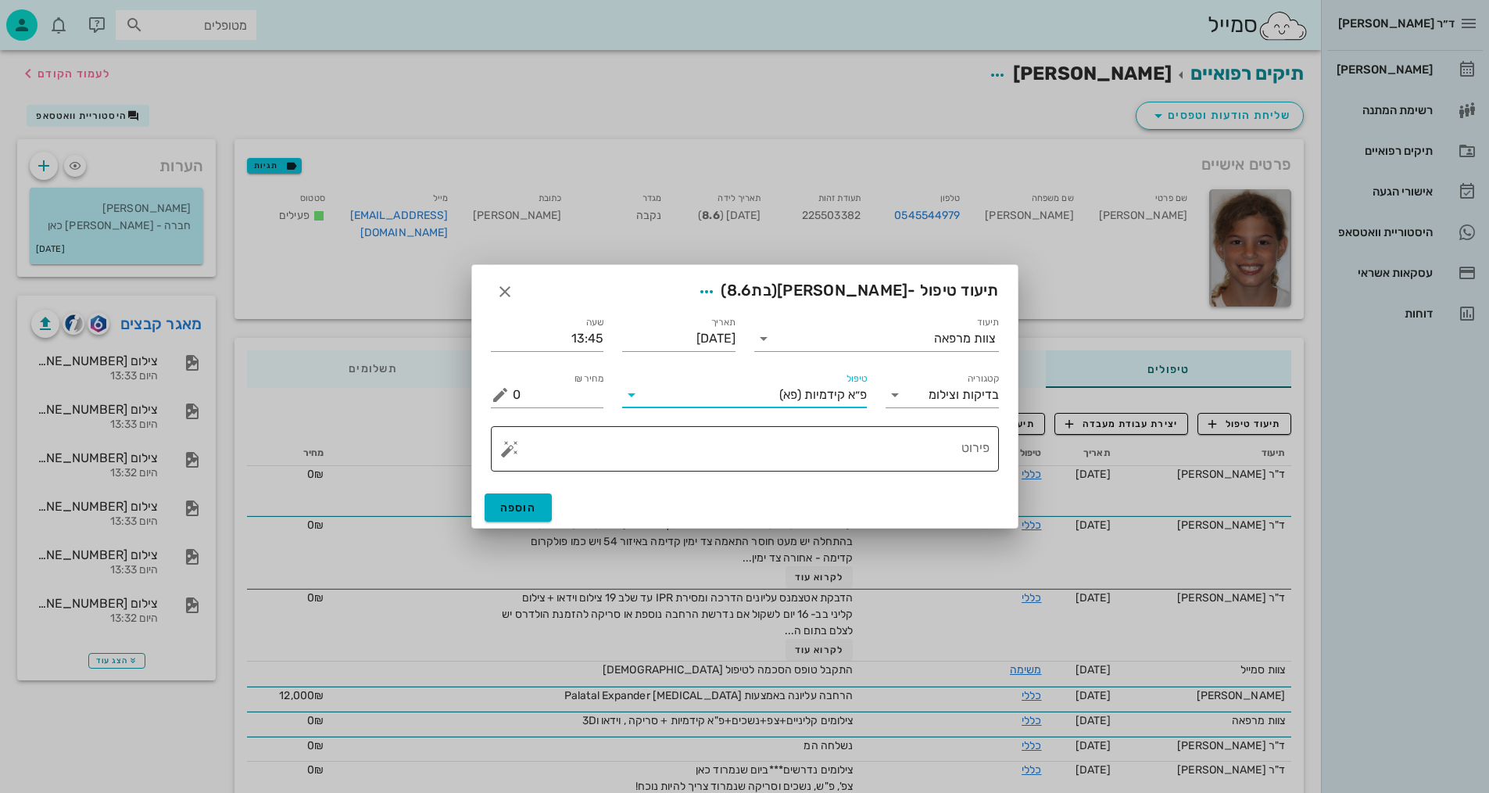
click at [954, 455] on textarea "פירוט" at bounding box center [751, 453] width 477 height 38
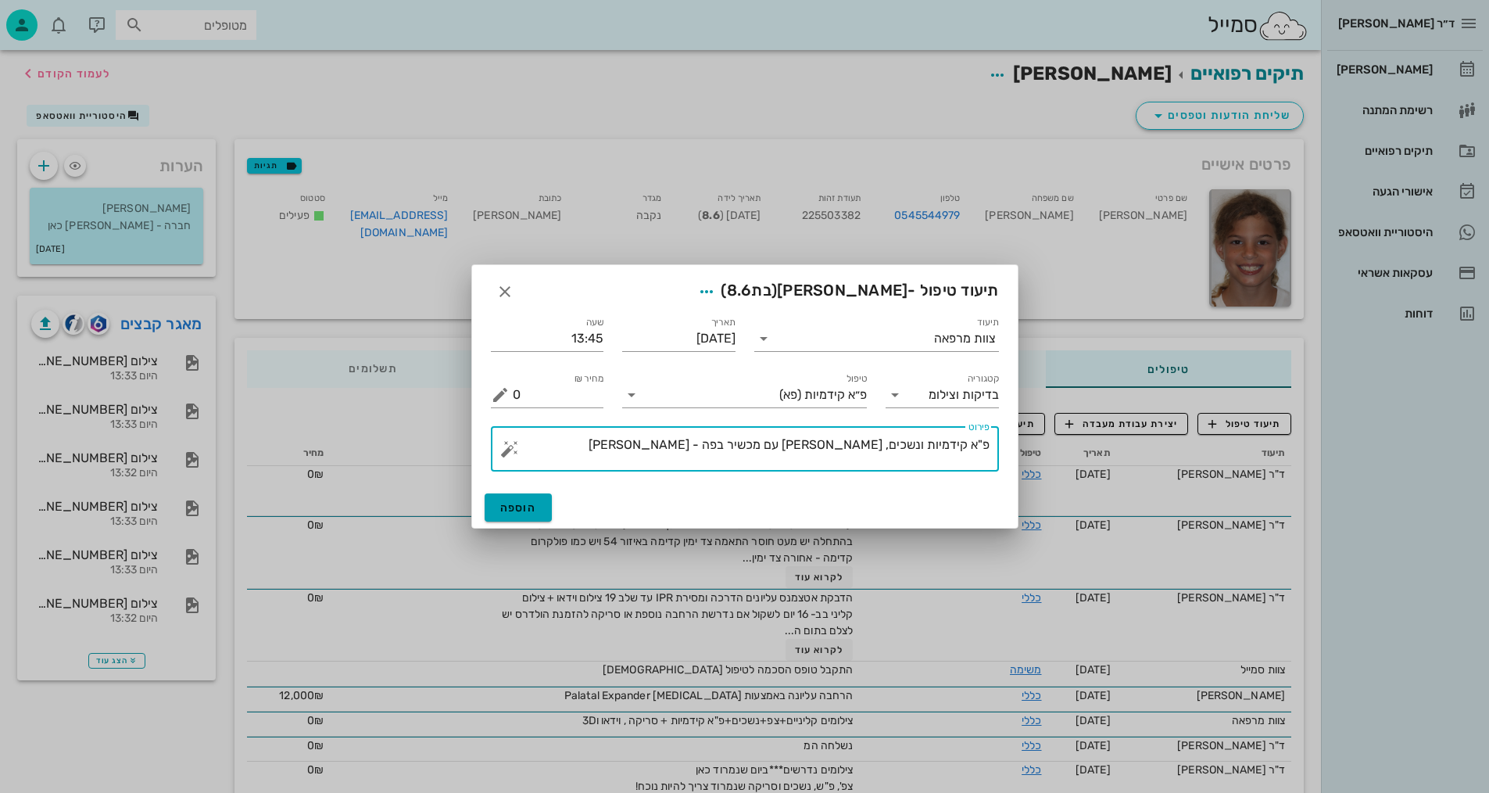
type textarea "פ"א קידמיות ונשכים, [PERSON_NAME] עם מכשיר בפה - [PERSON_NAME]"
click at [514, 504] on span "הוספה" at bounding box center [518, 507] width 37 height 13
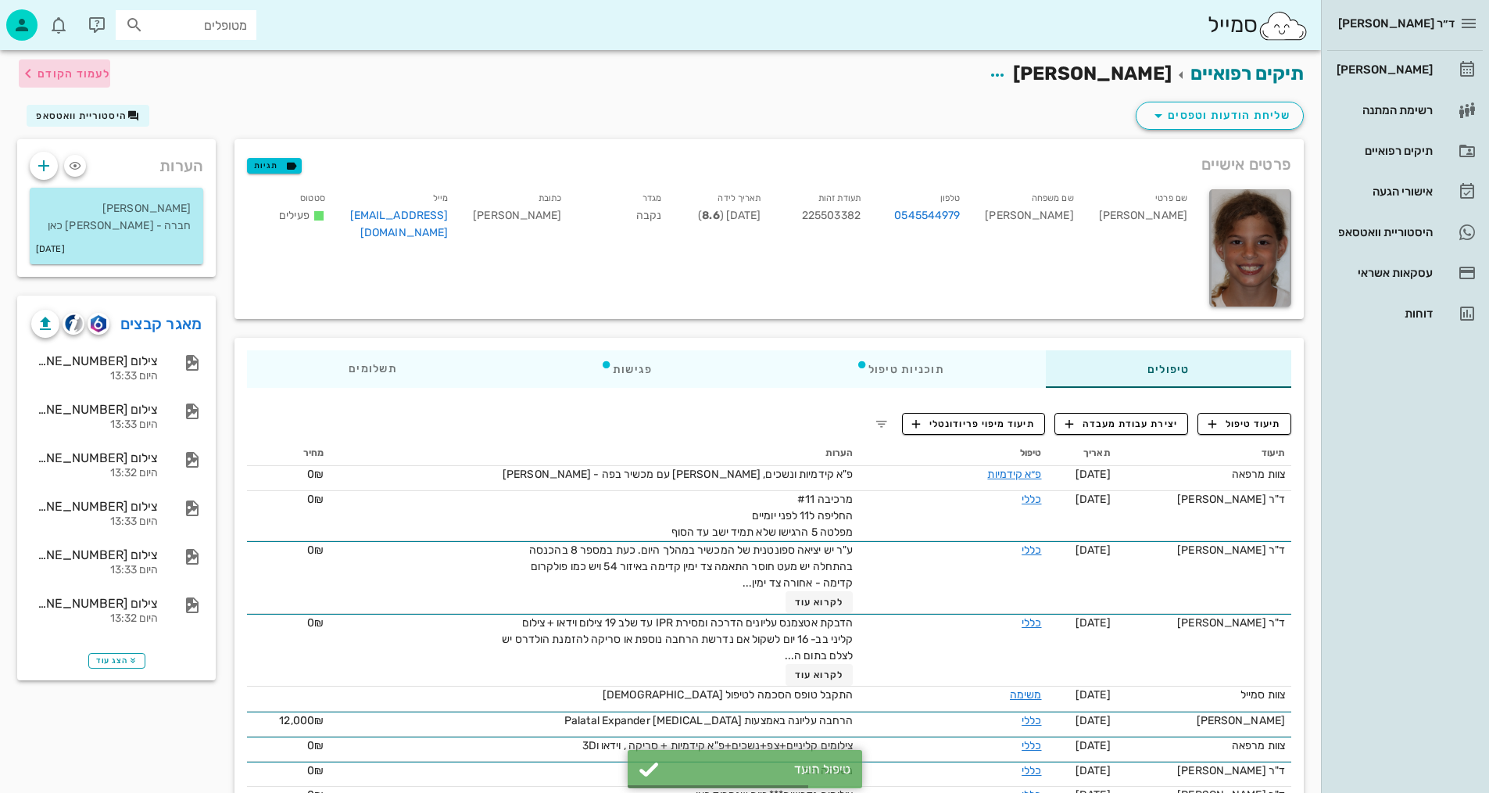
click at [89, 68] on span "לעמוד הקודם" at bounding box center [74, 73] width 73 height 13
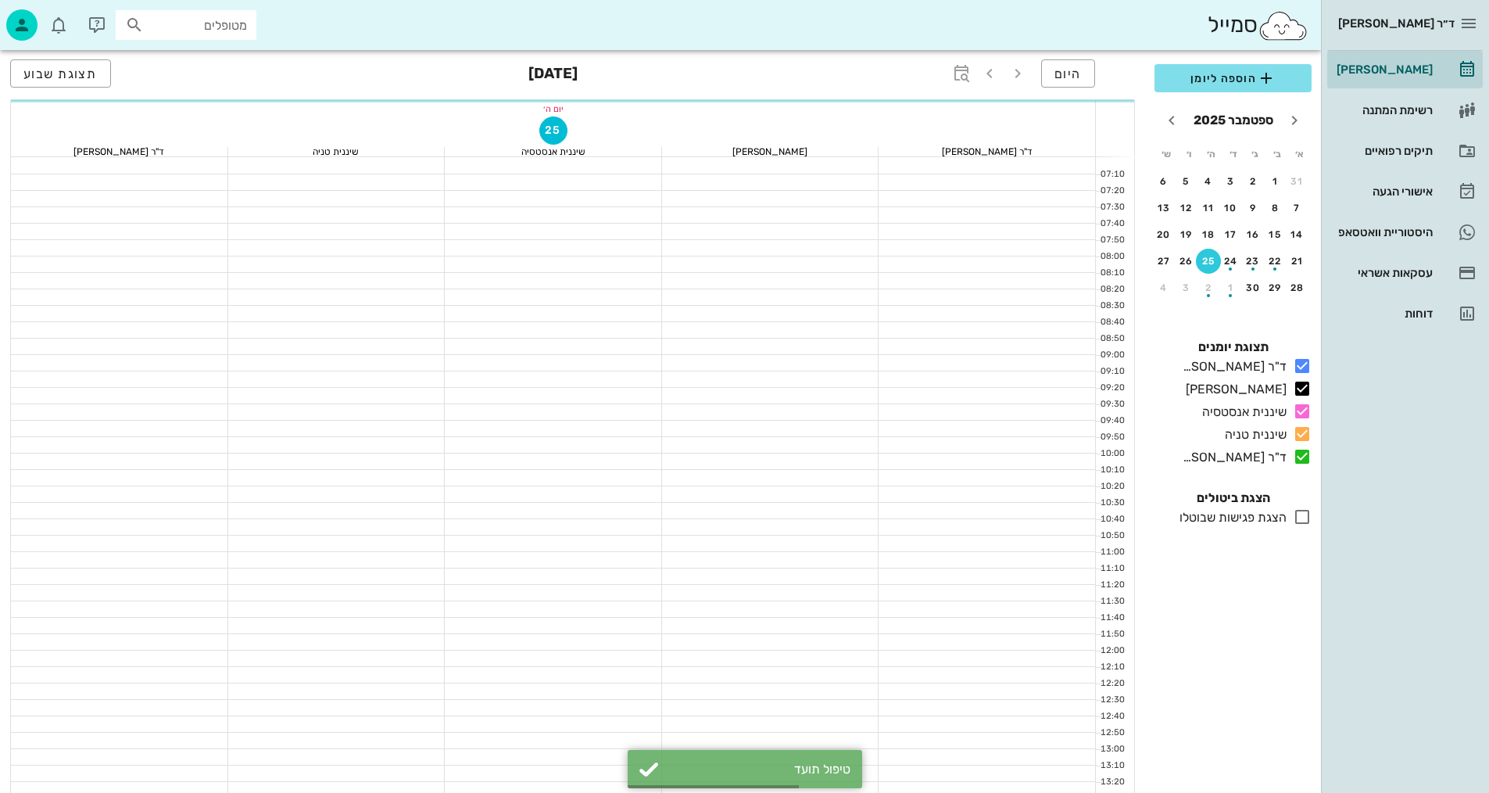
scroll to position [391, 0]
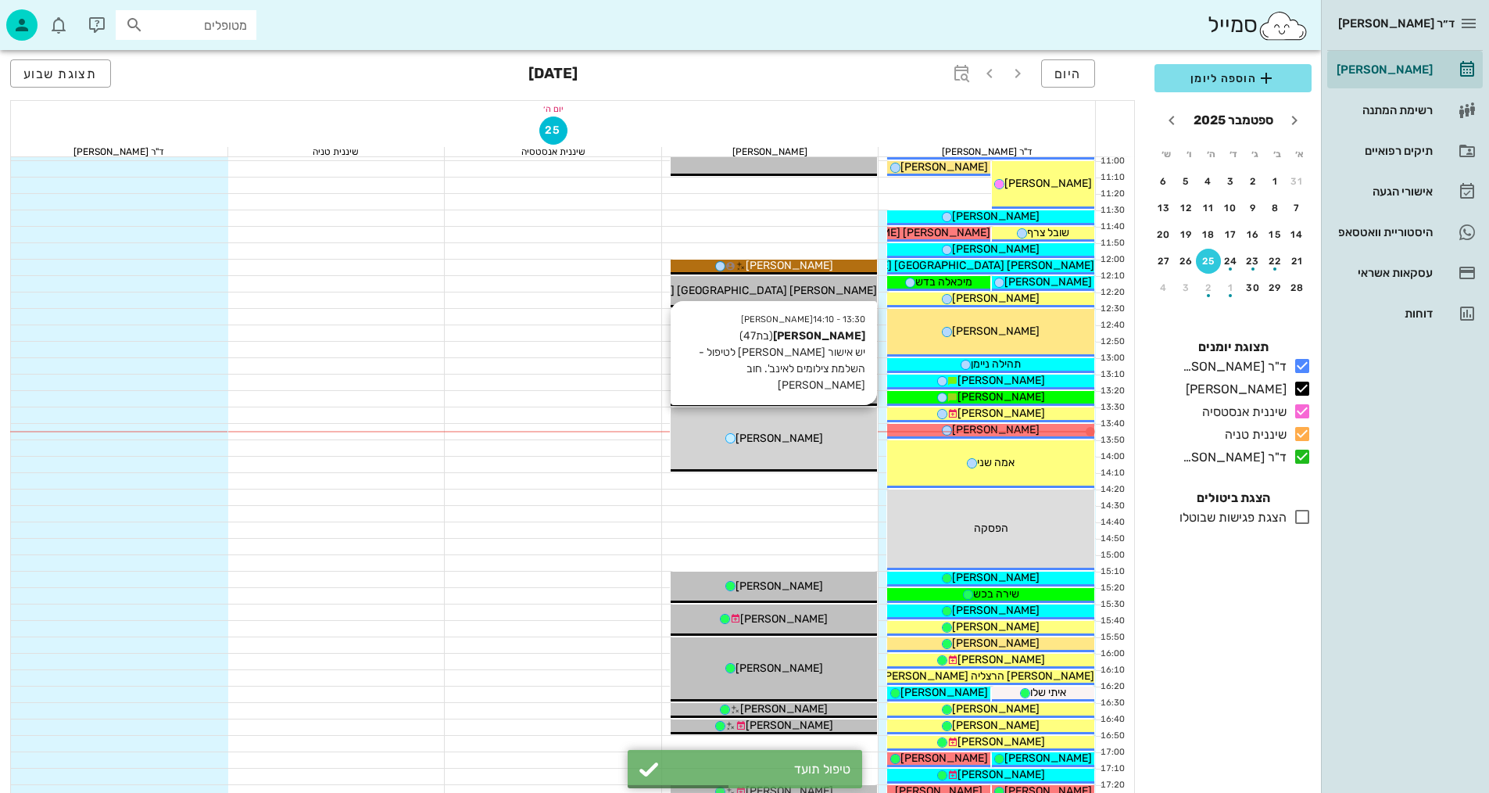
click at [837, 430] on div "[PERSON_NAME]" at bounding box center [774, 438] width 207 height 16
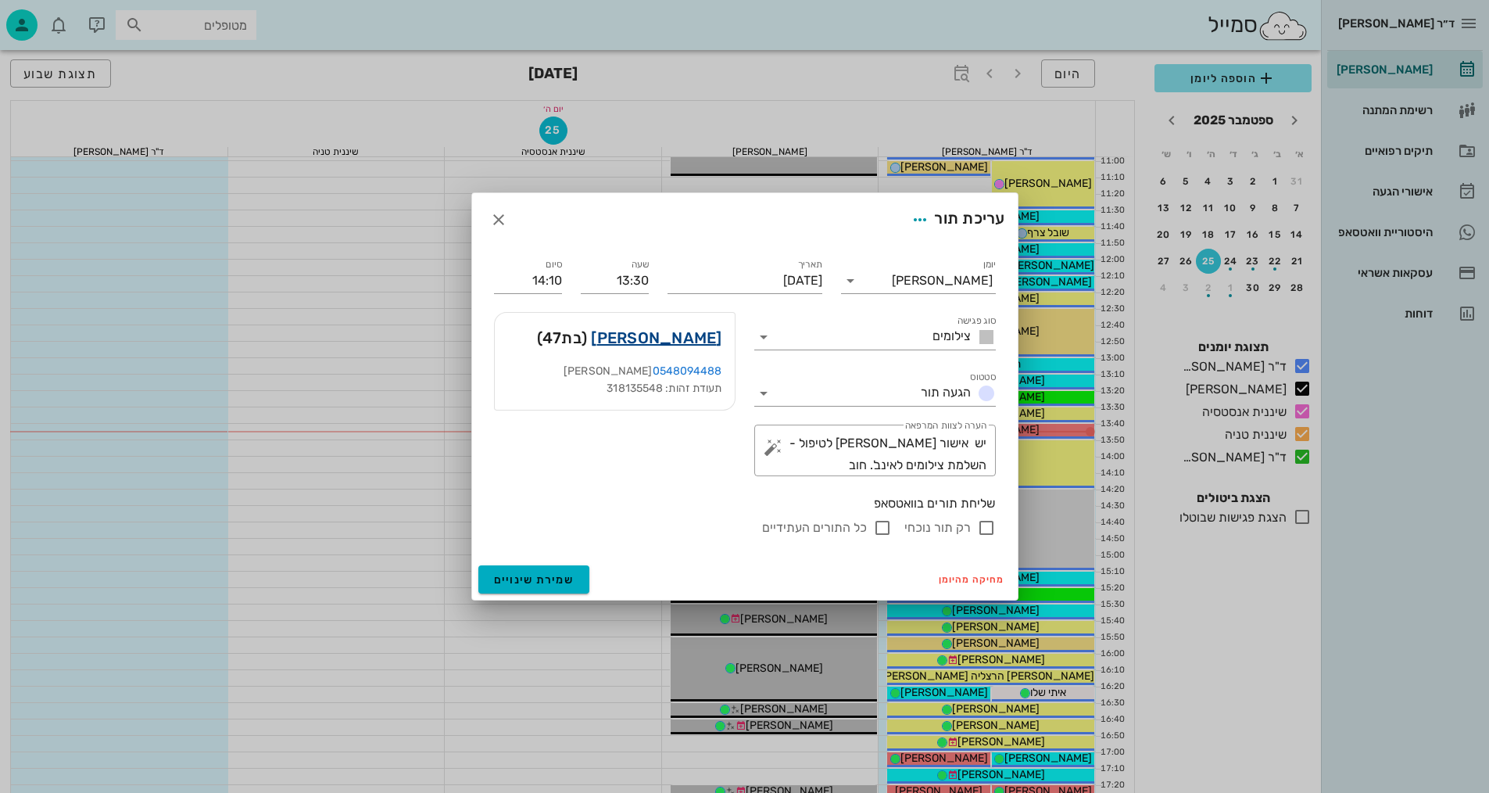
click at [692, 338] on link "[PERSON_NAME]" at bounding box center [656, 337] width 131 height 25
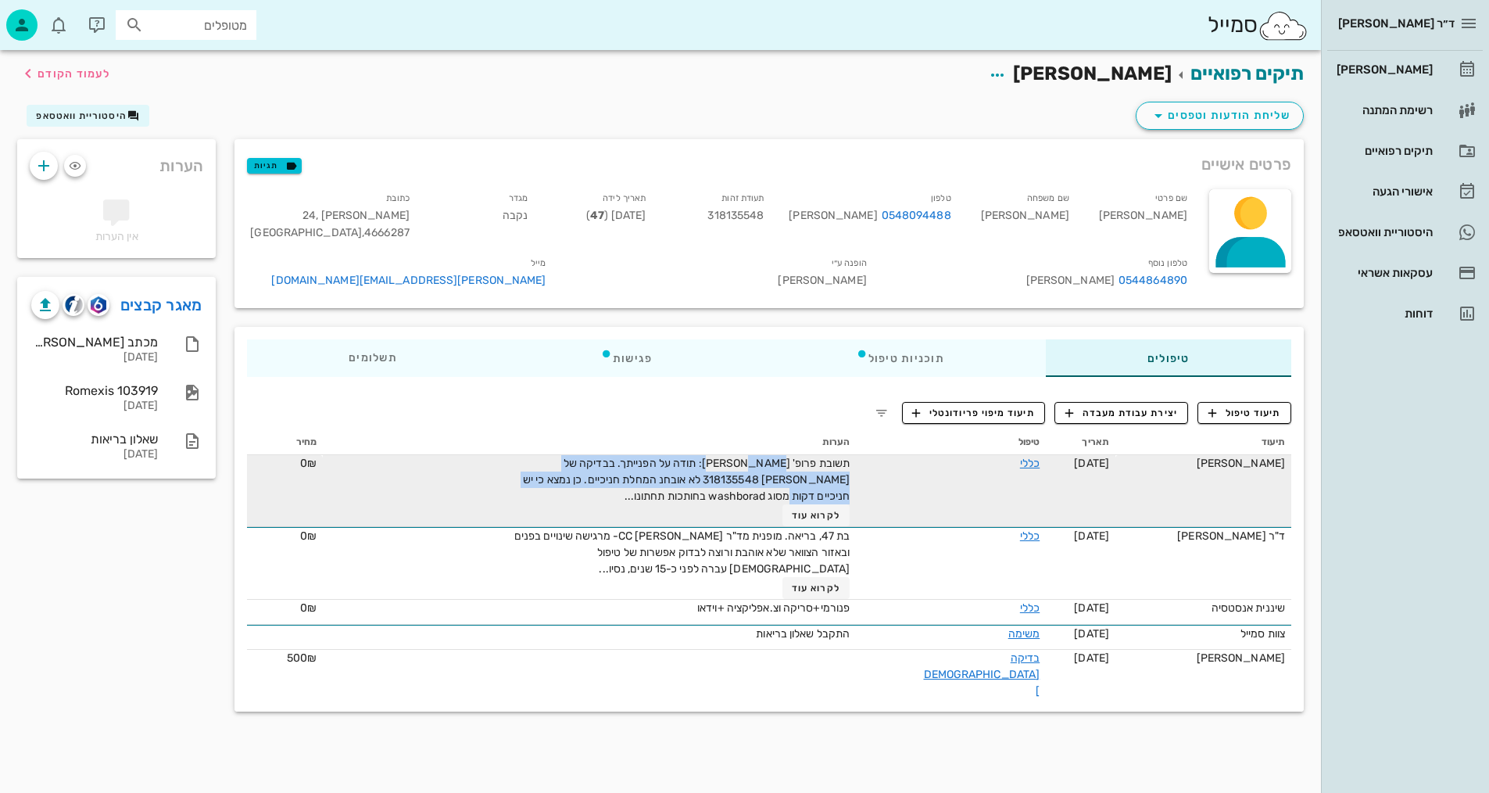
drag, startPoint x: 780, startPoint y: 444, endPoint x: 611, endPoint y: 469, distance: 171.5
click at [573, 461] on span "תשובת פרופ' [PERSON_NAME]: תודה על הפנייתך. בבדיקה של [PERSON_NAME] 318135548 ל…" at bounding box center [686, 480] width 327 height 46
click at [664, 476] on div "תשובת פרופ' [PERSON_NAME]: תודה על הפנייתך. בבדיקה של [PERSON_NAME] 318135548 ל…" at bounding box center [674, 490] width 352 height 71
click at [834, 510] on span "לקרוא עוד" at bounding box center [816, 515] width 48 height 11
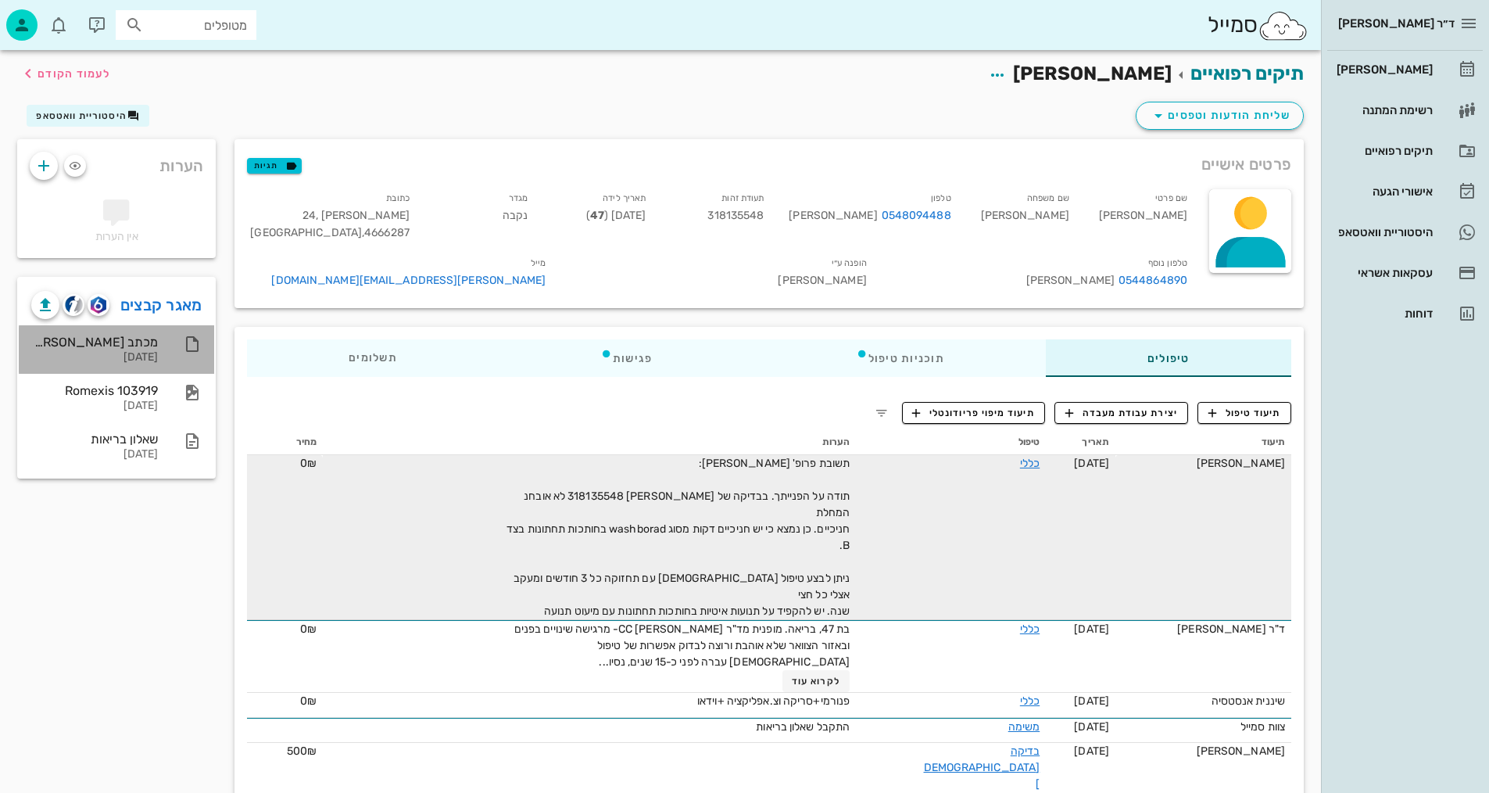
click at [119, 353] on div "[DATE]" at bounding box center [94, 357] width 127 height 13
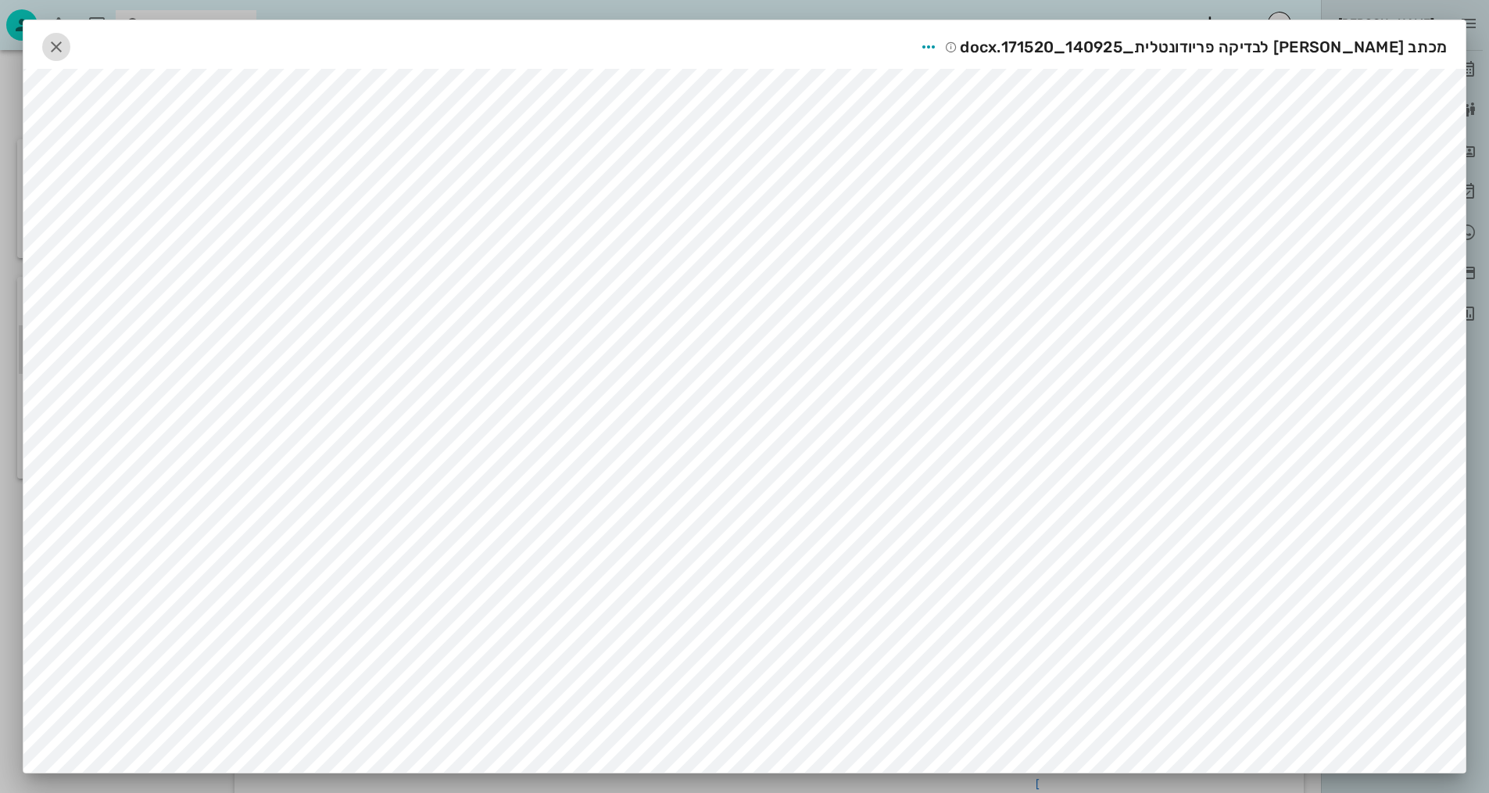
click at [47, 38] on icon "button" at bounding box center [56, 47] width 19 height 19
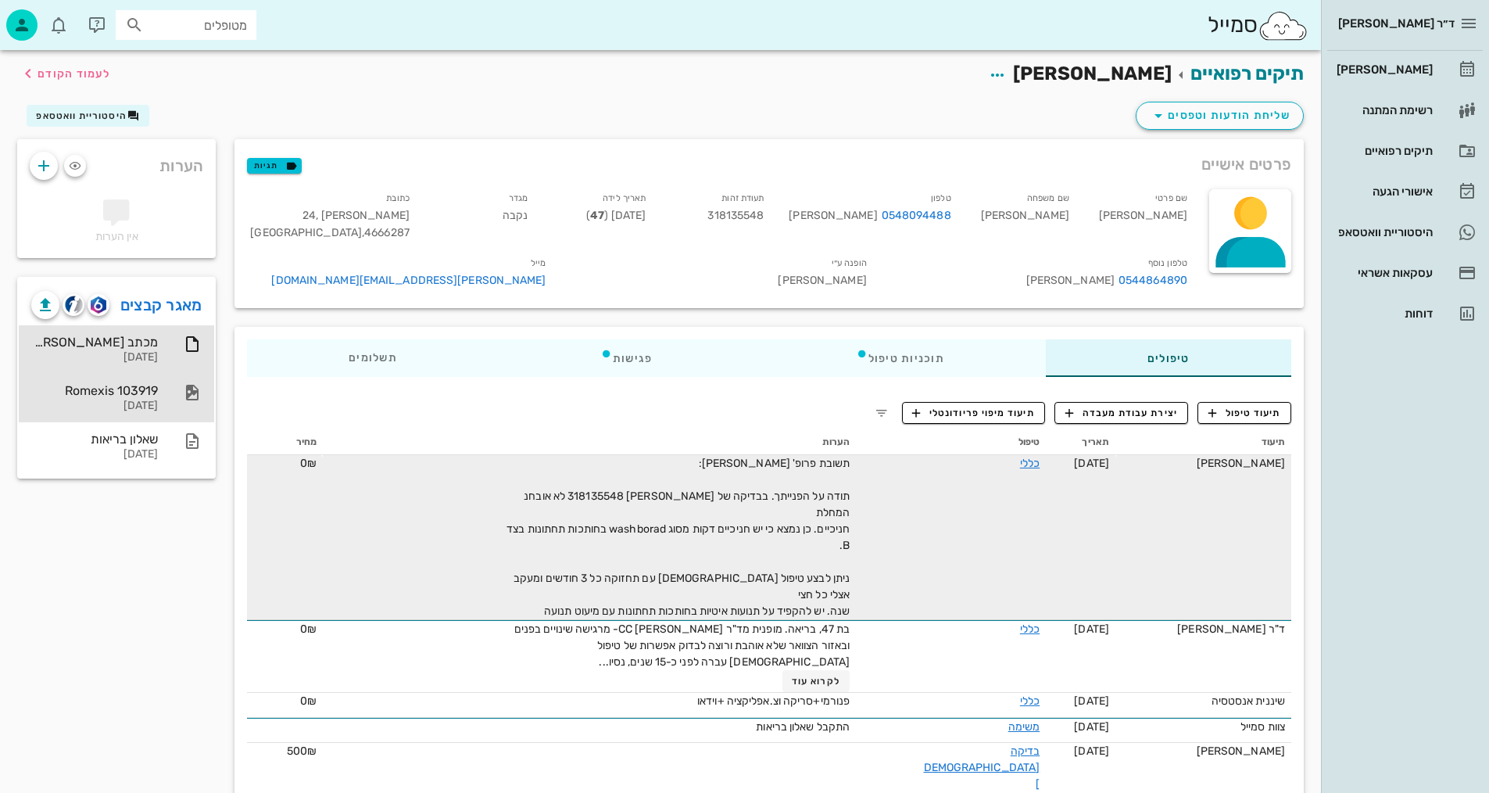
click at [115, 399] on div "[DATE]" at bounding box center [94, 405] width 127 height 13
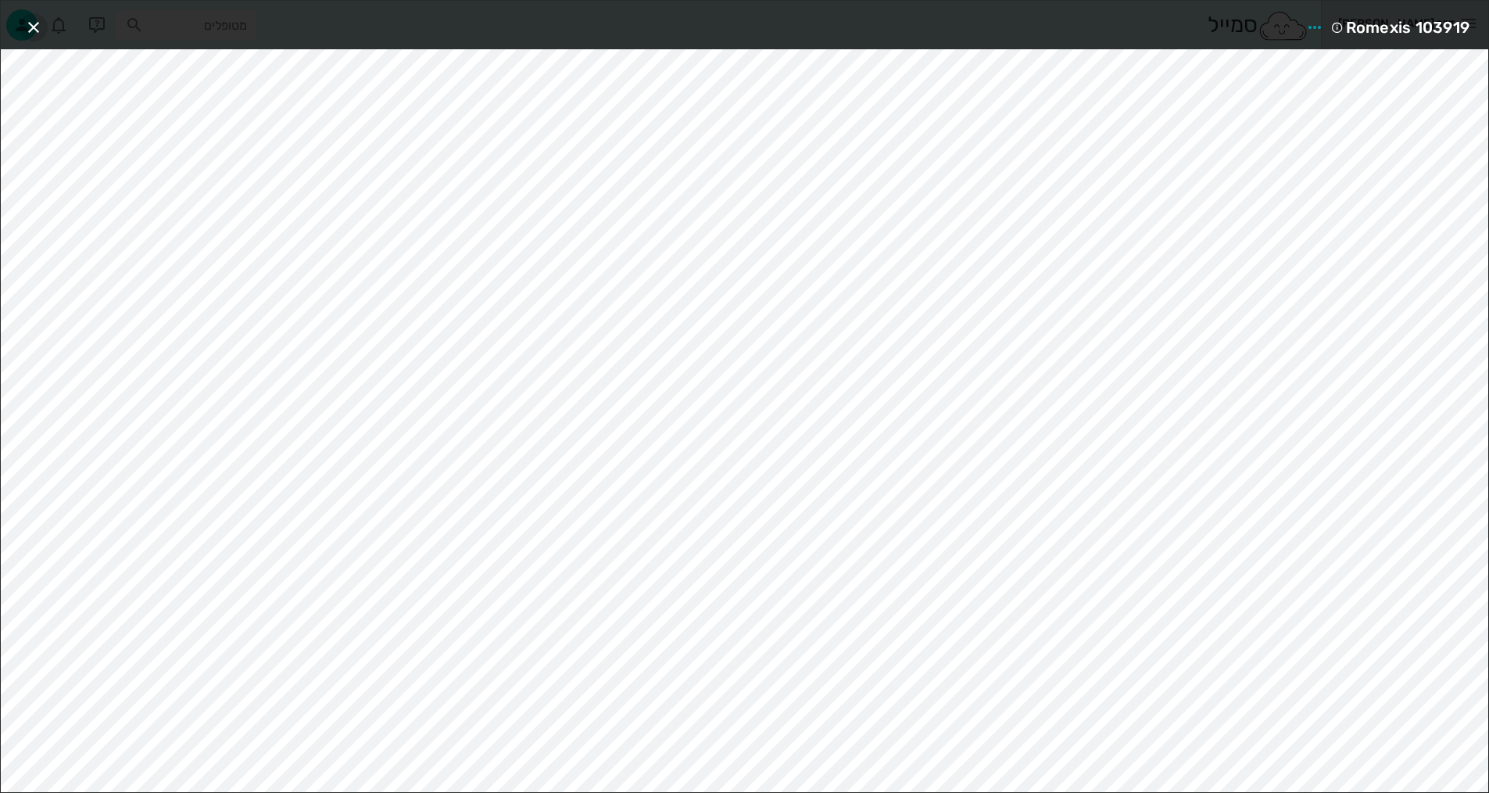
click at [34, 26] on icon "button" at bounding box center [33, 27] width 19 height 19
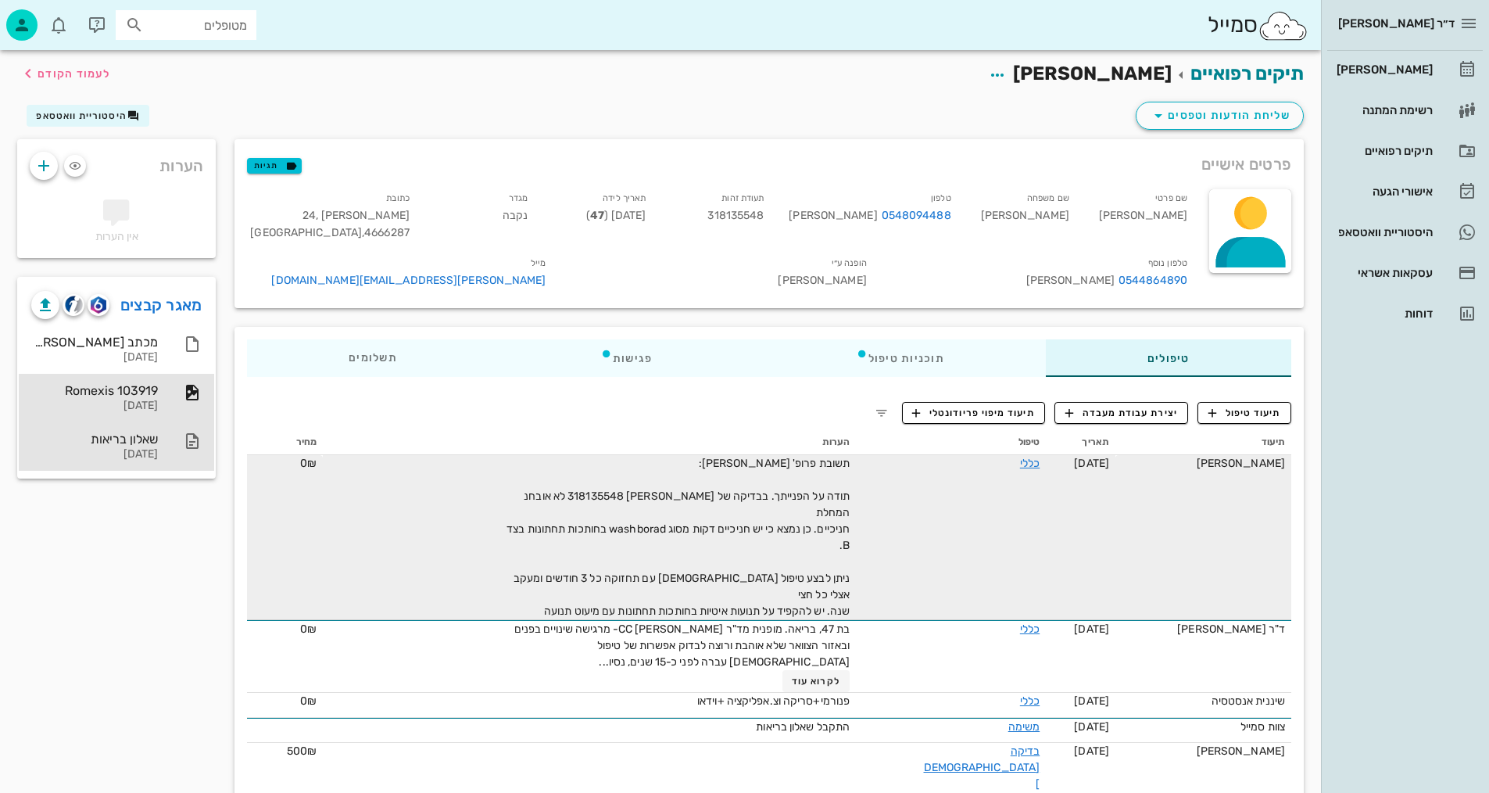
click at [156, 450] on div "[DATE]" at bounding box center [94, 454] width 127 height 13
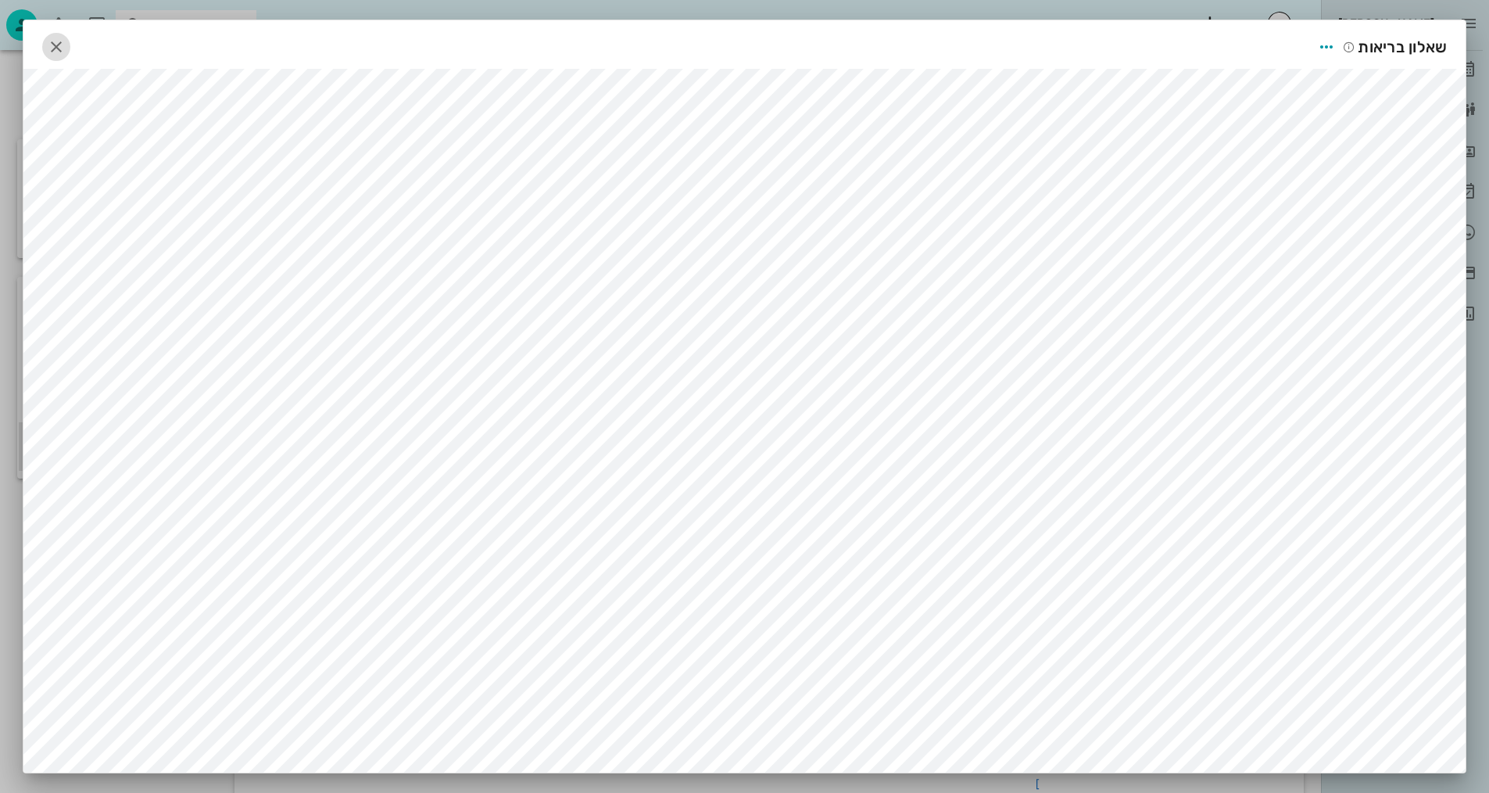
click at [66, 49] on icon "button" at bounding box center [56, 47] width 19 height 19
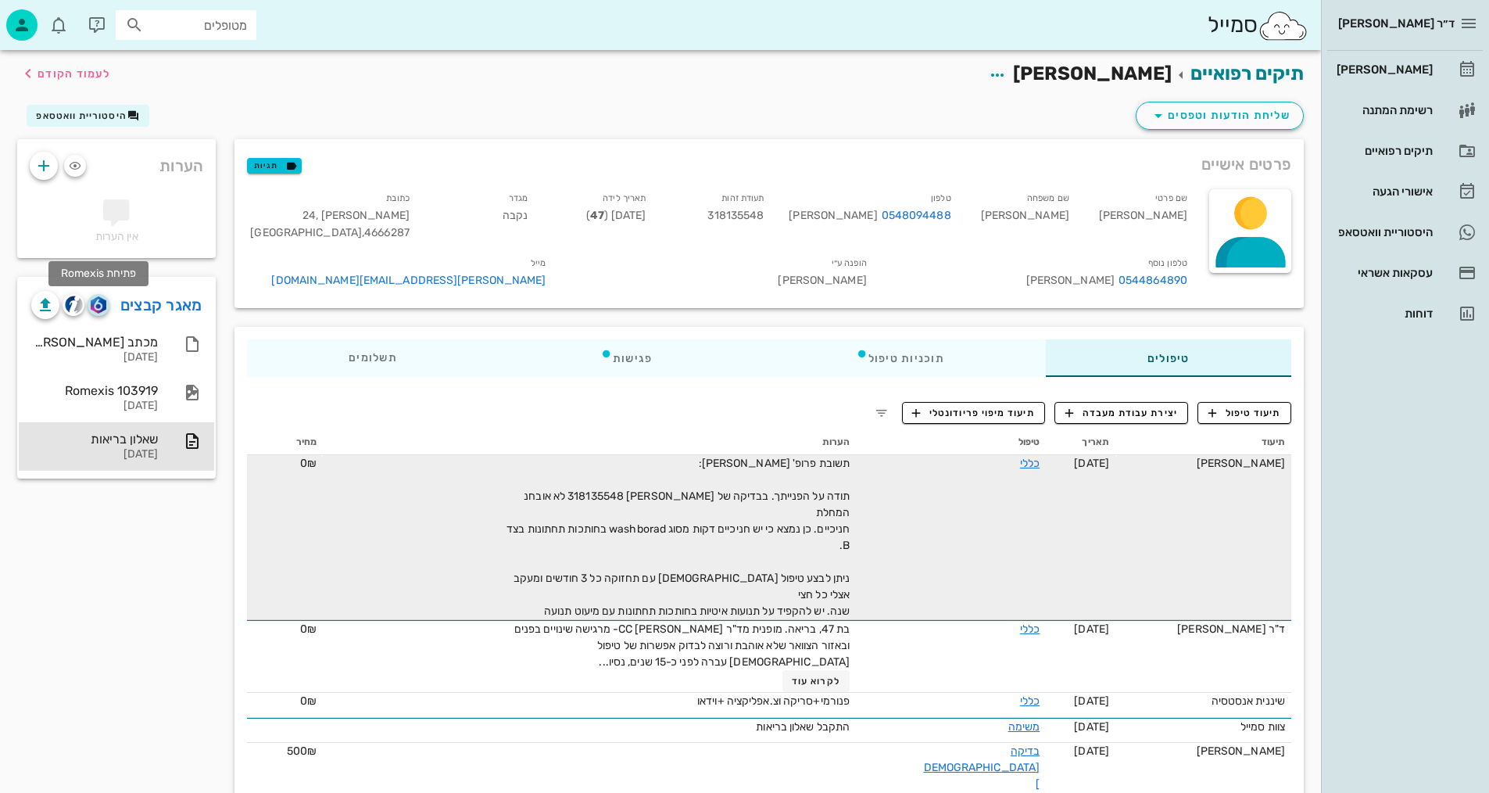
click at [98, 302] on img "button" at bounding box center [98, 304] width 15 height 17
click at [70, 310] on img "button" at bounding box center [74, 304] width 18 height 18
